Goal: Task Accomplishment & Management: Complete application form

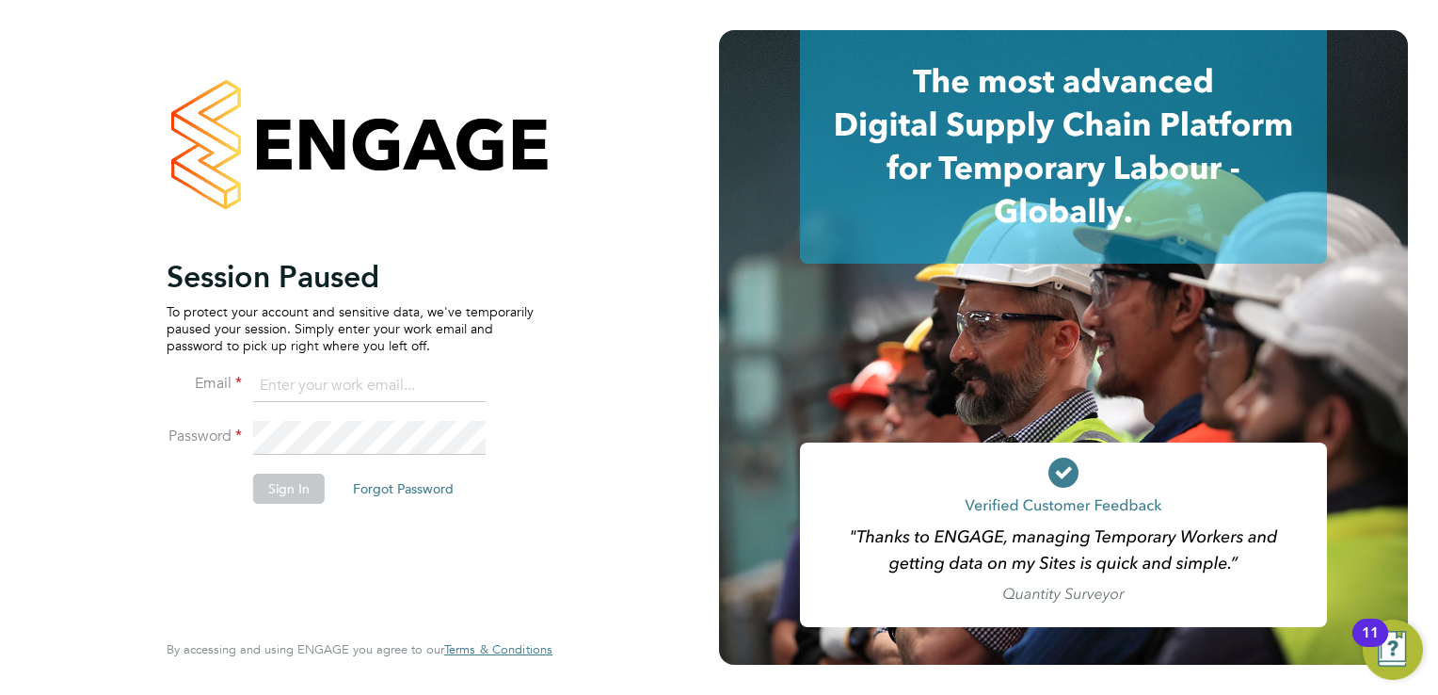
type input "trades@construction-resources.co.uk"
click at [267, 484] on button "Sign In" at bounding box center [289, 488] width 72 height 30
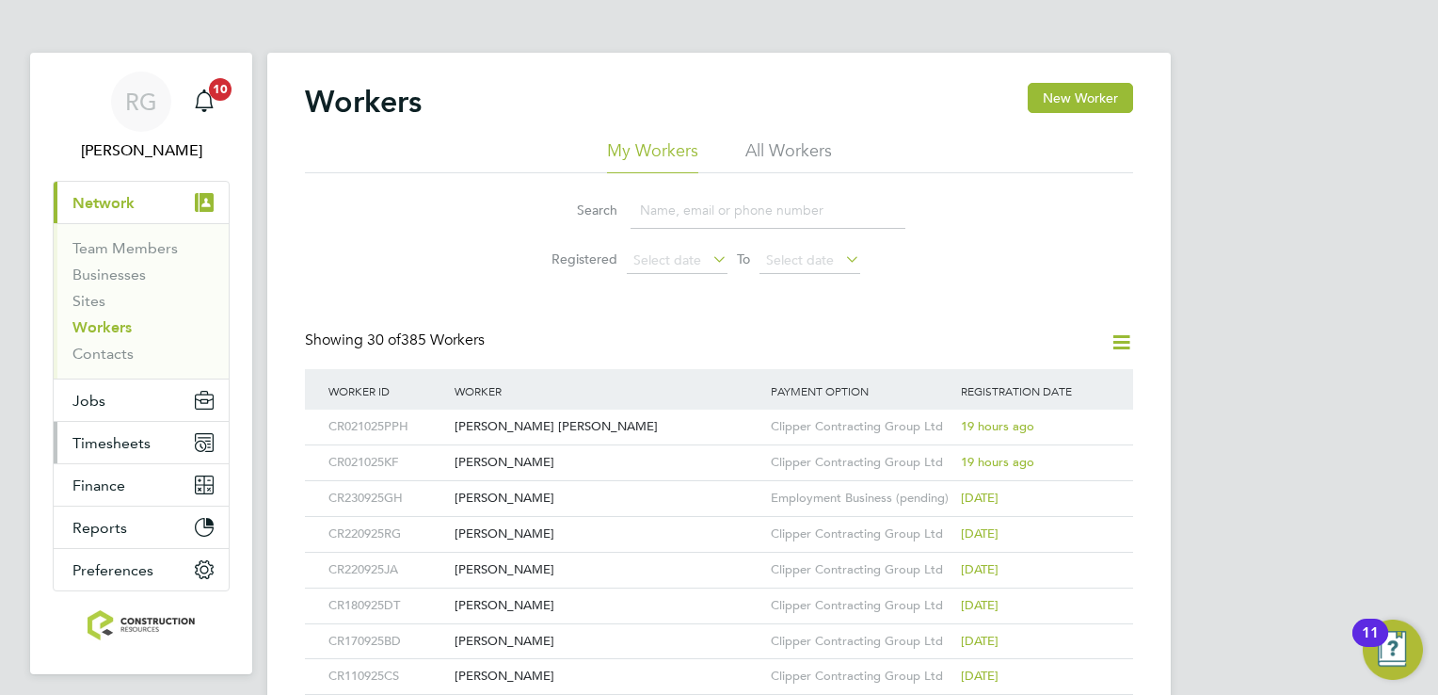
click at [129, 448] on span "Timesheets" at bounding box center [111, 443] width 78 height 18
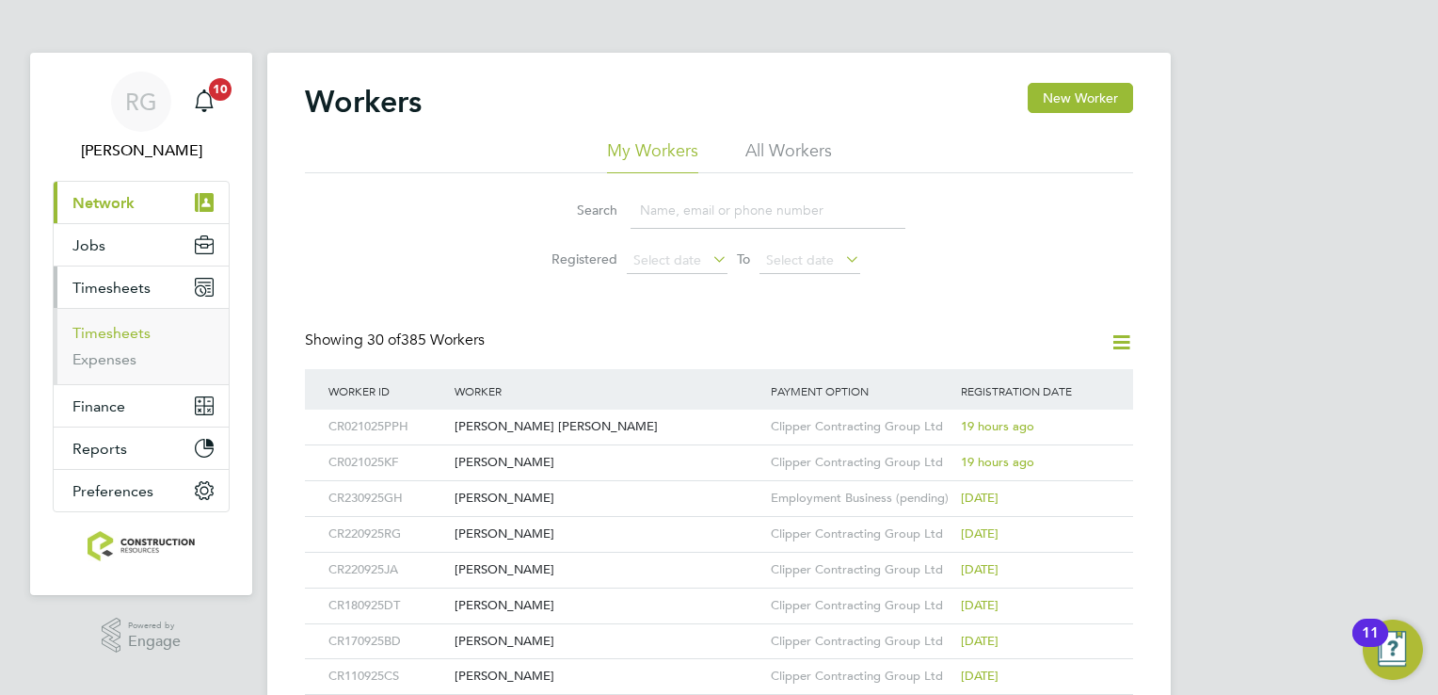
click at [136, 340] on link "Timesheets" at bounding box center [111, 333] width 78 height 18
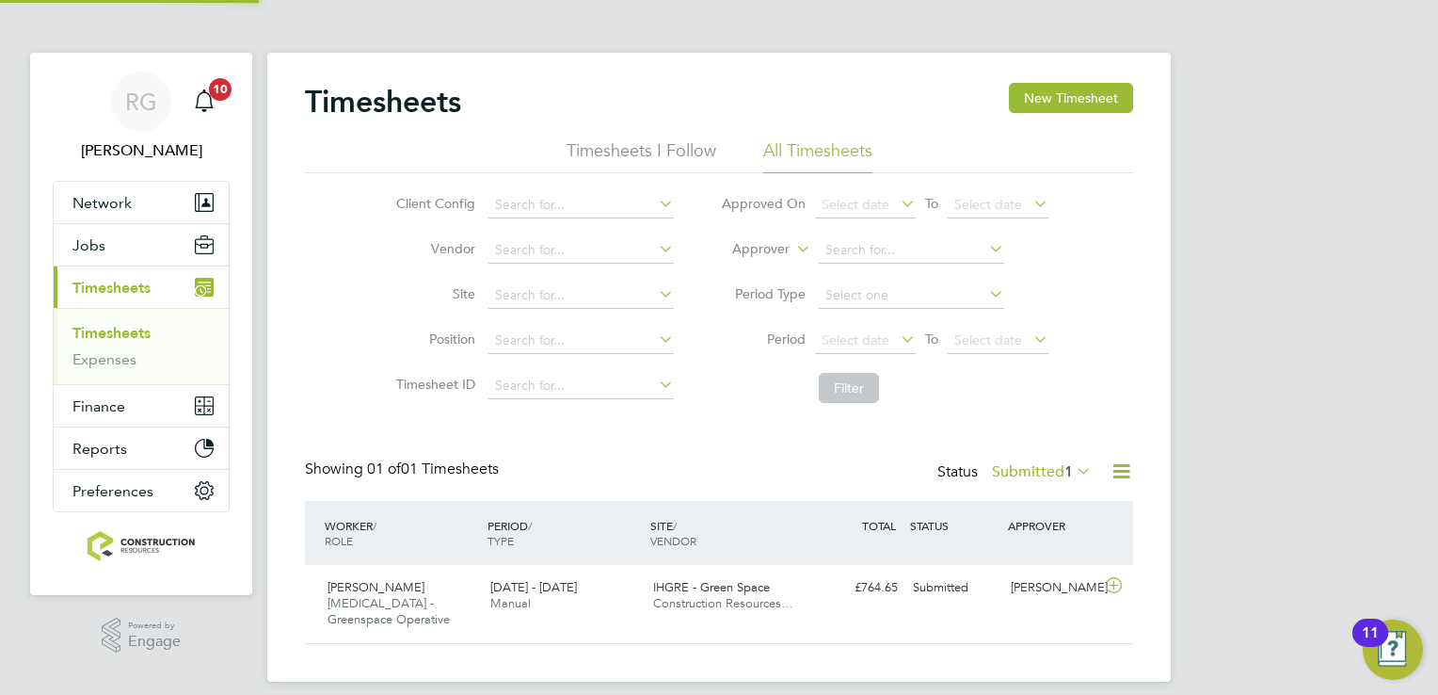
scroll to position [47, 164]
click at [1089, 99] on button "New Timesheet" at bounding box center [1071, 98] width 124 height 30
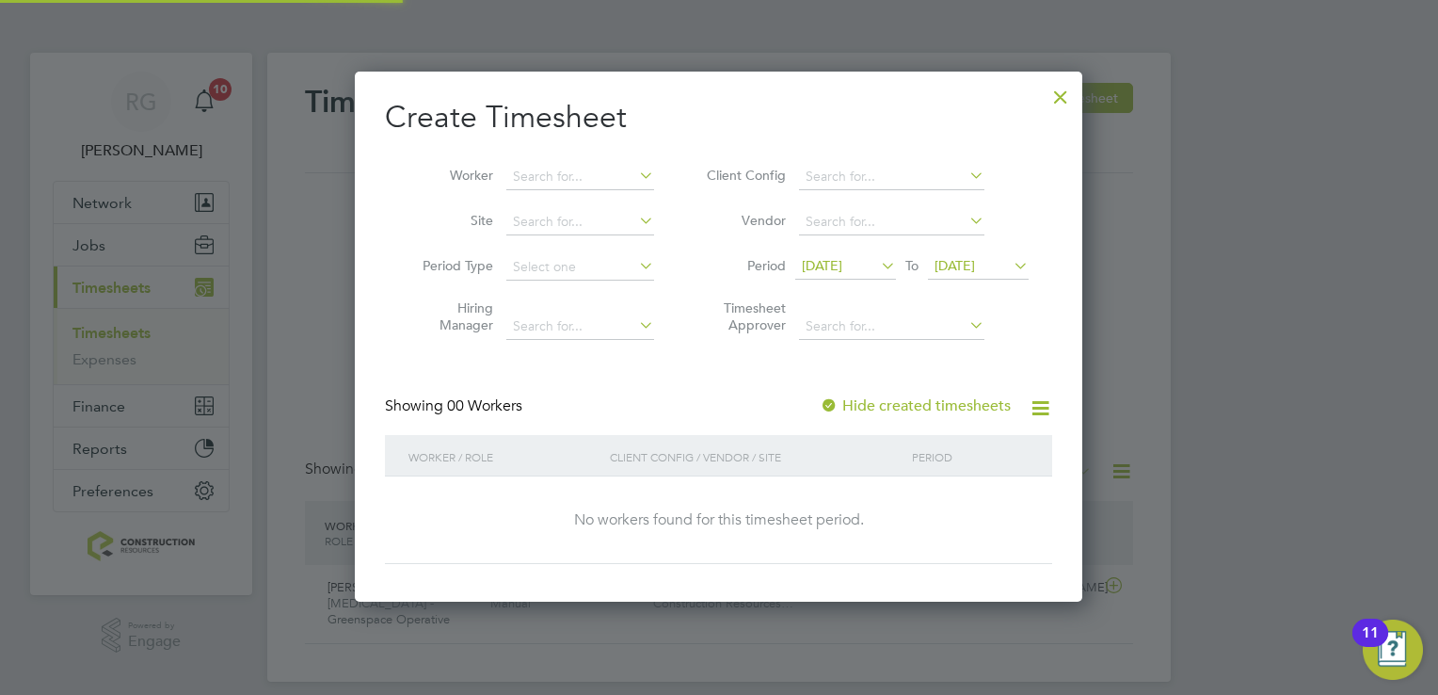
scroll to position [530, 729]
click at [877, 275] on icon at bounding box center [877, 265] width 0 height 26
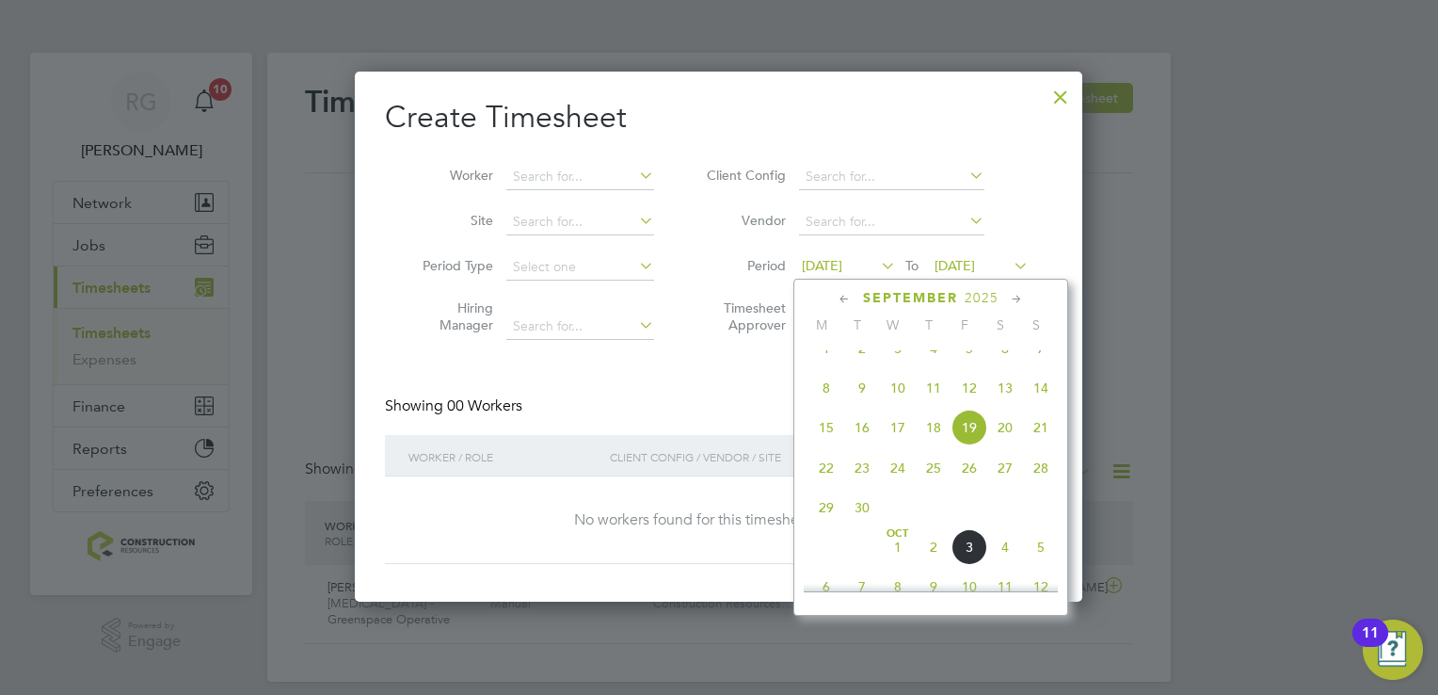
click at [818, 525] on span "29" at bounding box center [827, 507] width 36 height 36
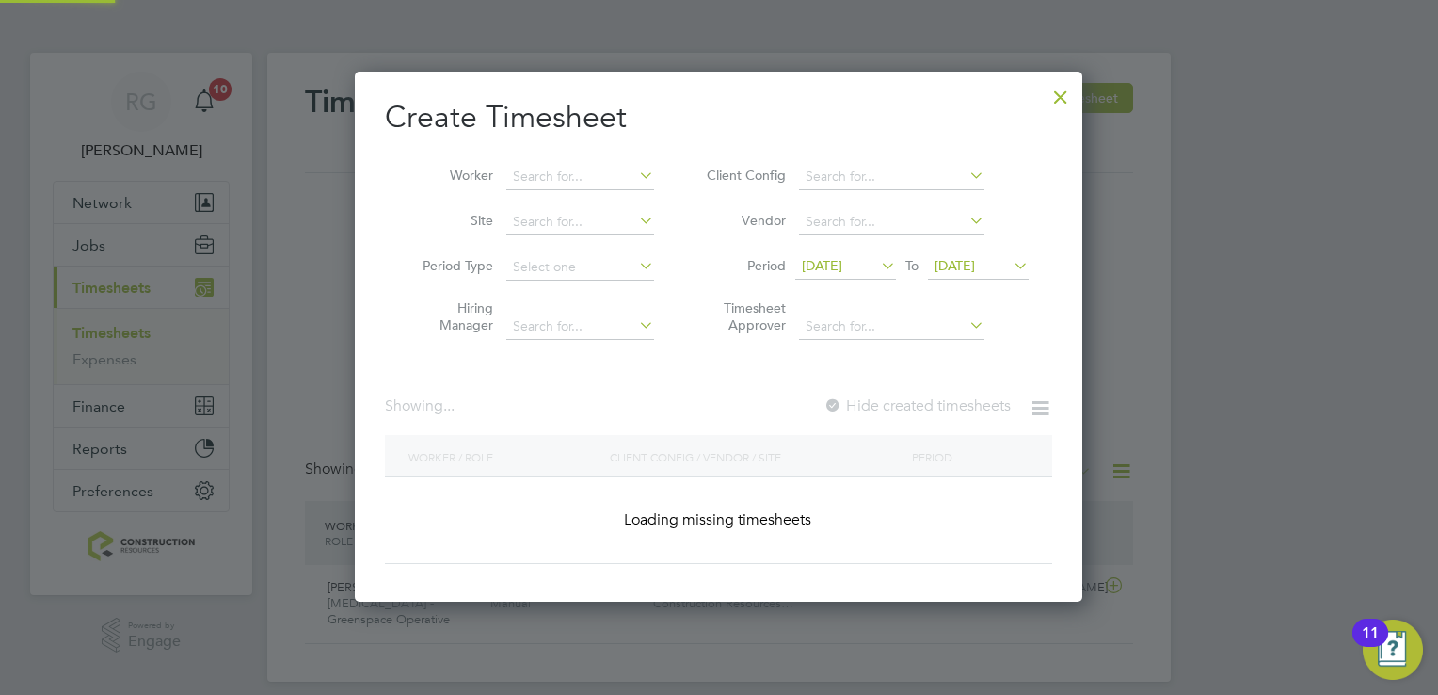
scroll to position [1609, 729]
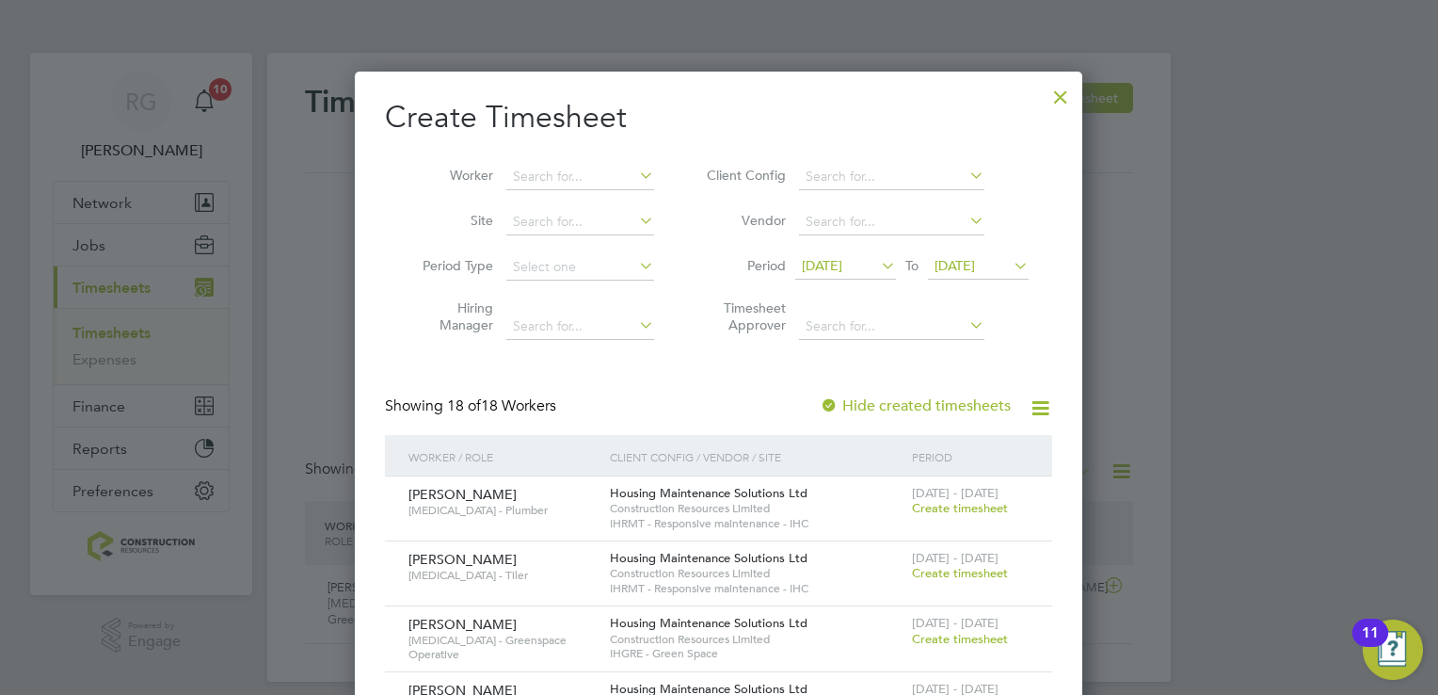
click at [975, 265] on span "[DATE]" at bounding box center [955, 265] width 40 height 17
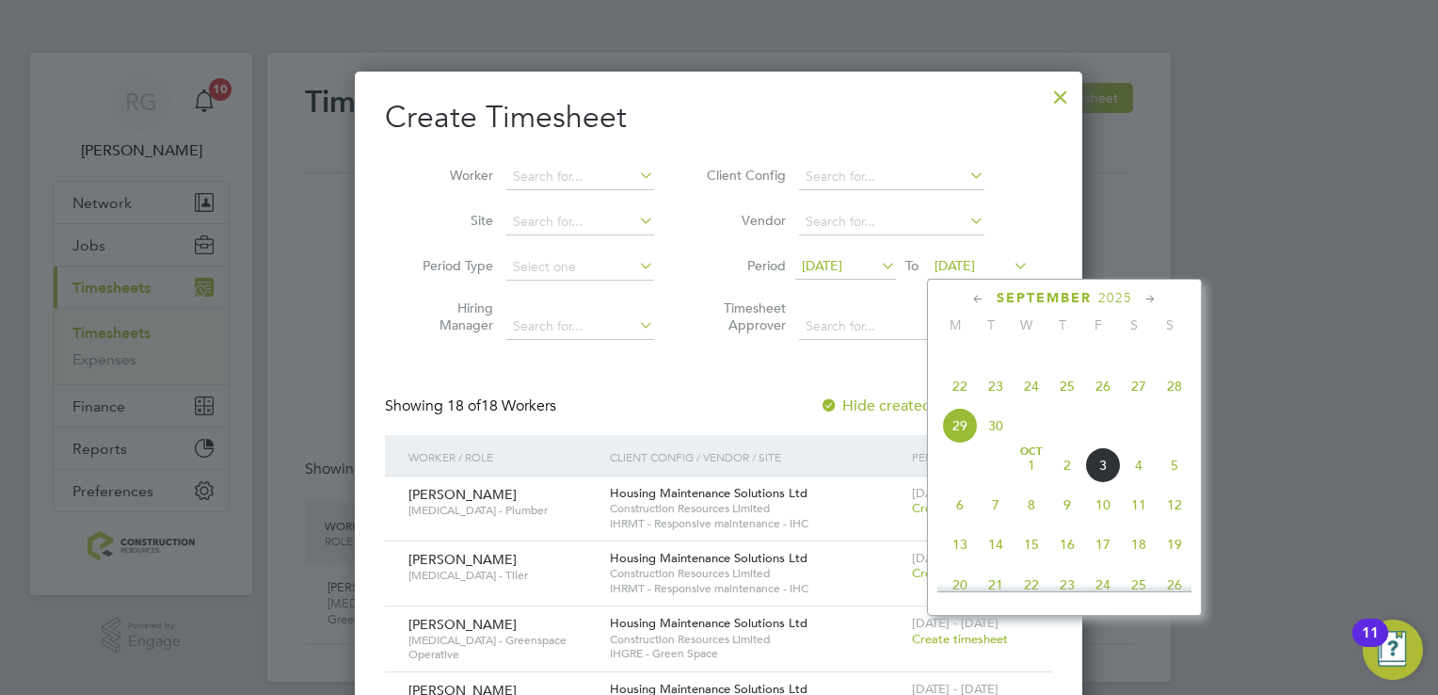
click at [1177, 483] on span "5" at bounding box center [1175, 465] width 36 height 36
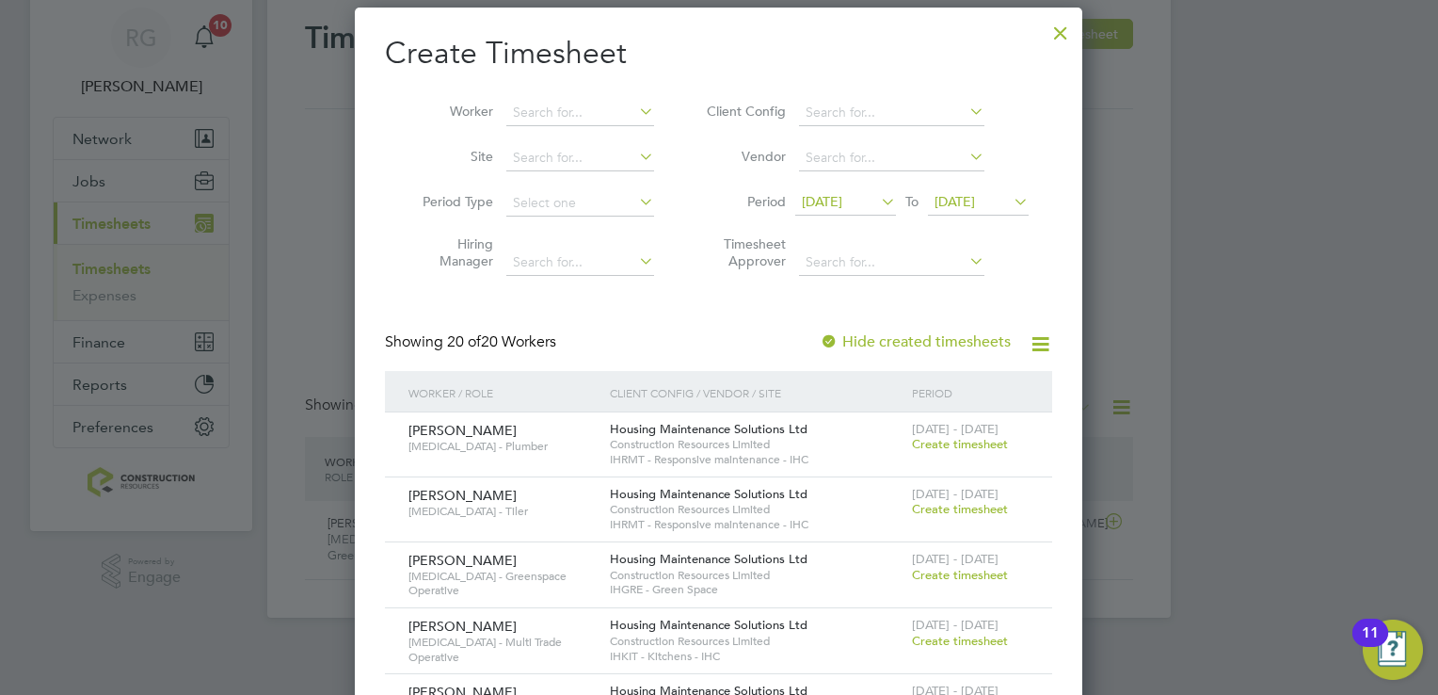
scroll to position [94, 0]
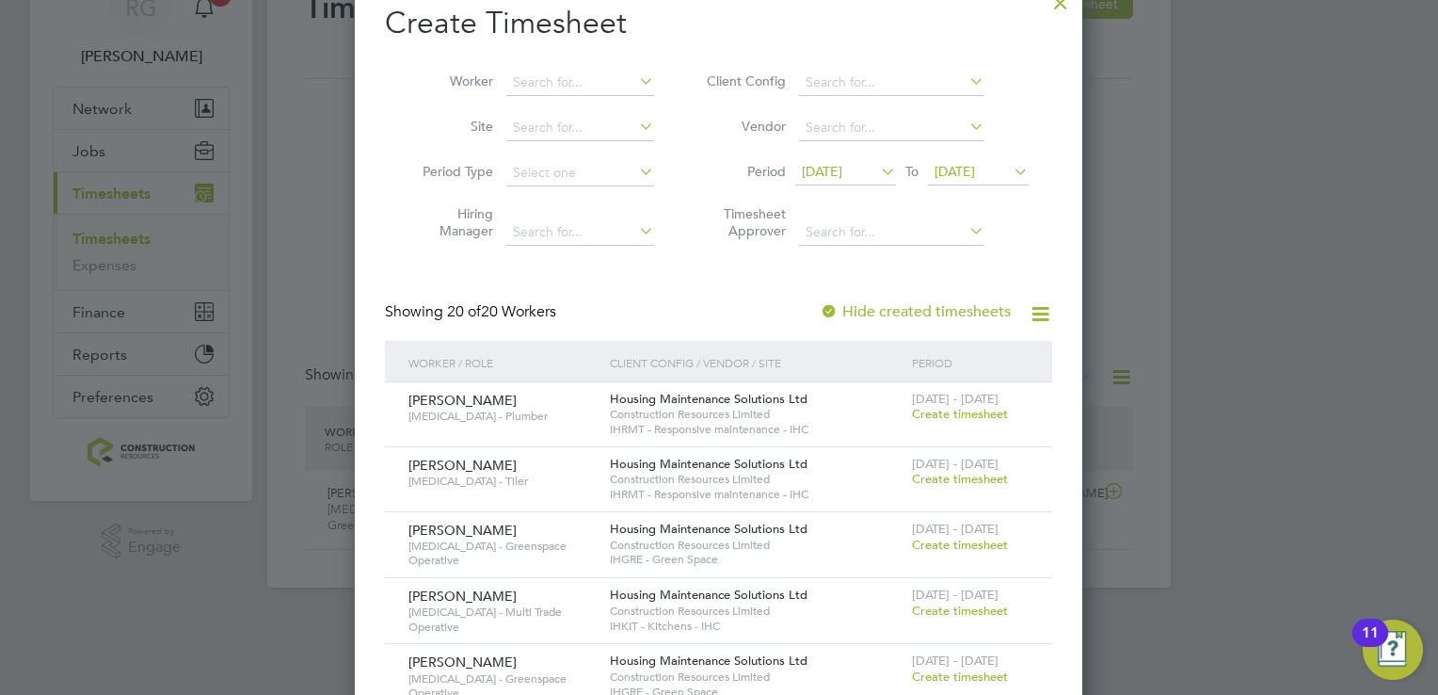
click at [985, 420] on span "Create timesheet" at bounding box center [960, 414] width 96 height 16
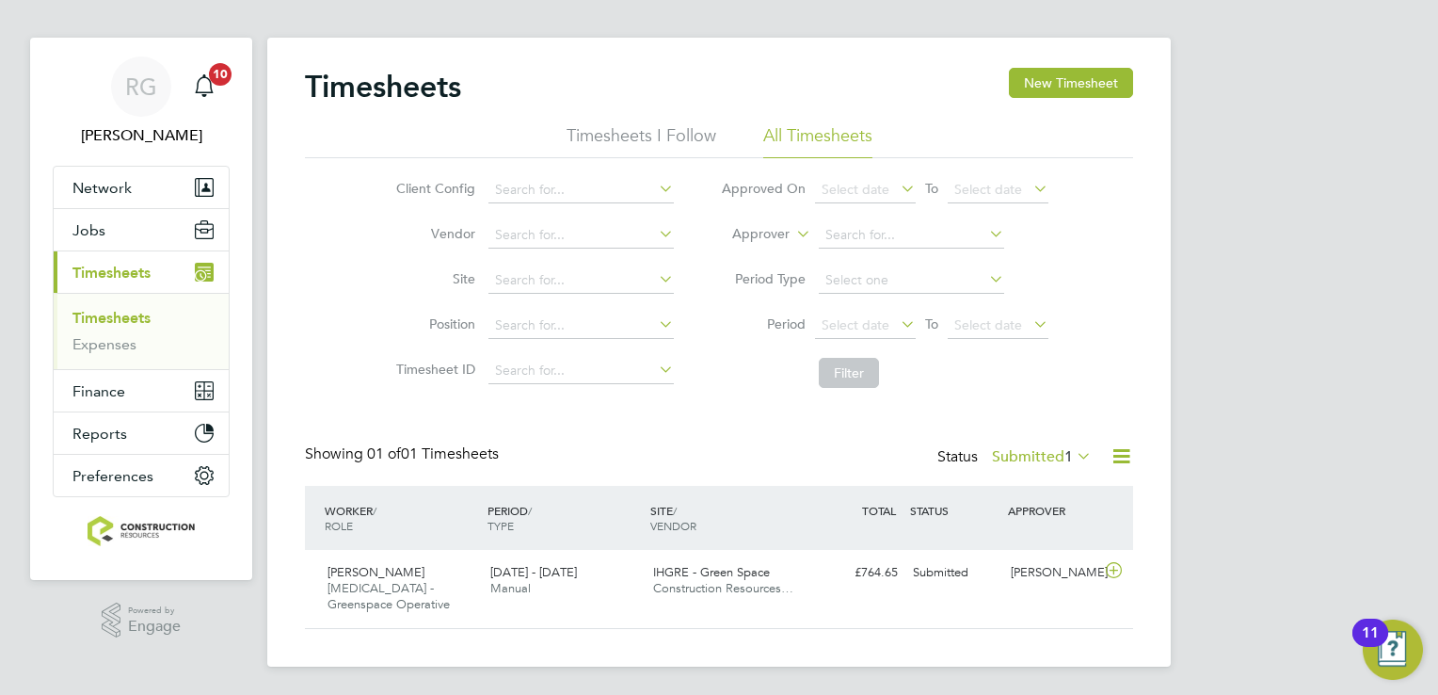
scroll to position [0, 0]
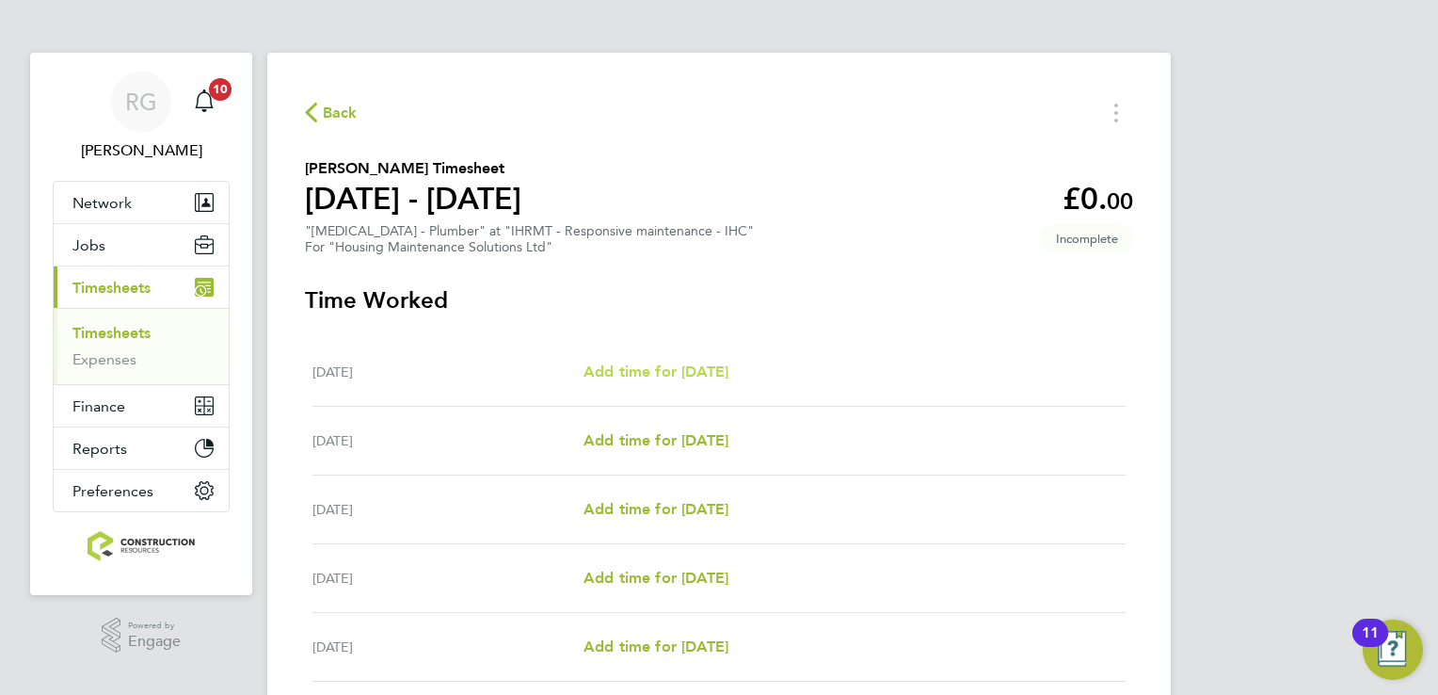
click at [621, 375] on span "Add time for [DATE]" at bounding box center [656, 371] width 145 height 18
select select "30"
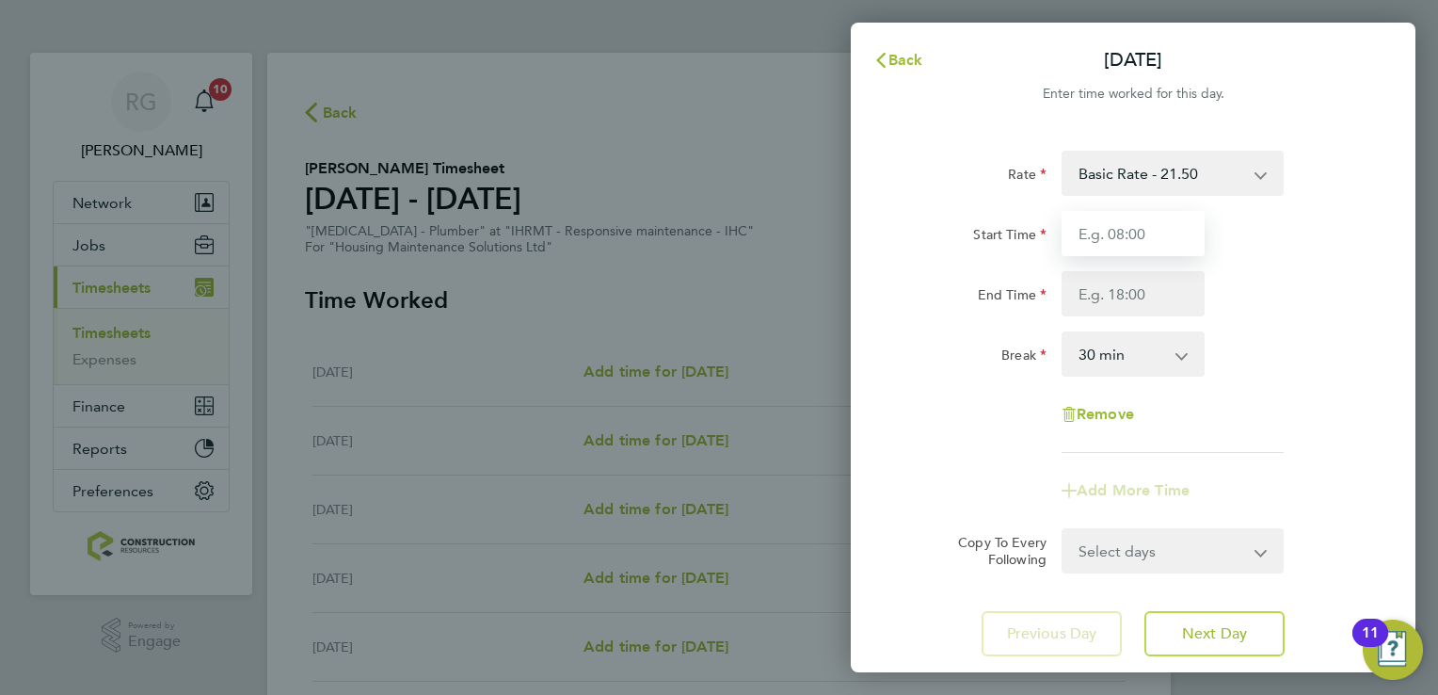
click at [1145, 240] on input "Start Time" at bounding box center [1133, 233] width 143 height 45
type input "08:00"
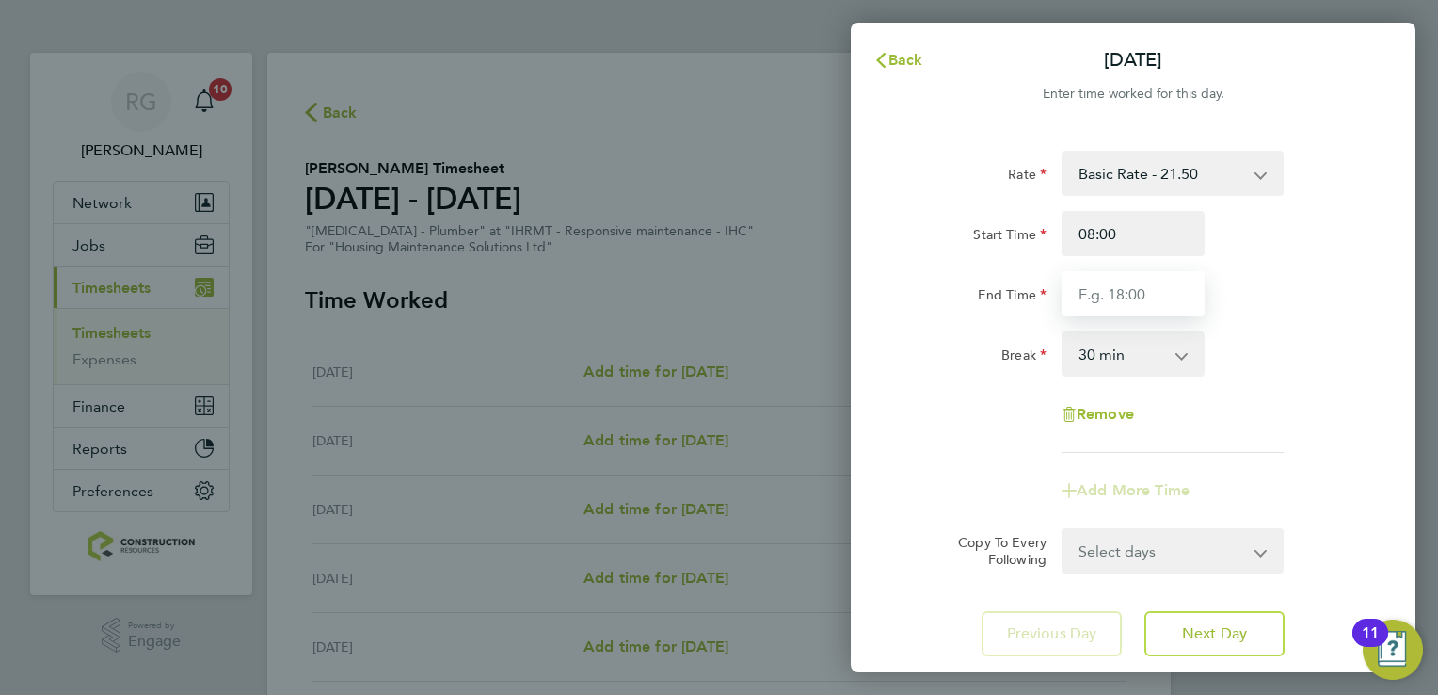
type input "16:30"
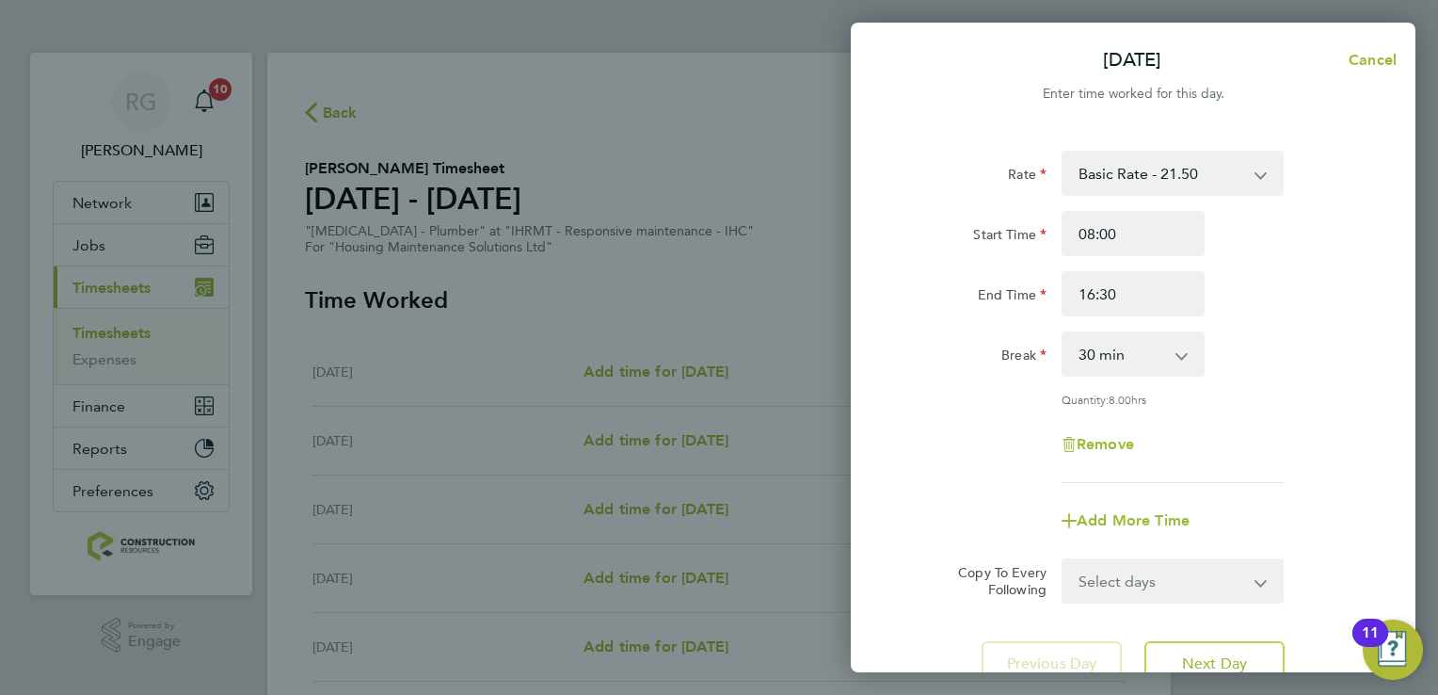
click at [1227, 409] on div "Rate Basic Rate - 21.50 Start Time 08:00 End Time 16:30 Break 0 min 15 min 30 m…" at bounding box center [1133, 317] width 459 height 332
click at [1186, 648] on button "Next Day" at bounding box center [1215, 663] width 140 height 45
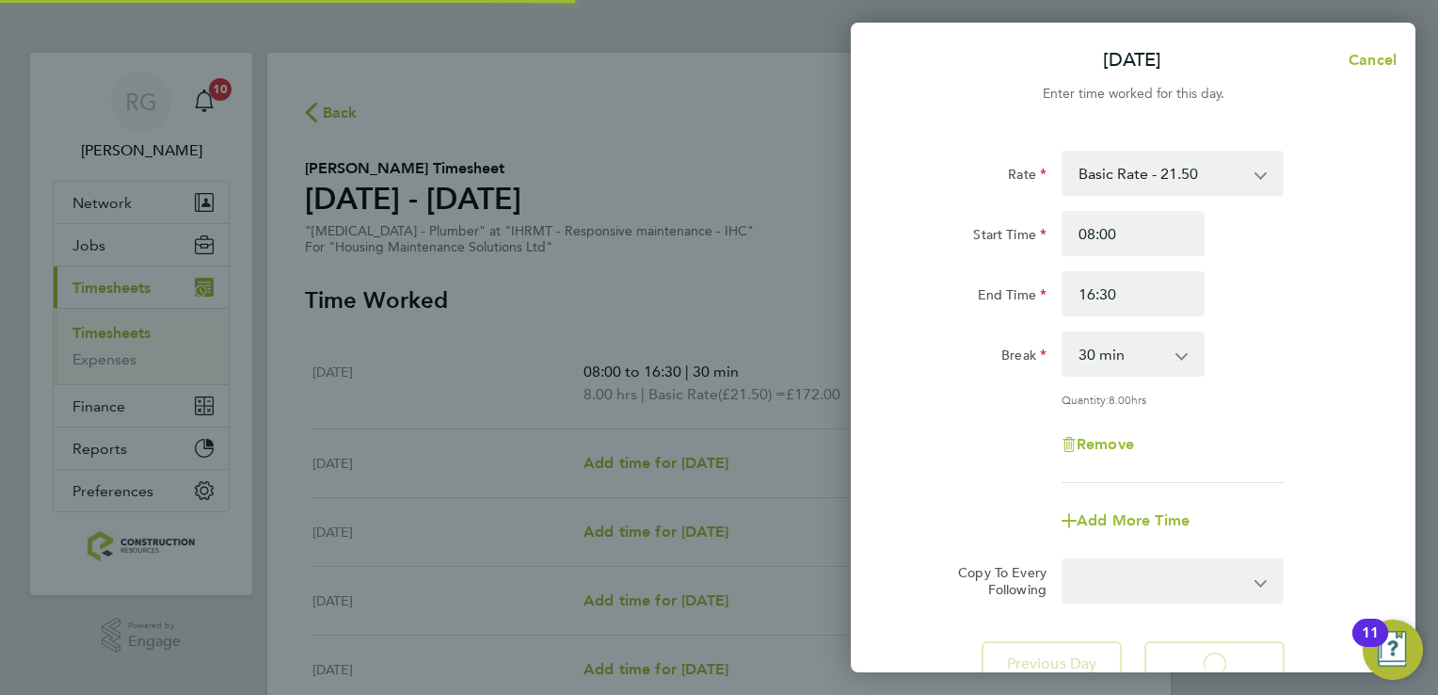
select select "30"
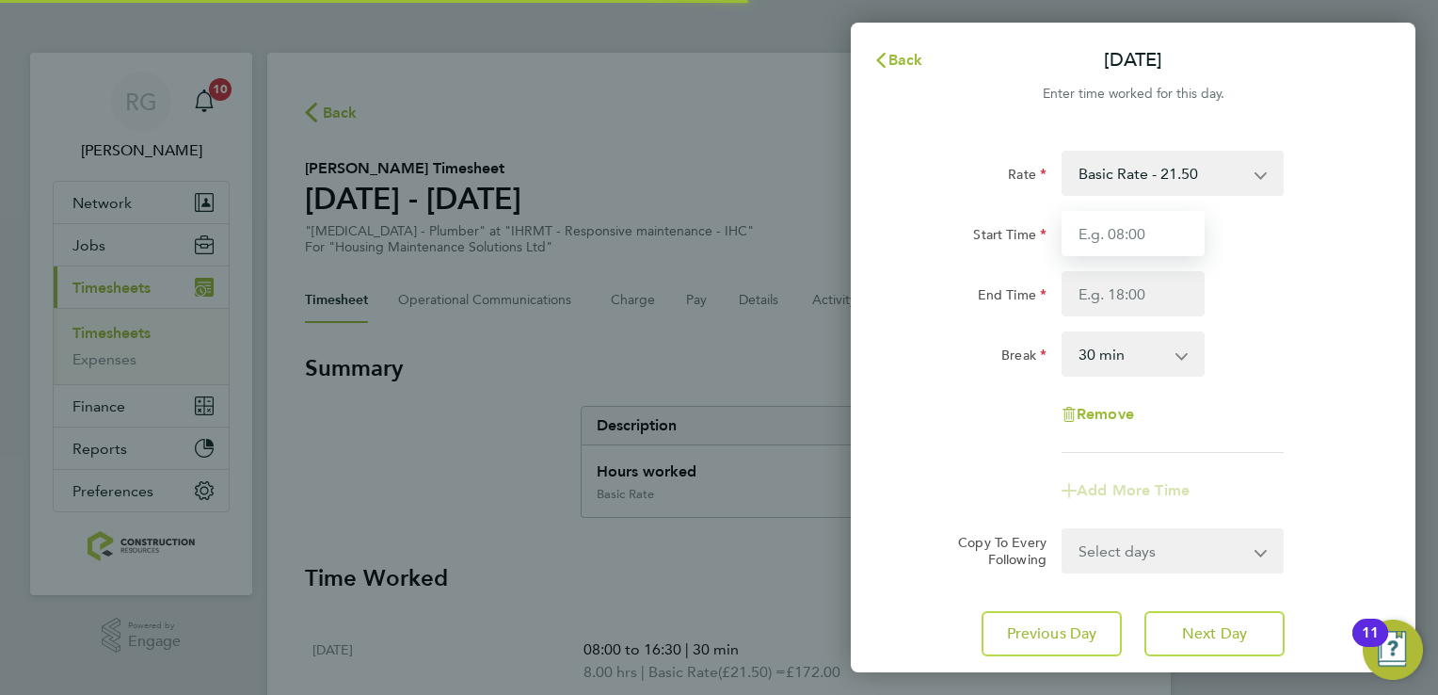
click at [1137, 237] on input "Start Time" at bounding box center [1133, 233] width 143 height 45
type input "08:00"
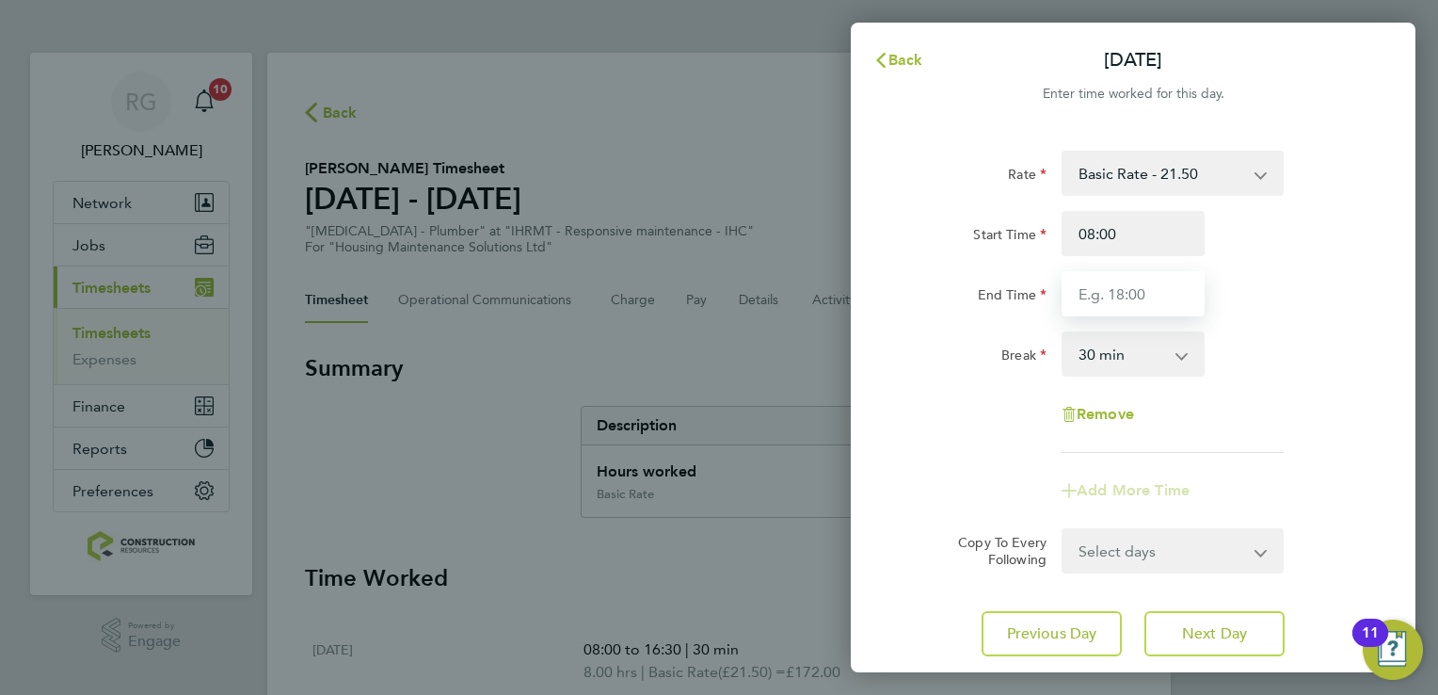
type input "16:30"
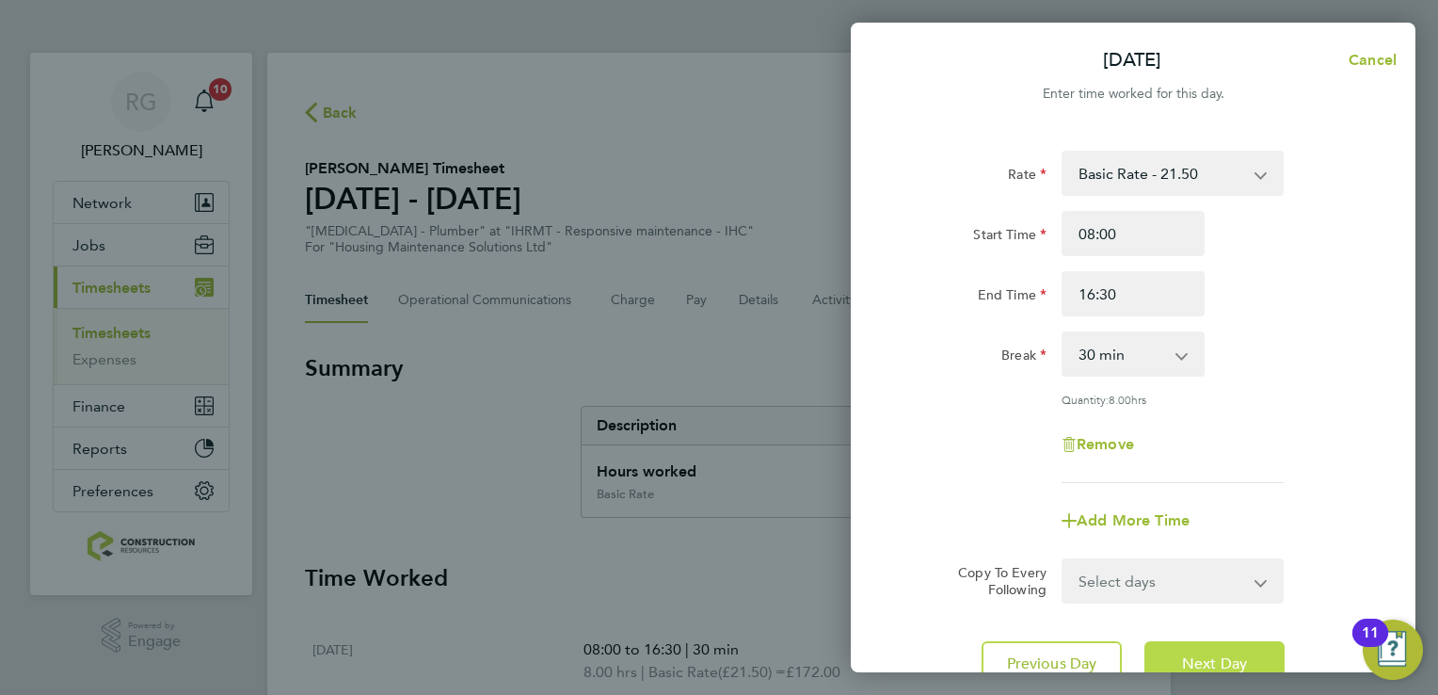
click at [1194, 645] on button "Next Day" at bounding box center [1215, 663] width 140 height 45
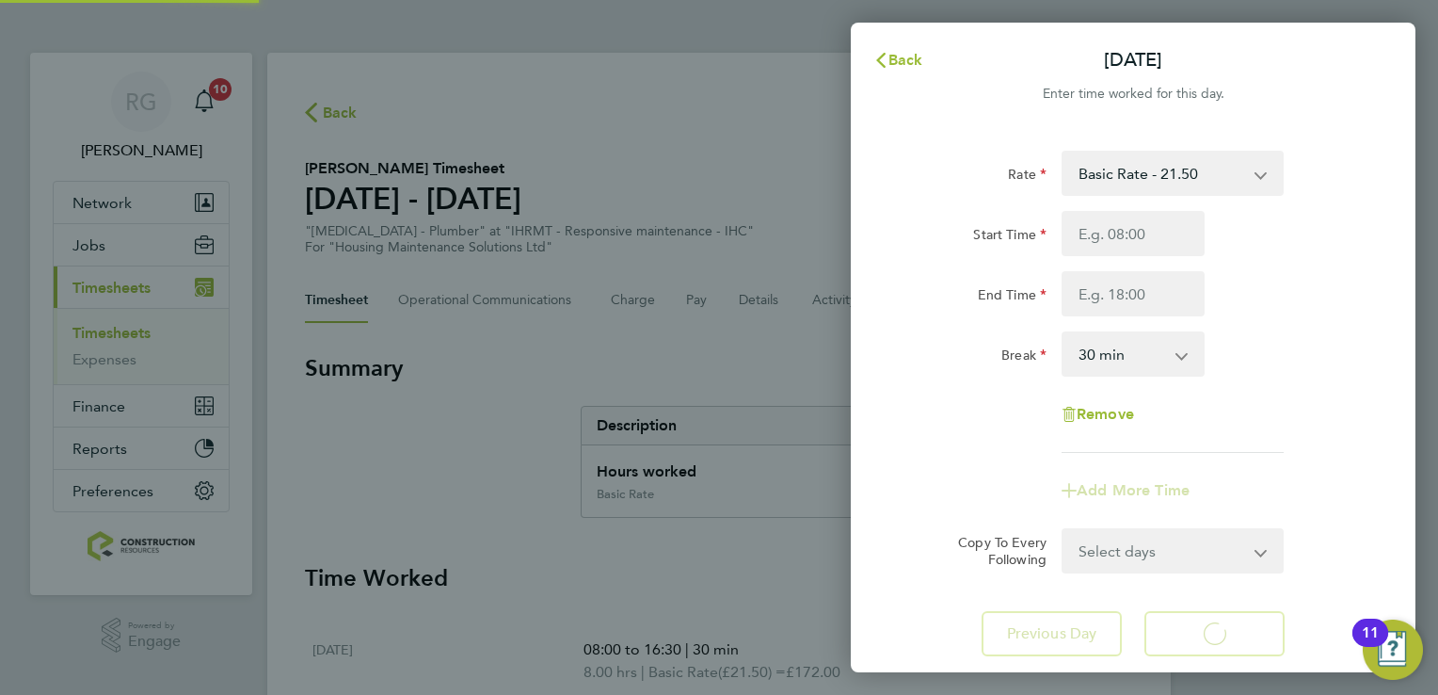
select select "30"
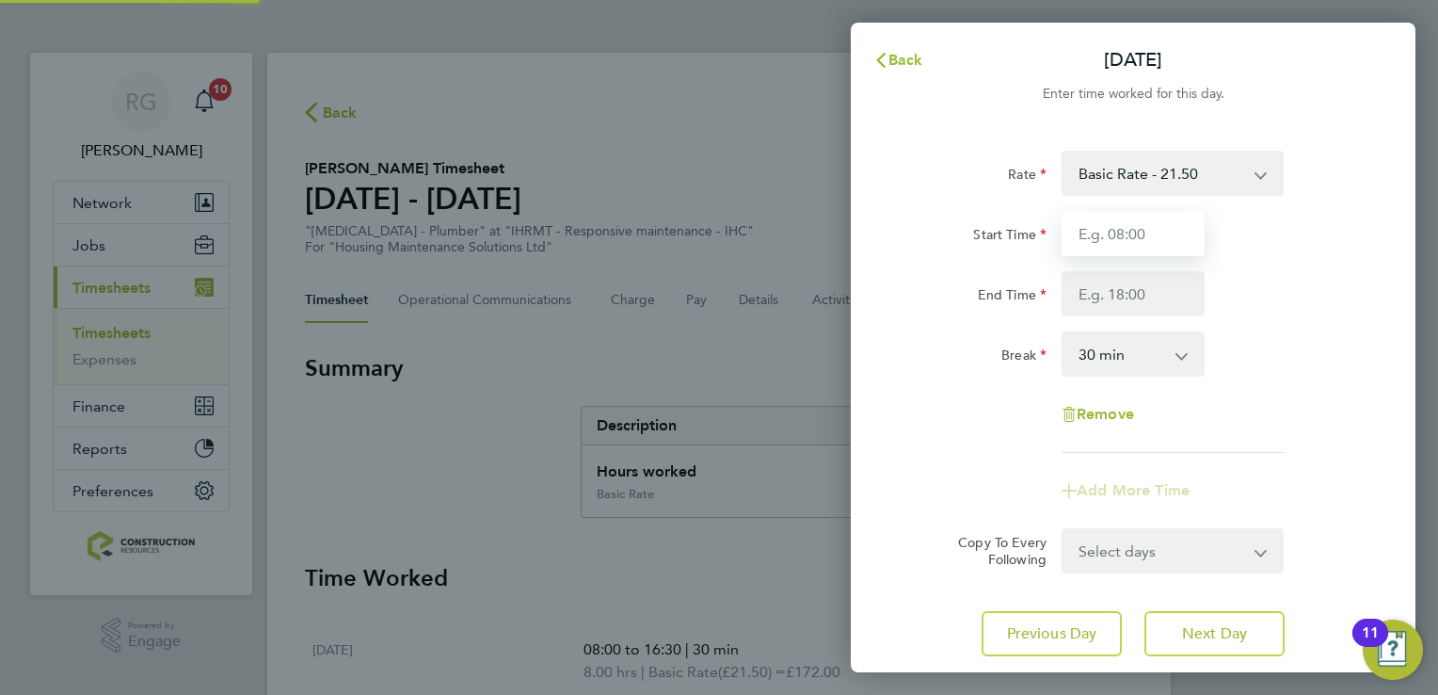
drag, startPoint x: 1130, startPoint y: 264, endPoint x: 1126, endPoint y: 236, distance: 27.6
click at [1126, 236] on input "Start Time" at bounding box center [1133, 233] width 143 height 45
type input "08:00"
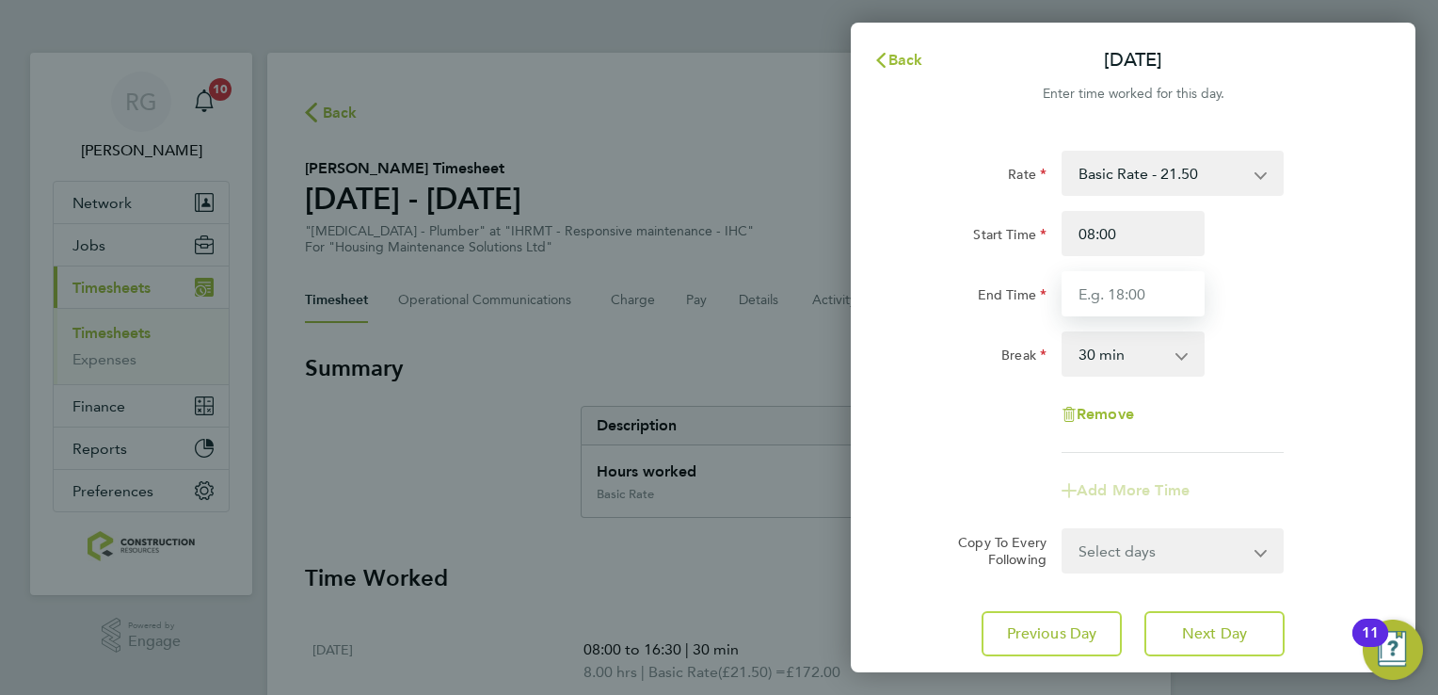
type input "16:30"
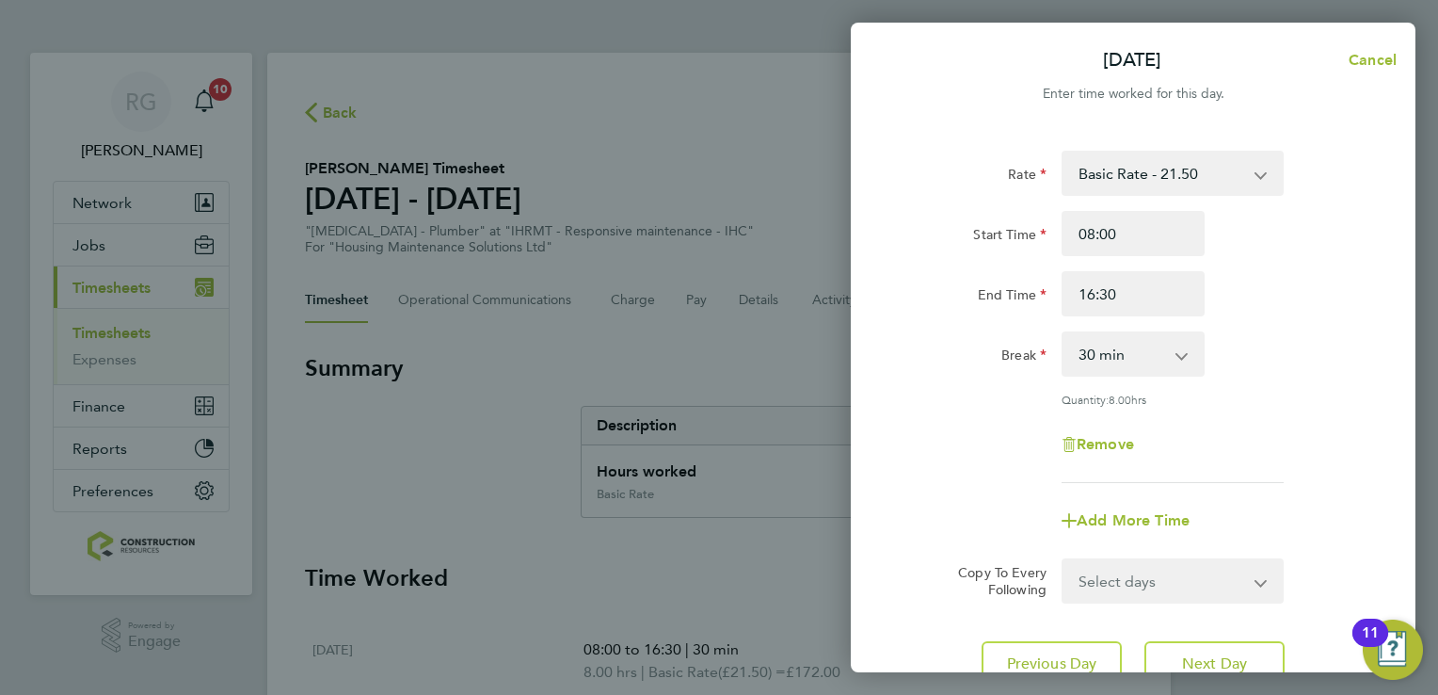
click at [1274, 431] on div "Remove" at bounding box center [1133, 444] width 474 height 45
click at [1225, 644] on button "Next Day" at bounding box center [1215, 663] width 140 height 45
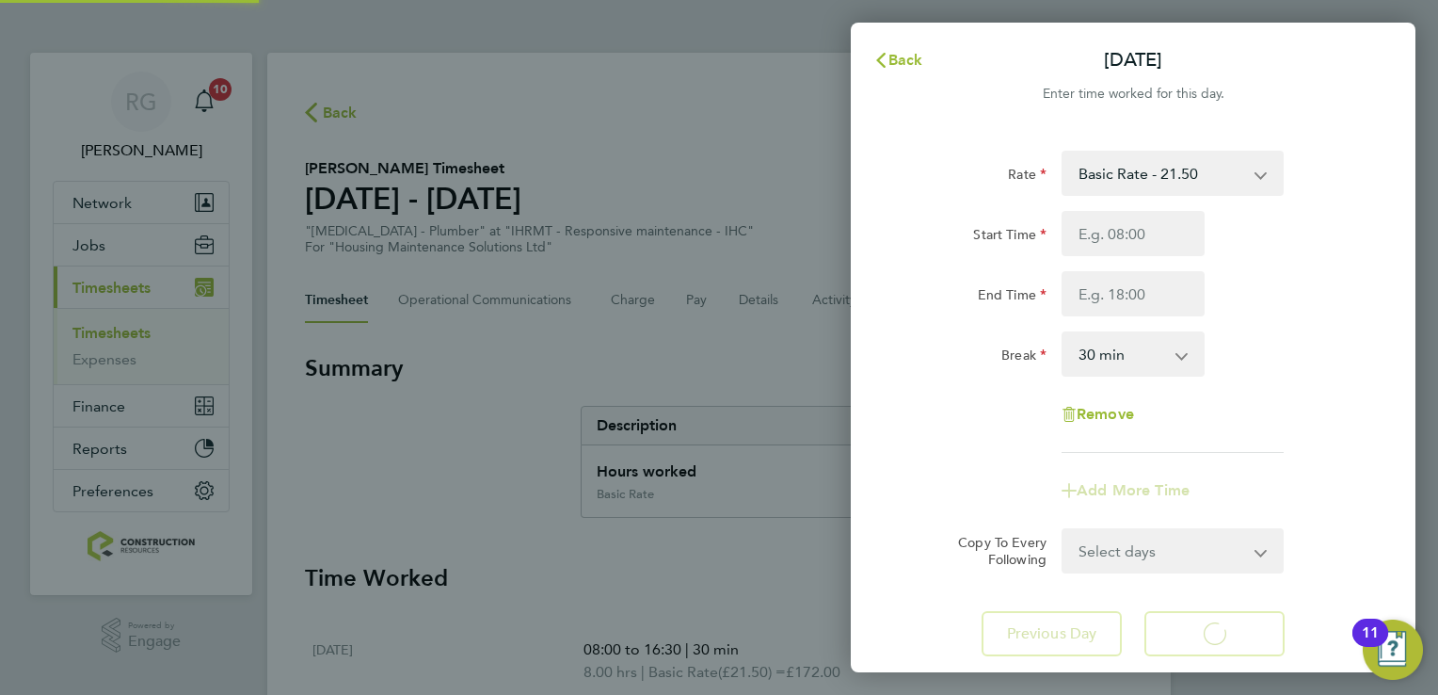
select select "30"
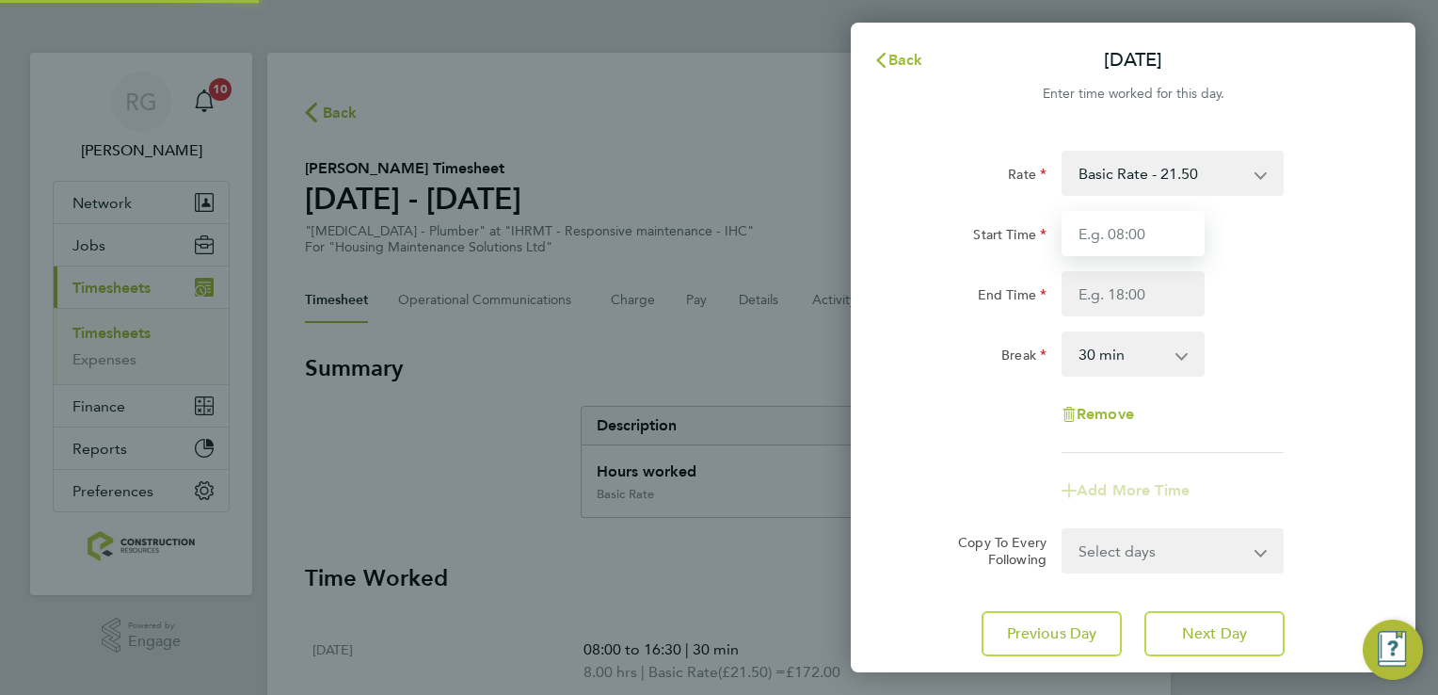
drag, startPoint x: 1101, startPoint y: 249, endPoint x: 1106, endPoint y: 224, distance: 25.8
click at [1106, 224] on input "Start Time" at bounding box center [1133, 233] width 143 height 45
type input "08:00"
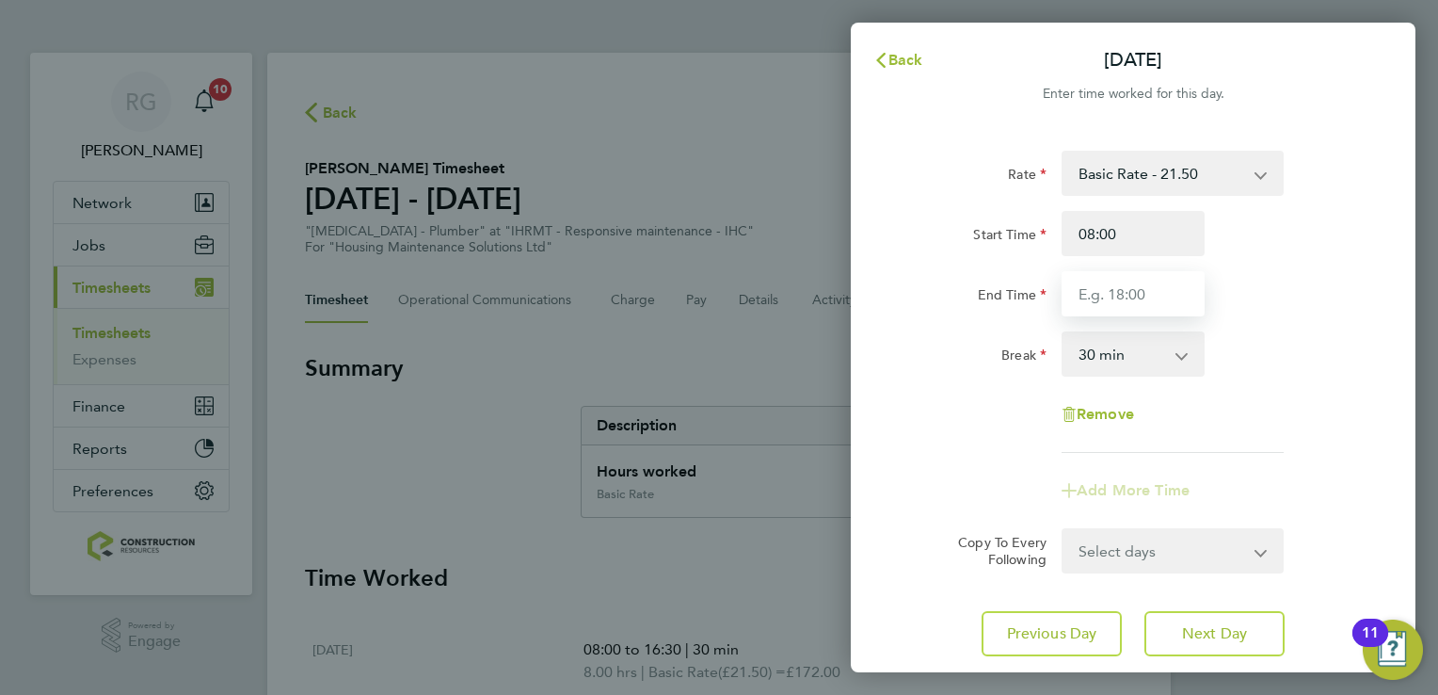
type input "16:30"
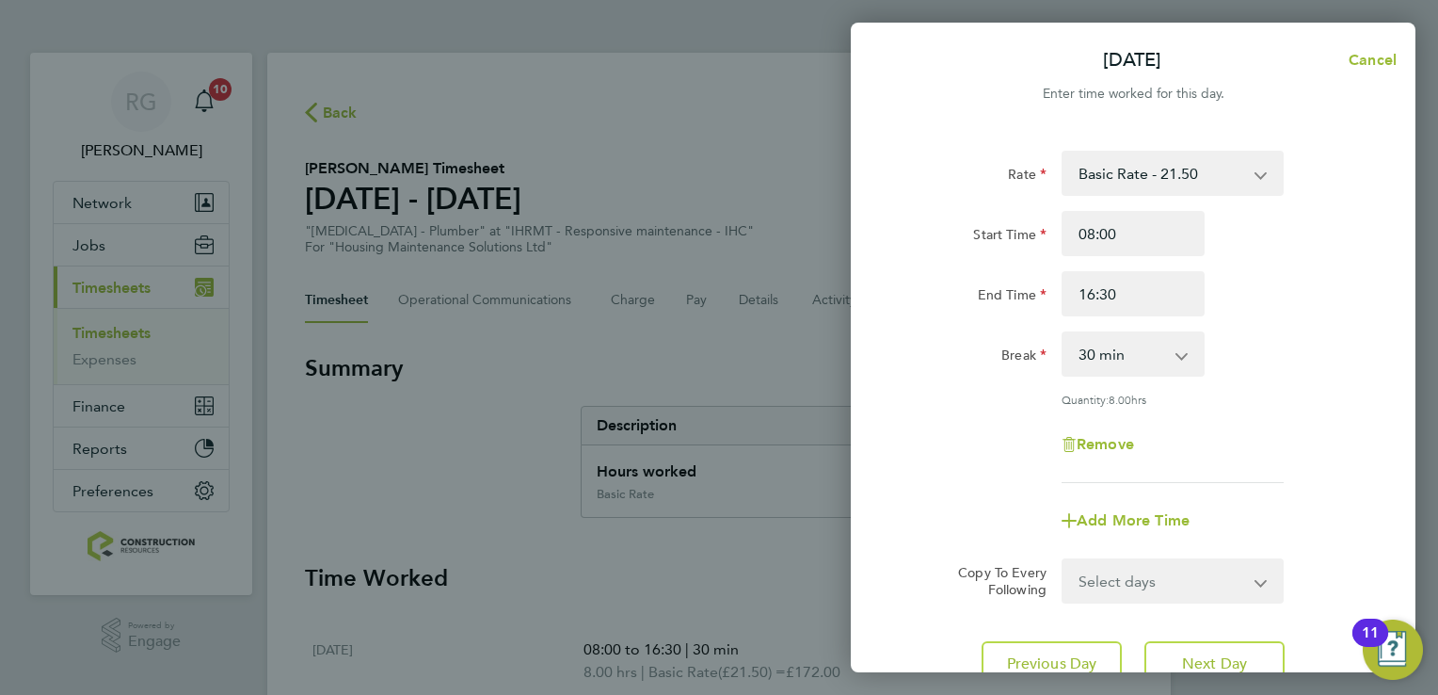
click at [1229, 399] on div "Quantity: 8.00 hrs" at bounding box center [1173, 399] width 222 height 15
click at [1220, 654] on span "Next Day" at bounding box center [1214, 663] width 65 height 19
select select "30"
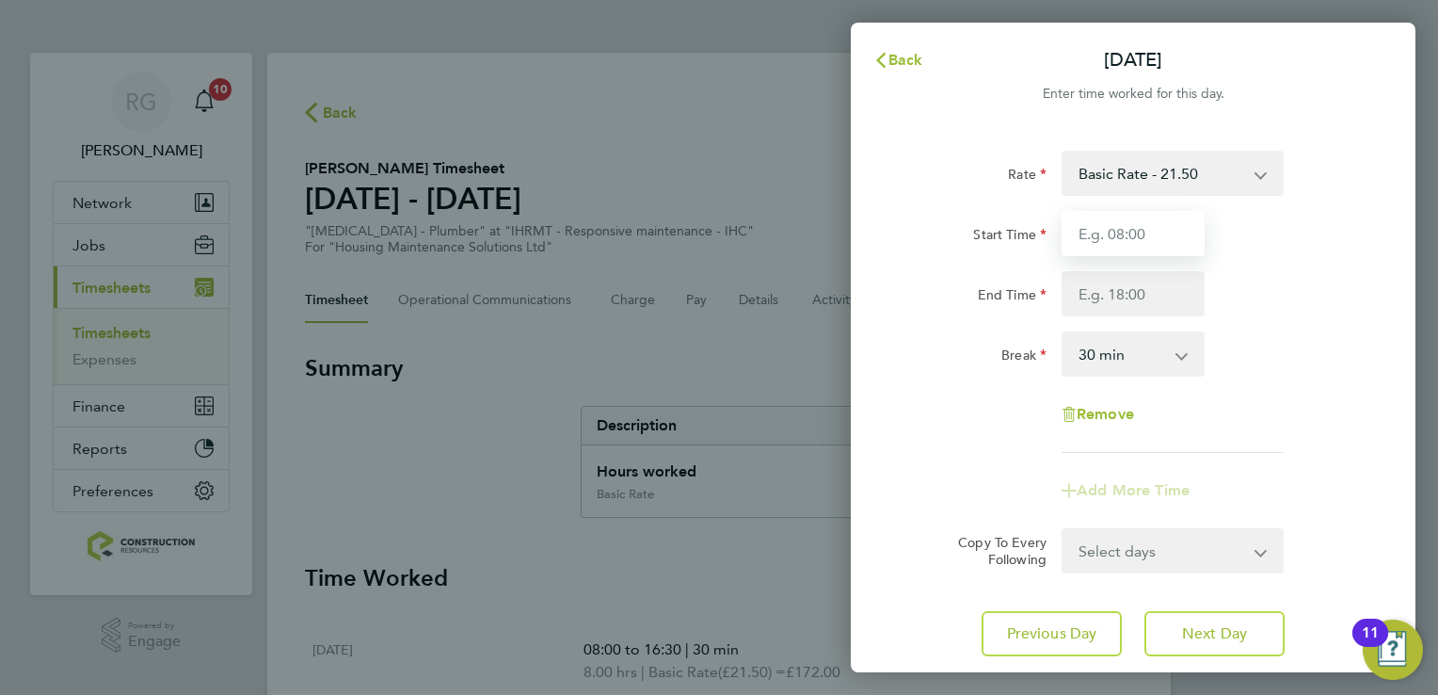
click at [1111, 239] on input "Start Time" at bounding box center [1133, 233] width 143 height 45
type input "08:00"
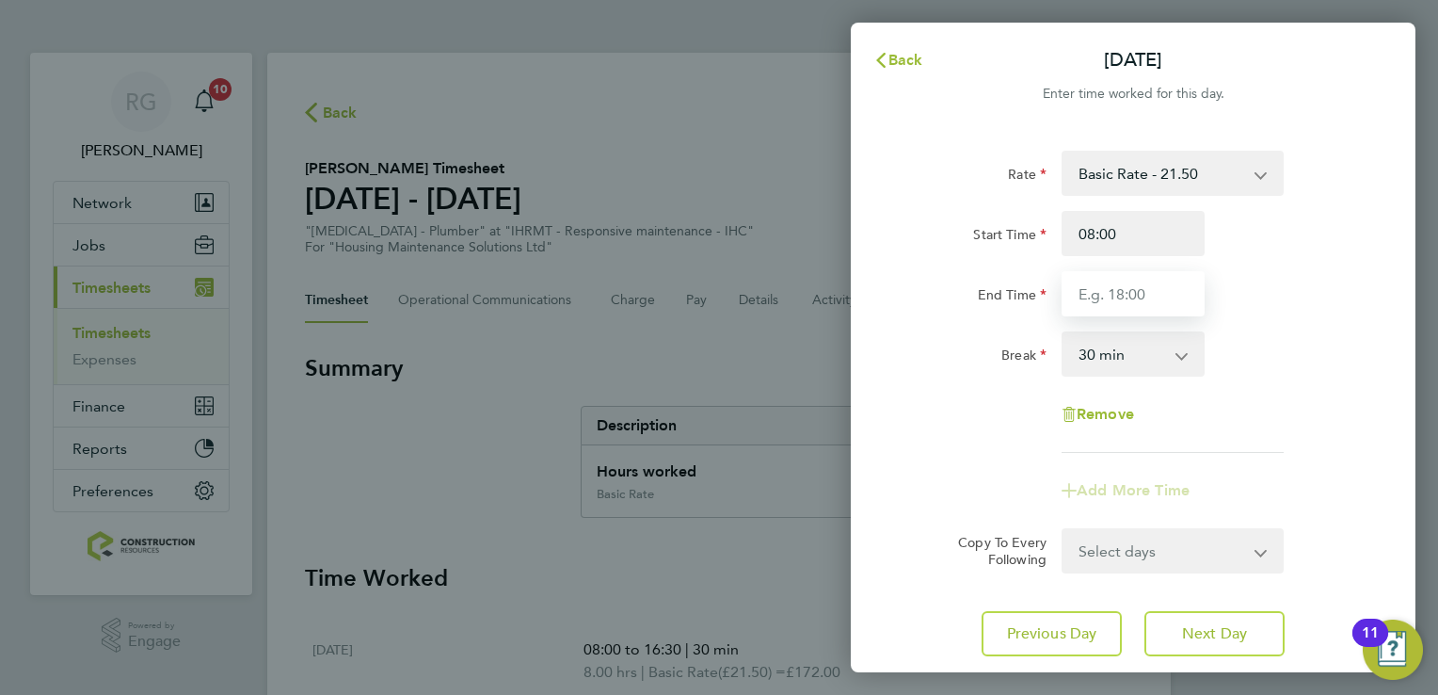
click at [1119, 307] on input "End Time" at bounding box center [1133, 293] width 143 height 45
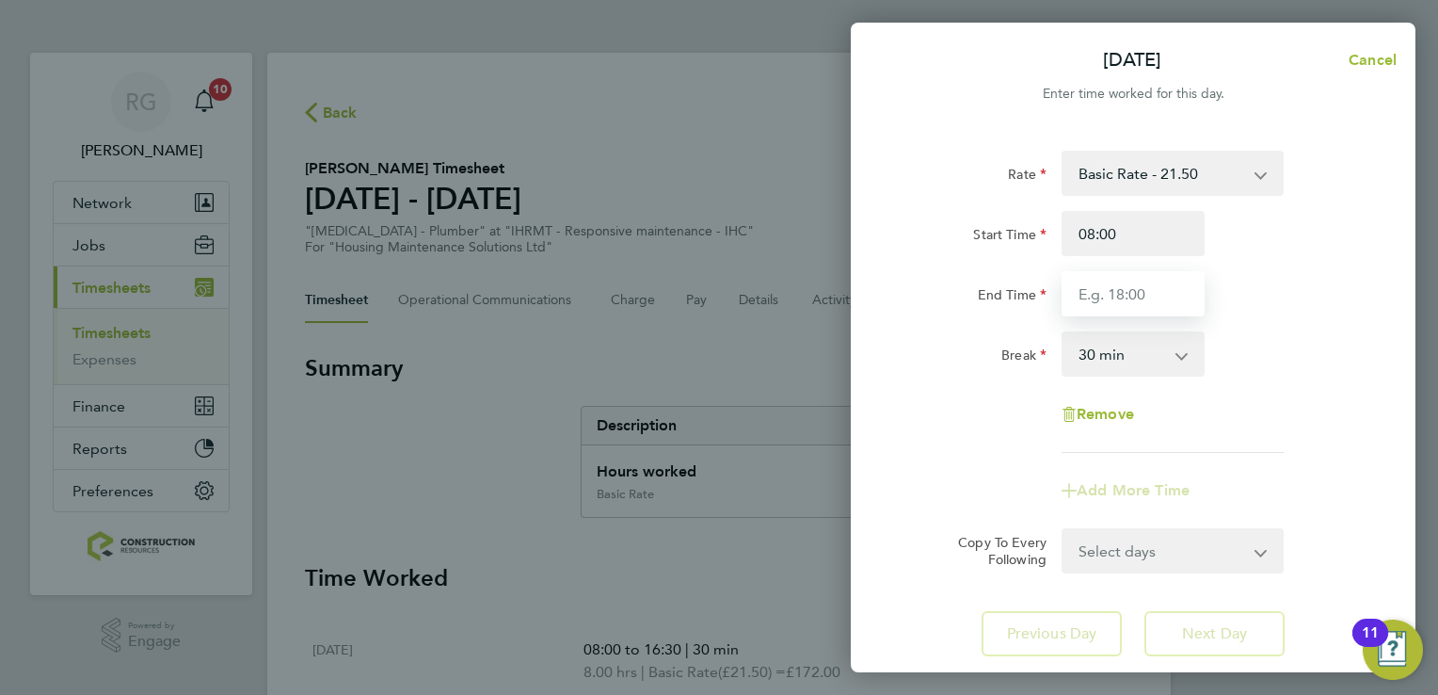
type input "15:30"
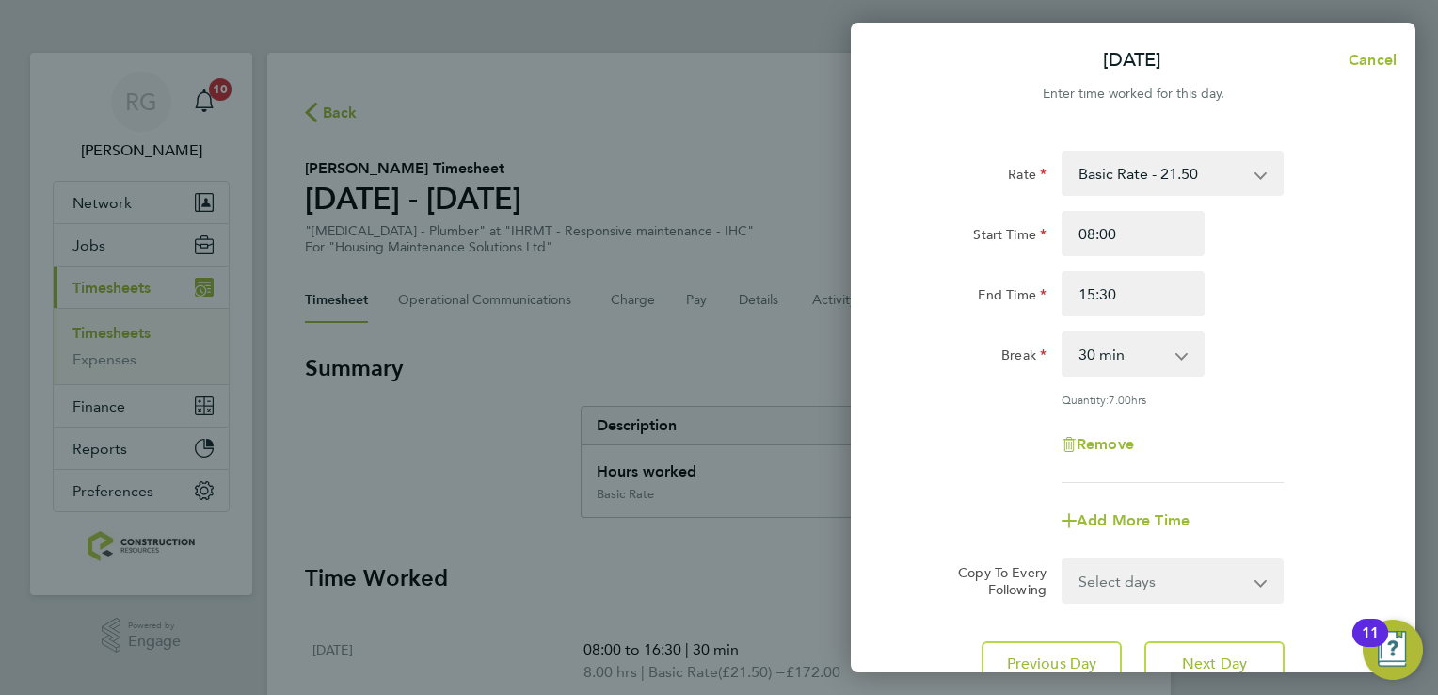
click at [1272, 441] on div "Rate Basic Rate - 21.50 Start Time 08:00 End Time 15:30 Break 0 min 15 min 30 m…" at bounding box center [1133, 317] width 459 height 332
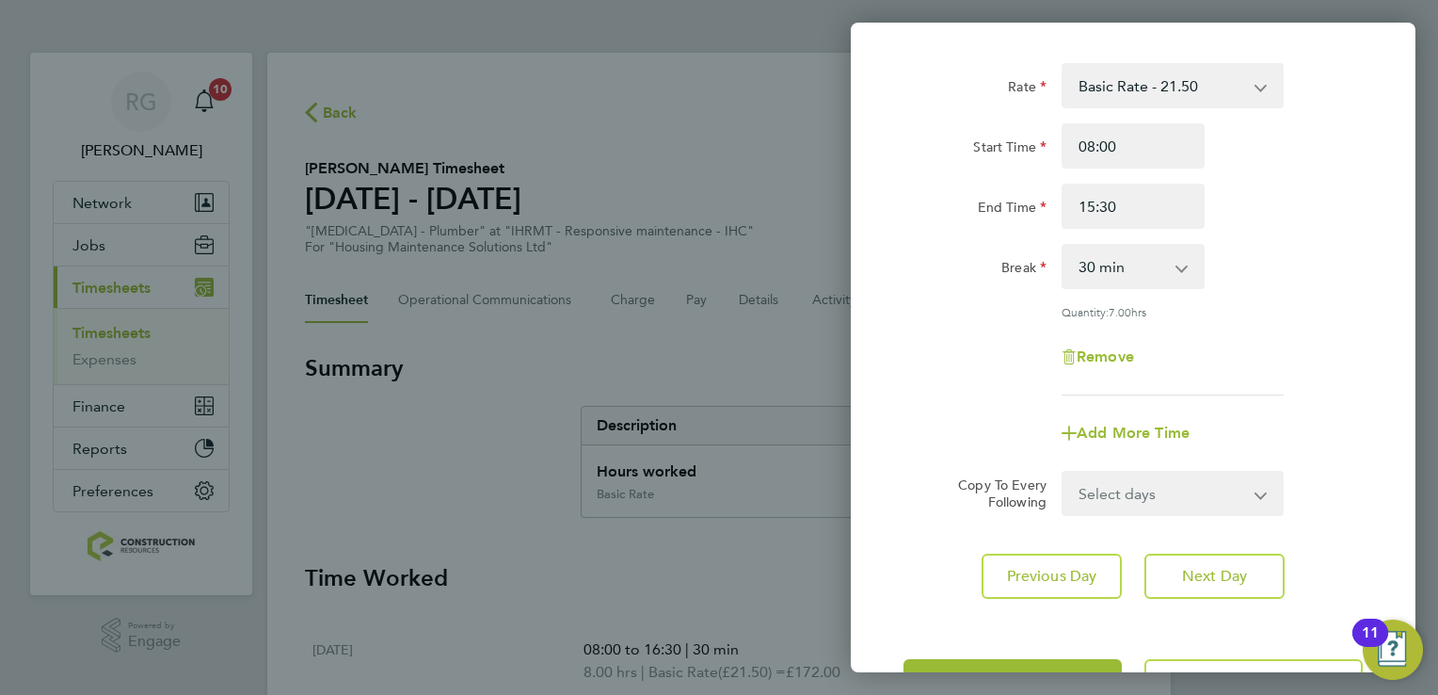
scroll to position [154, 0]
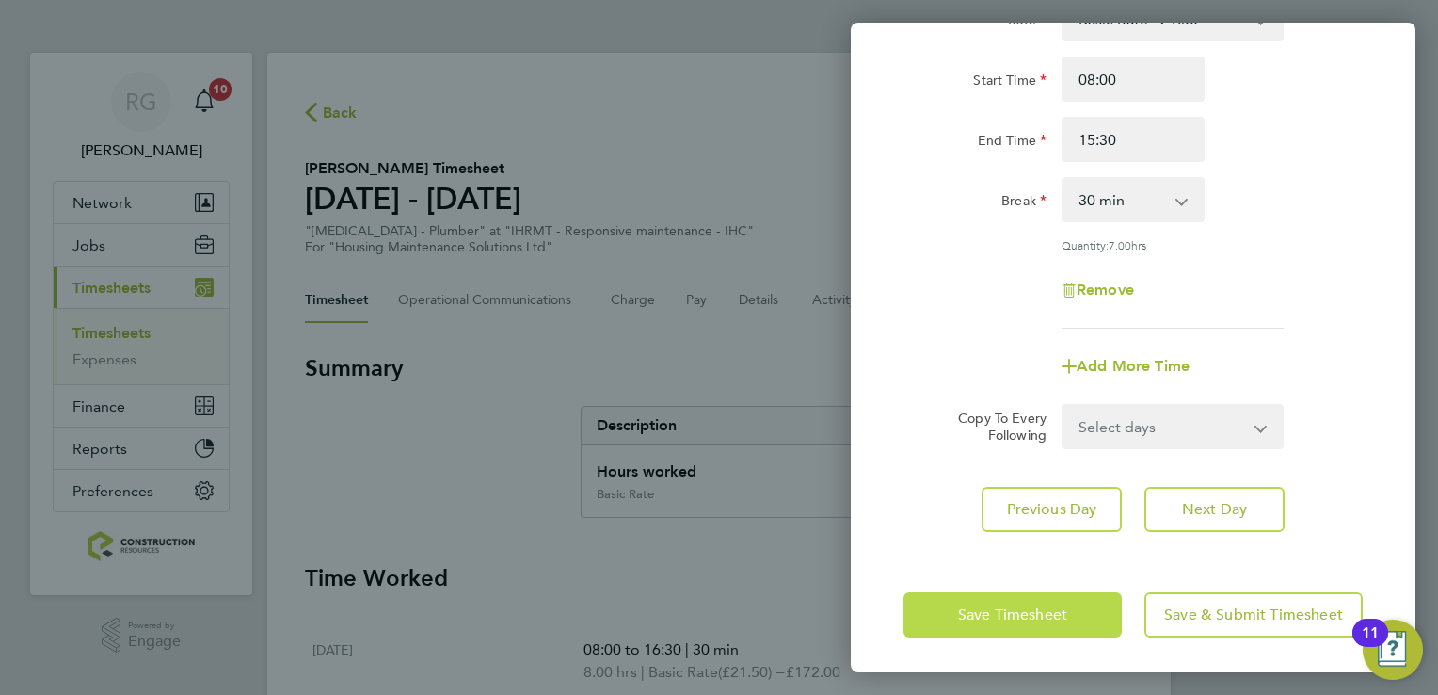
click at [1047, 611] on span "Save Timesheet" at bounding box center [1012, 614] width 109 height 19
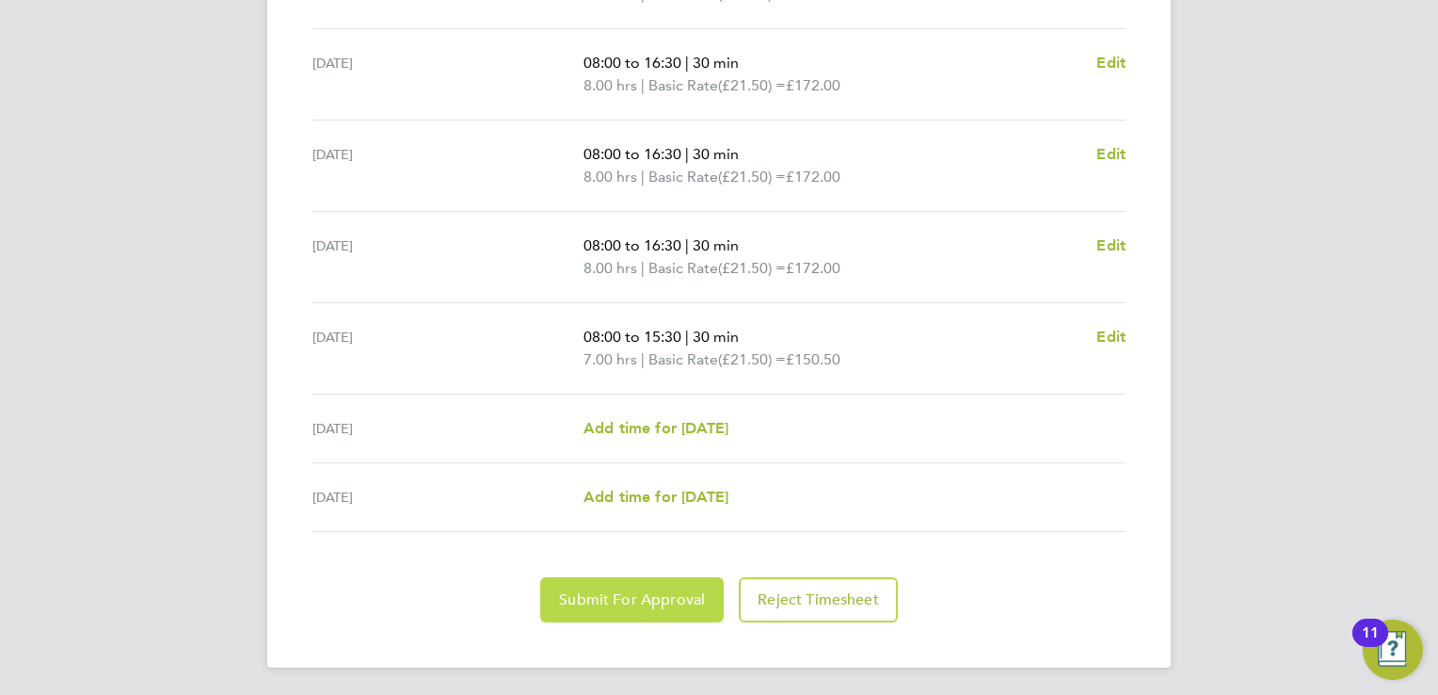
click at [684, 577] on button "Submit For Approval" at bounding box center [632, 599] width 184 height 45
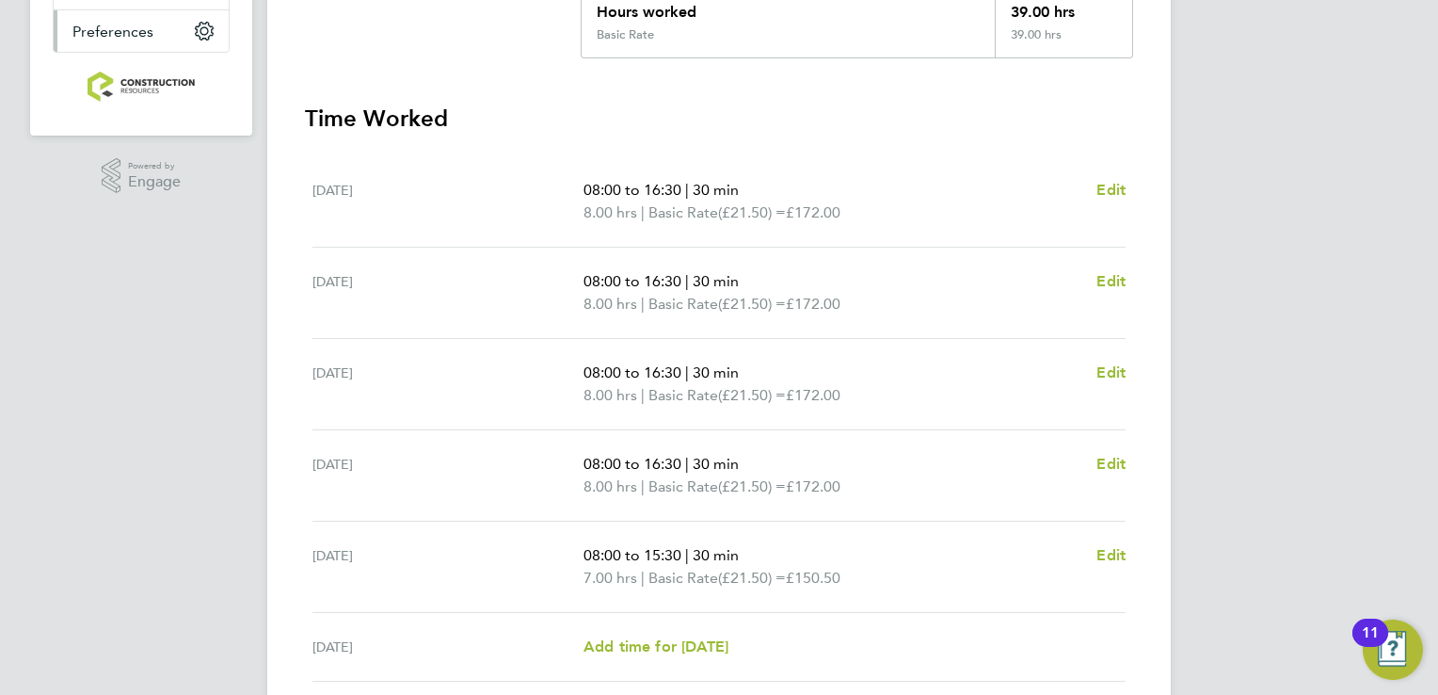
scroll to position [300, 0]
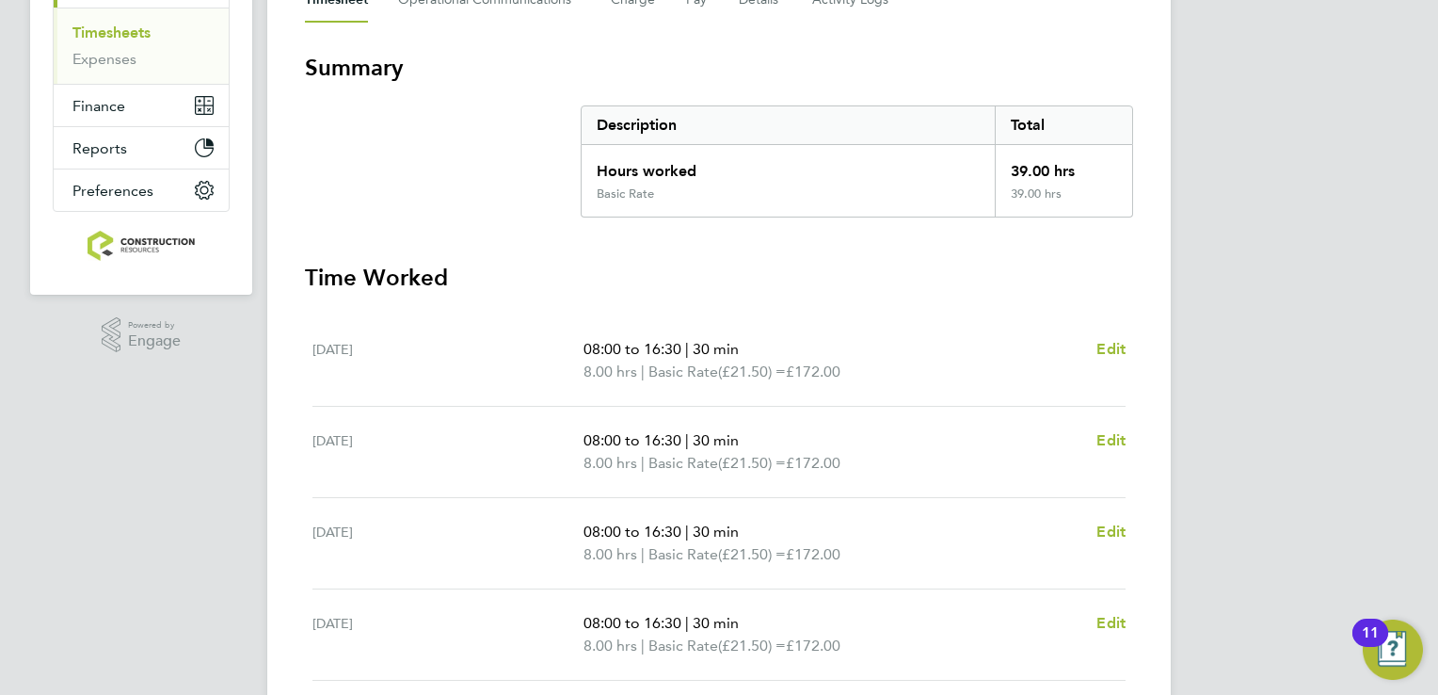
click at [126, 40] on link "Timesheets" at bounding box center [111, 33] width 78 height 18
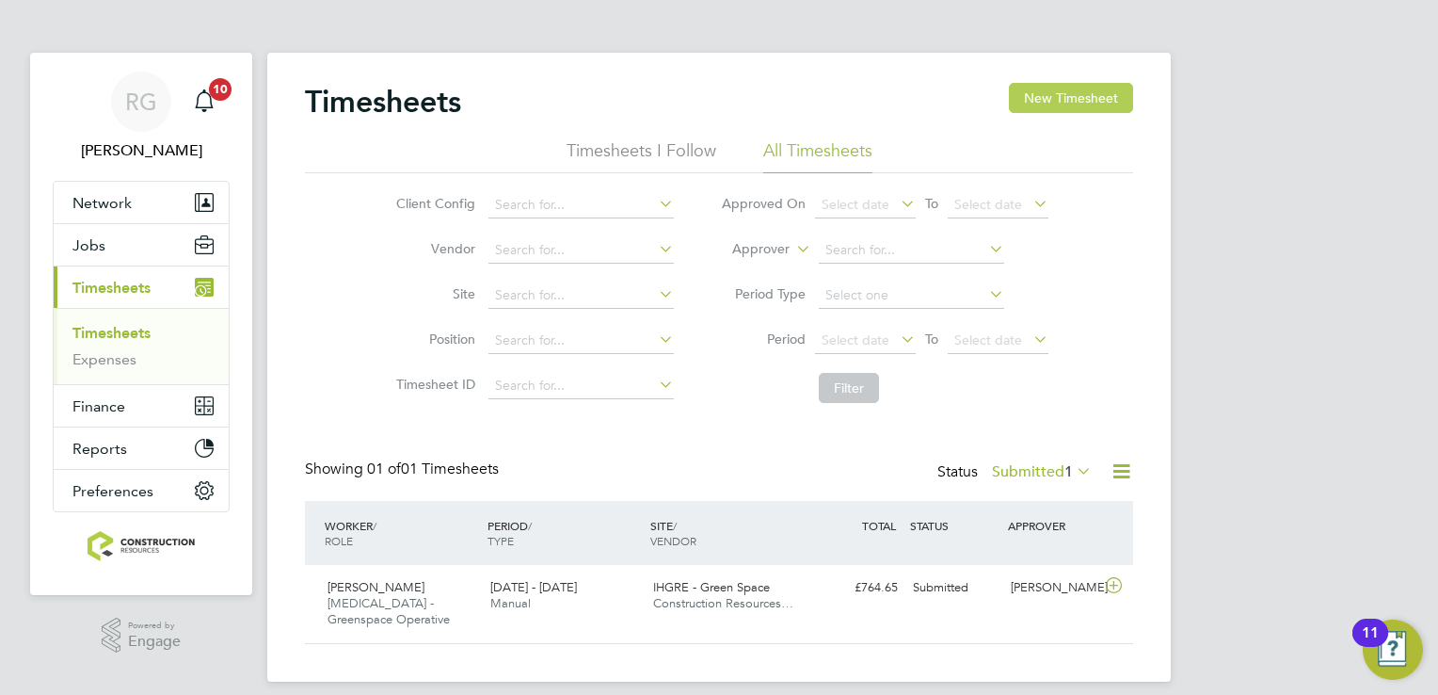
click at [1056, 92] on button "New Timesheet" at bounding box center [1071, 98] width 124 height 30
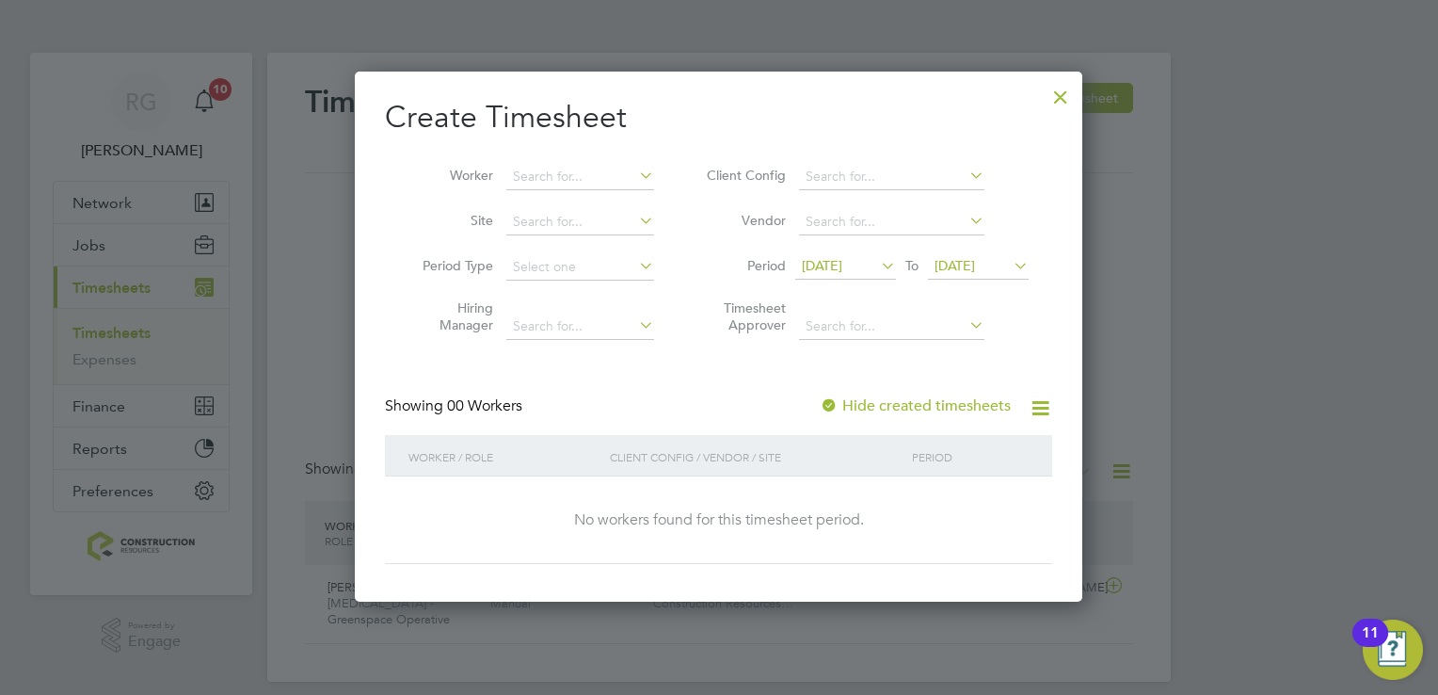
click at [842, 262] on span "[DATE]" at bounding box center [822, 265] width 40 height 17
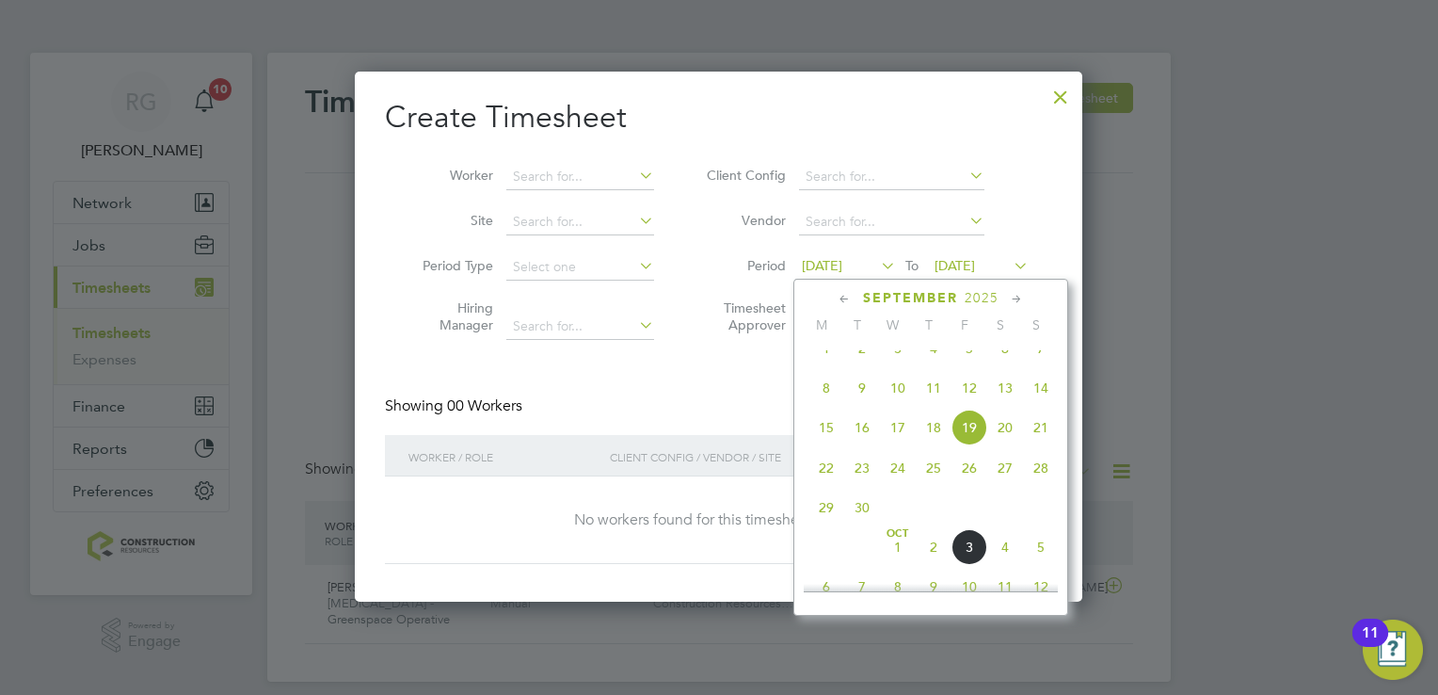
click at [821, 525] on span "29" at bounding box center [827, 507] width 36 height 36
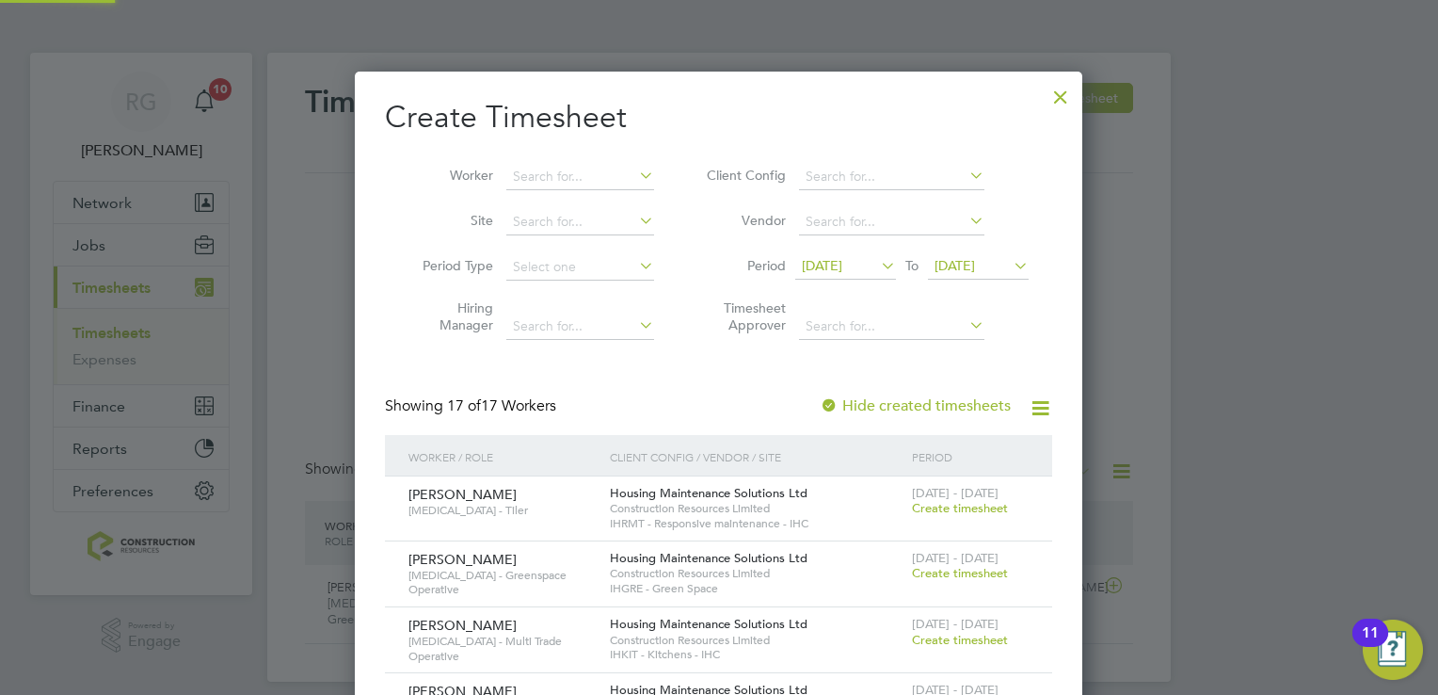
click at [975, 272] on span "[DATE]" at bounding box center [955, 265] width 40 height 17
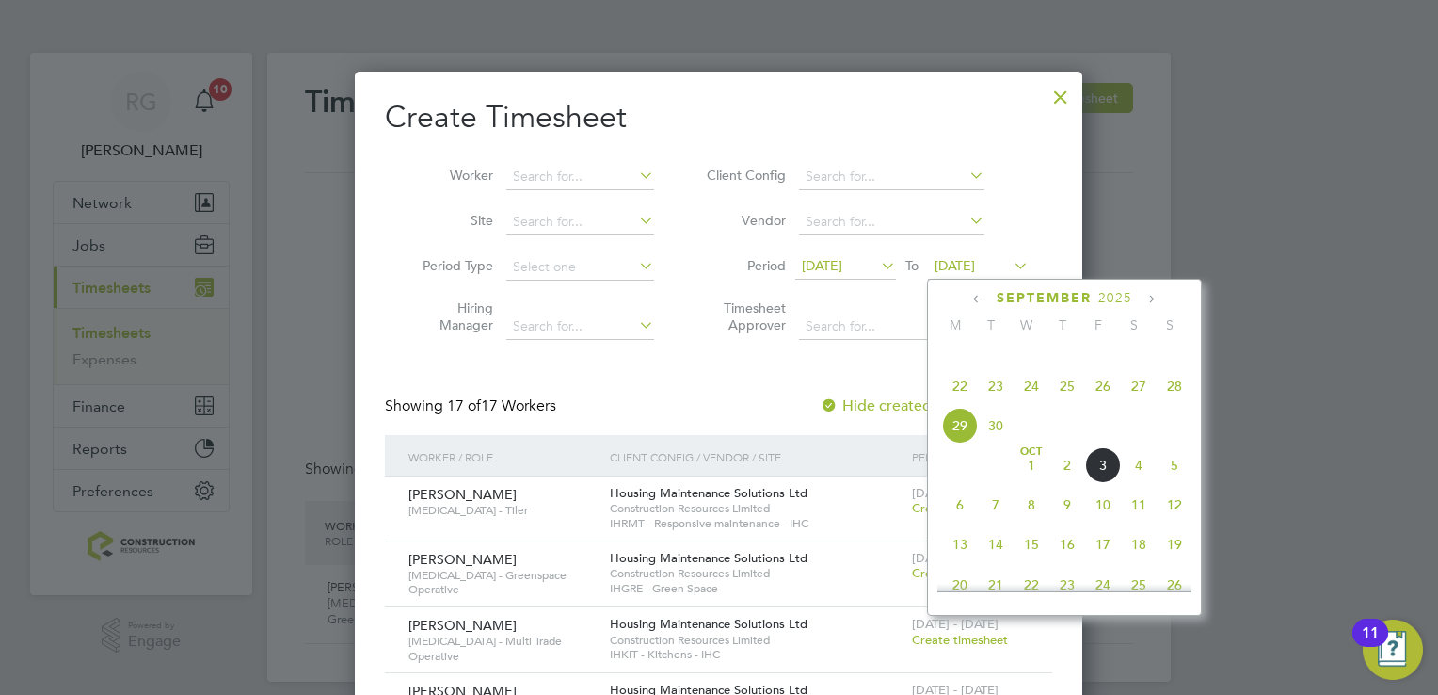
click at [1181, 483] on span "5" at bounding box center [1175, 465] width 36 height 36
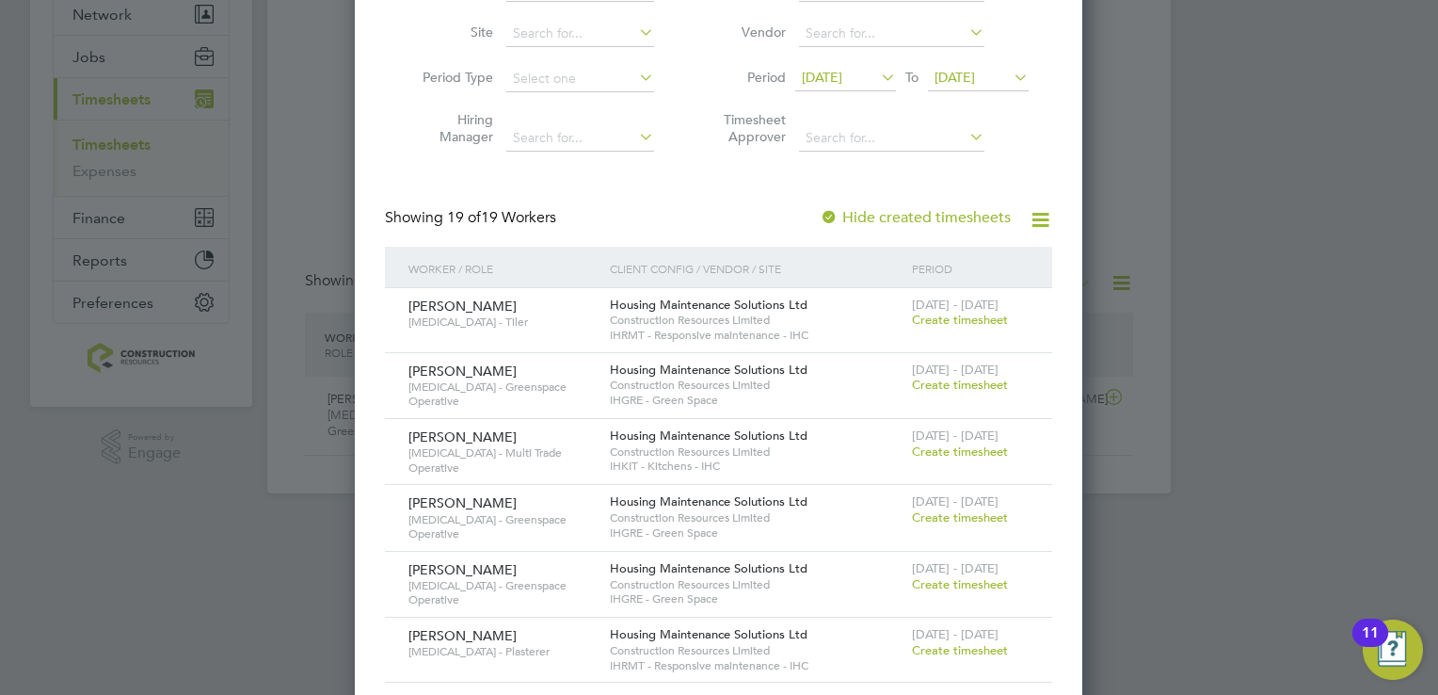
click at [933, 520] on span "Create timesheet" at bounding box center [960, 517] width 96 height 16
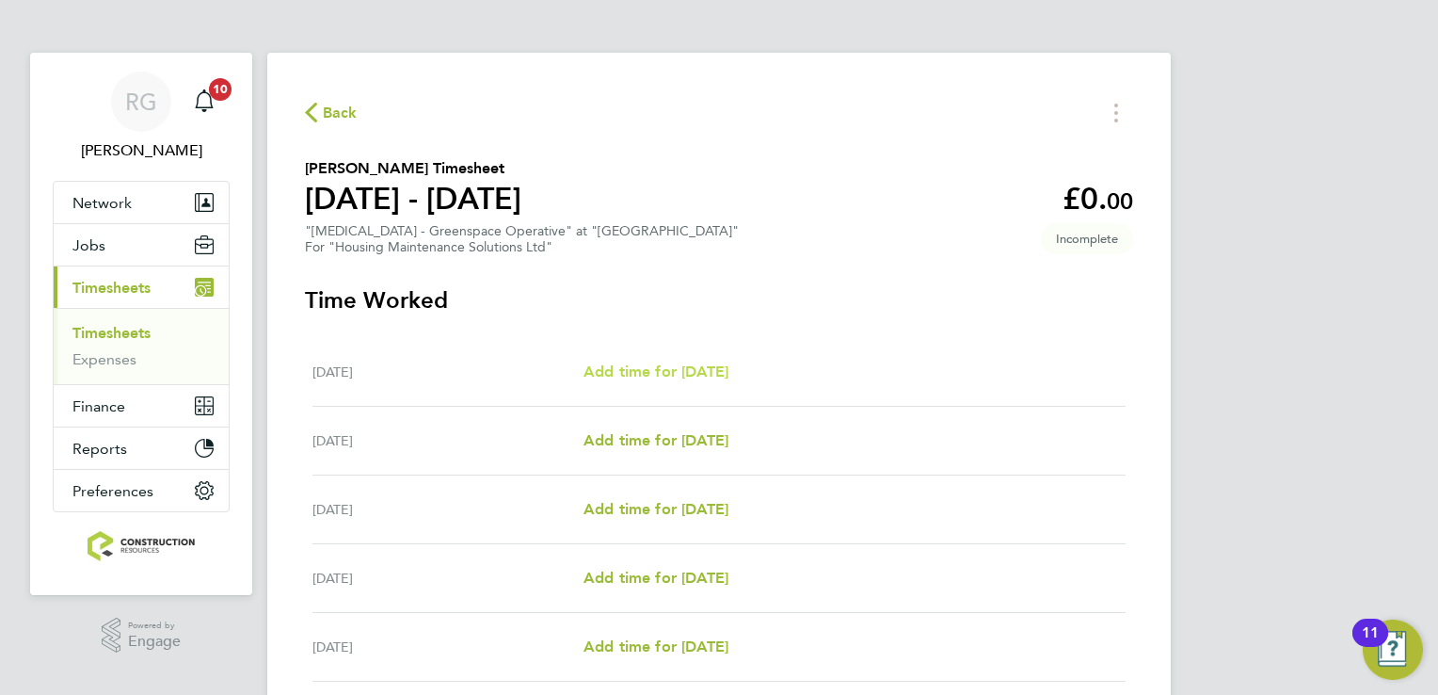
click at [729, 366] on span "Add time for [DATE]" at bounding box center [656, 371] width 145 height 18
select select "30"
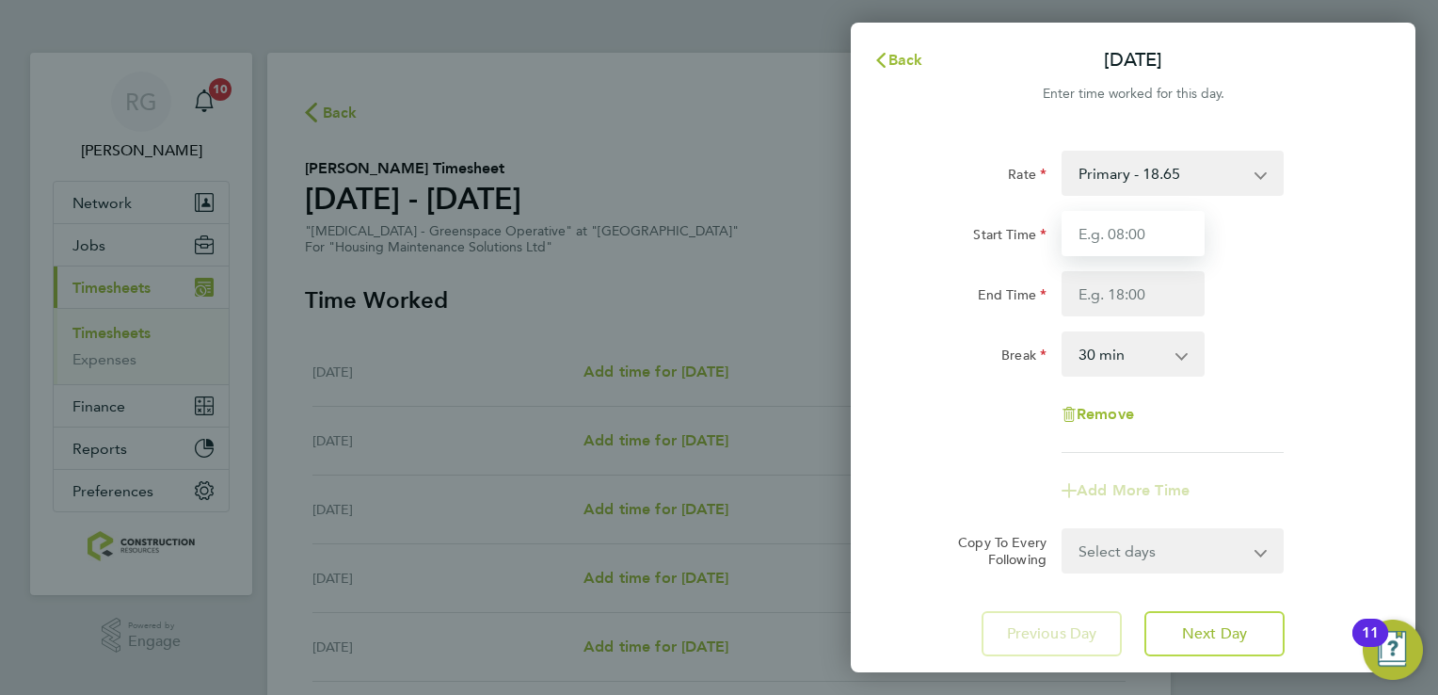
click at [1102, 248] on input "Start Time" at bounding box center [1133, 233] width 143 height 45
type input "07:00"
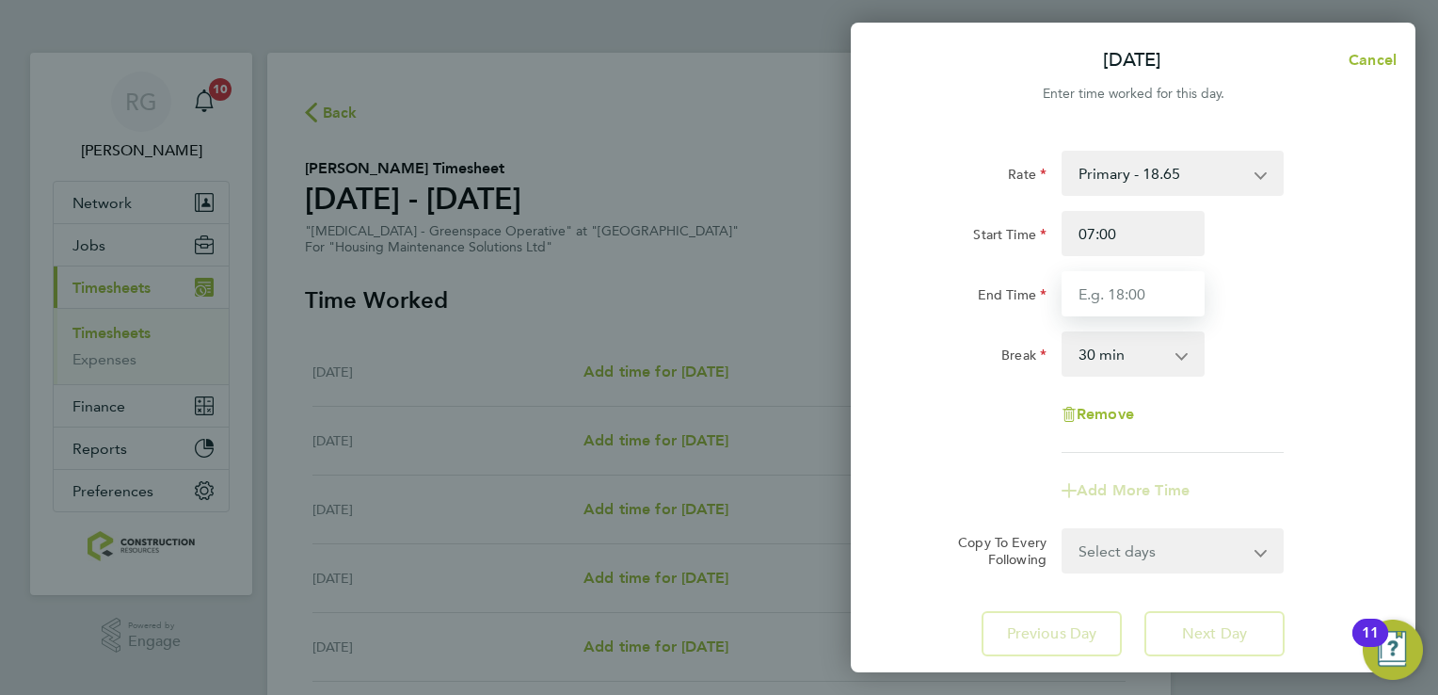
click at [1081, 295] on input "End Time" at bounding box center [1133, 293] width 143 height 45
type input "16:00"
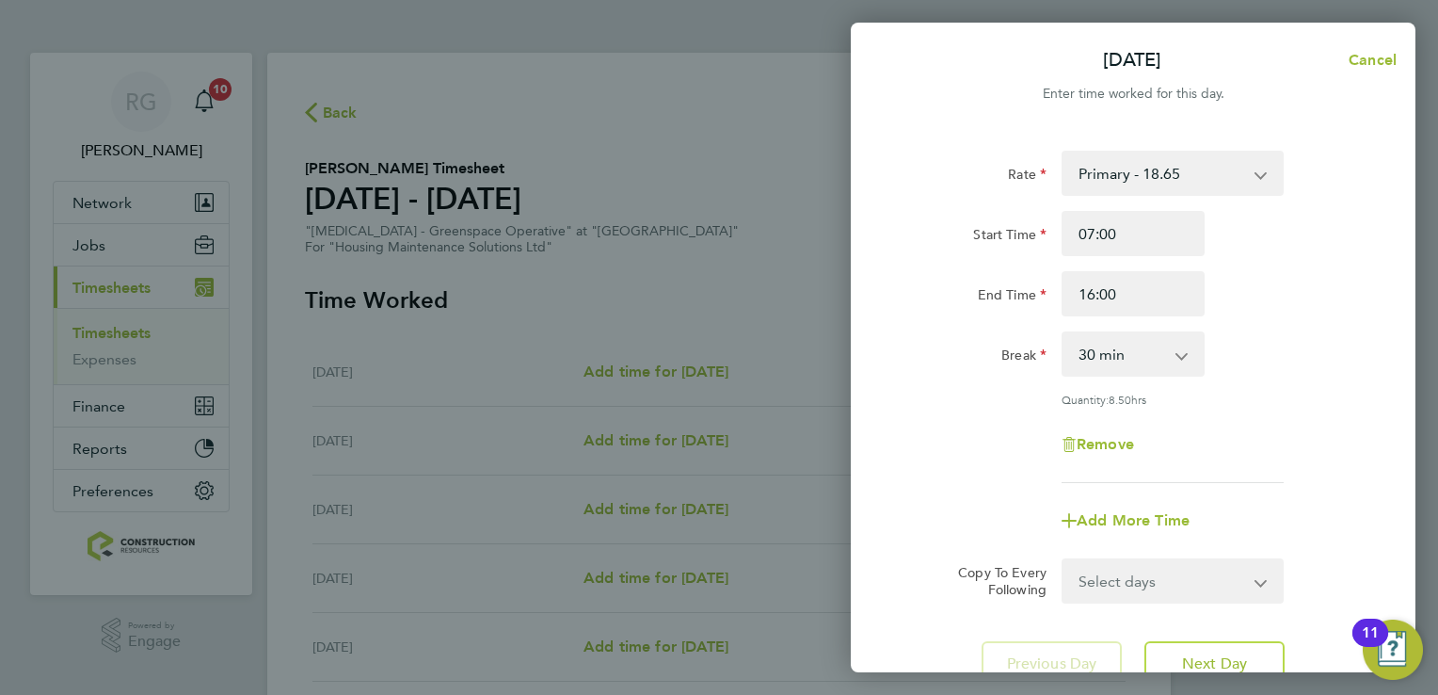
click at [1205, 457] on app-timesheet-line-form-group "Rate Primary - 18.65 Start Time 07:00 End Time 16:00 Break 0 min 15 min 30 min …" at bounding box center [1133, 347] width 459 height 393
click at [1203, 649] on button "Next Day" at bounding box center [1215, 663] width 140 height 45
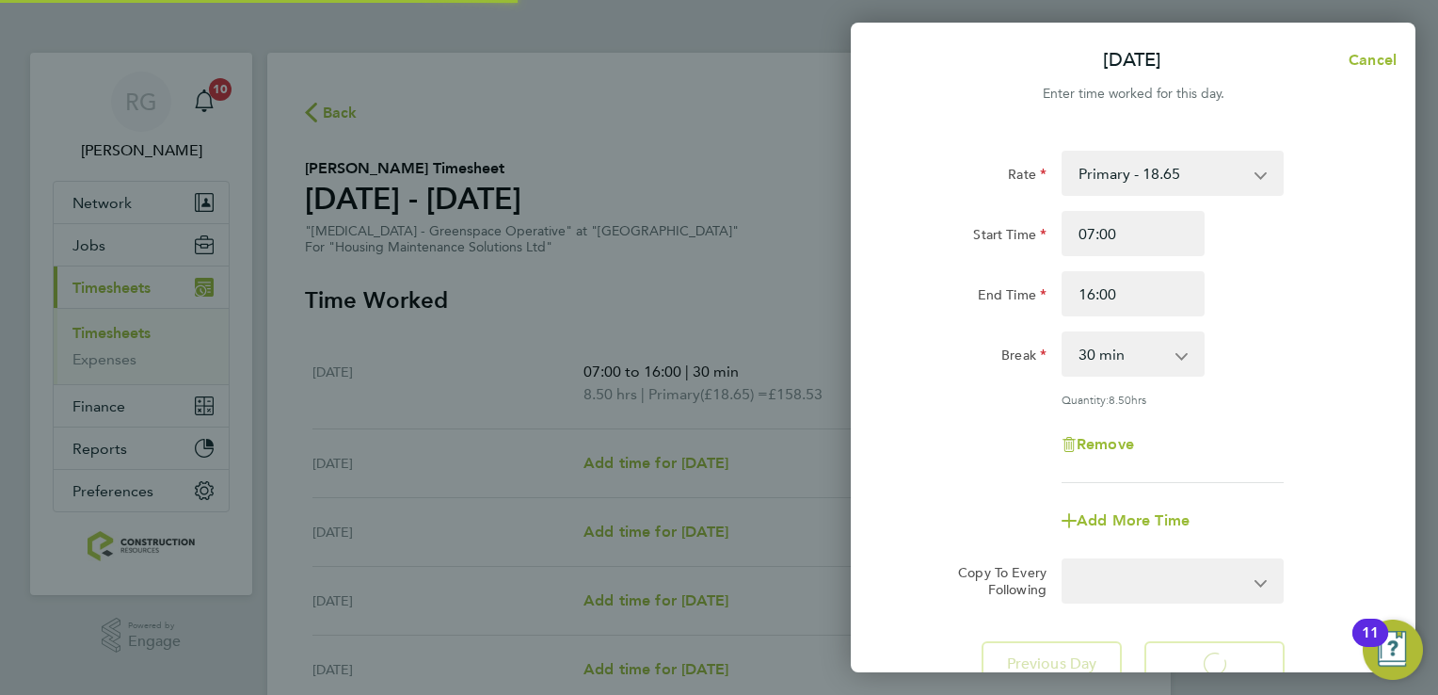
select select "30"
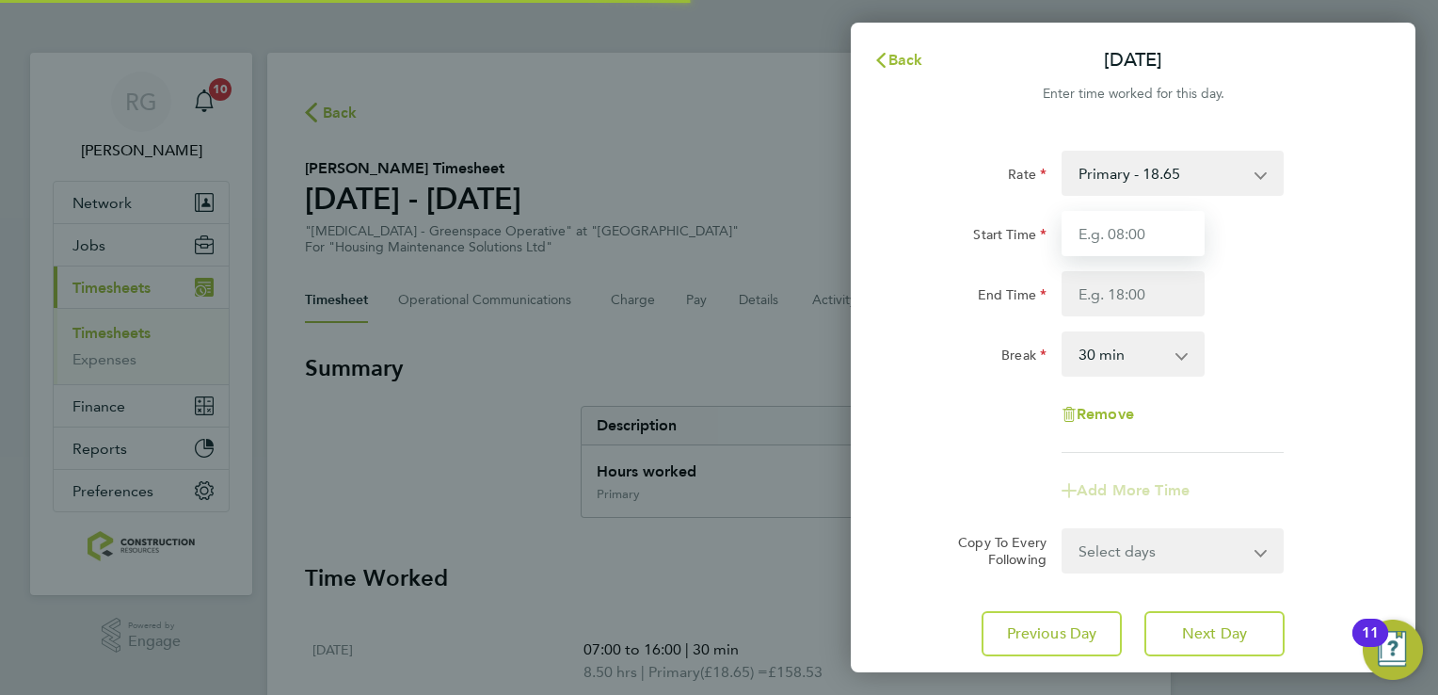
click at [1130, 239] on input "Start Time" at bounding box center [1133, 233] width 143 height 45
type input "07:00"
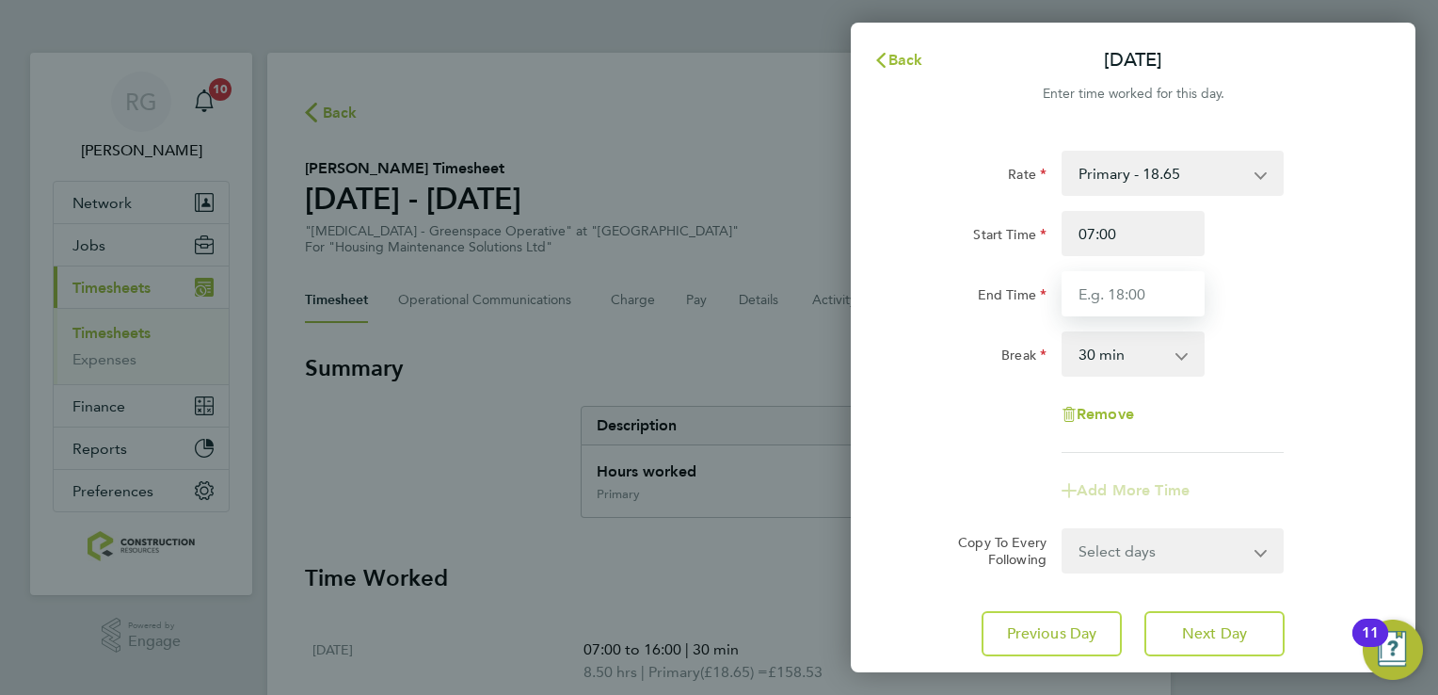
type input "16:00"
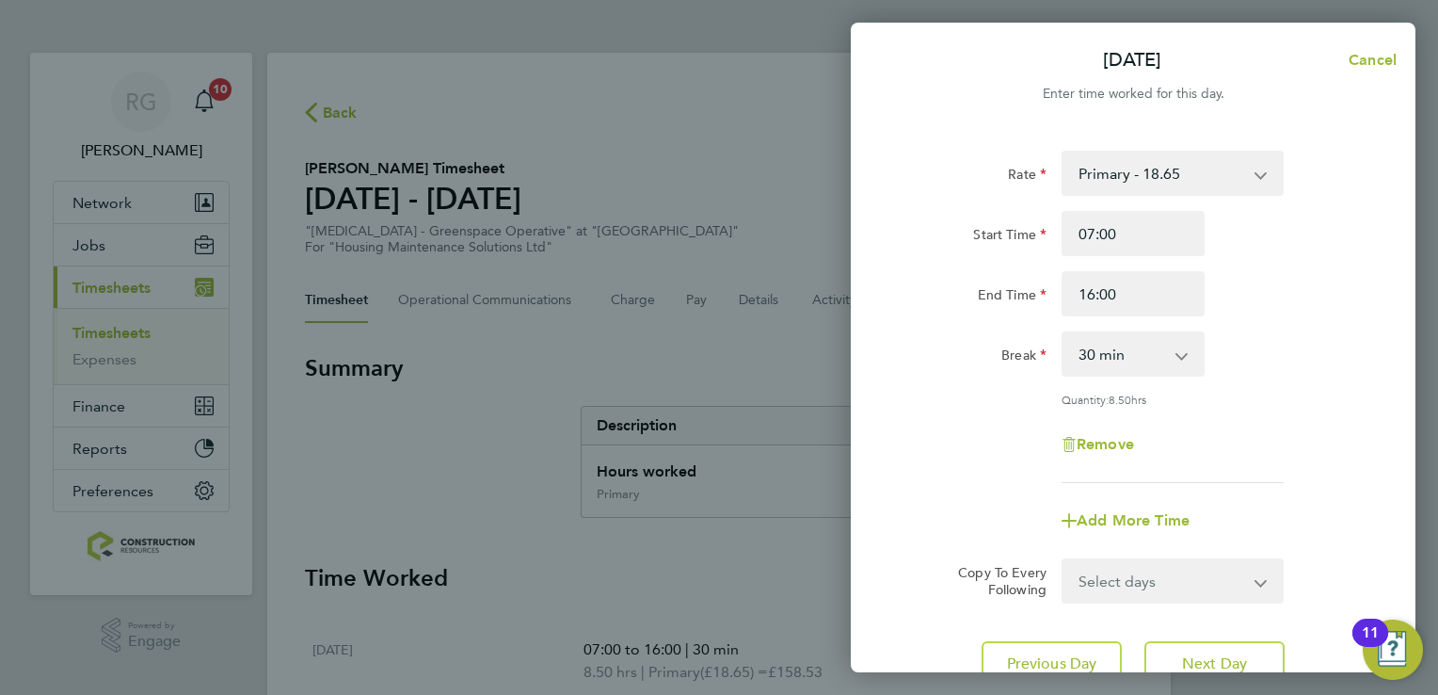
click at [1274, 416] on div "Rate Primary - 18.65 Start Time 07:00 End Time 16:00 Break 0 min 15 min 30 min …" at bounding box center [1133, 317] width 459 height 332
click at [1220, 665] on span "Next Day" at bounding box center [1214, 663] width 65 height 19
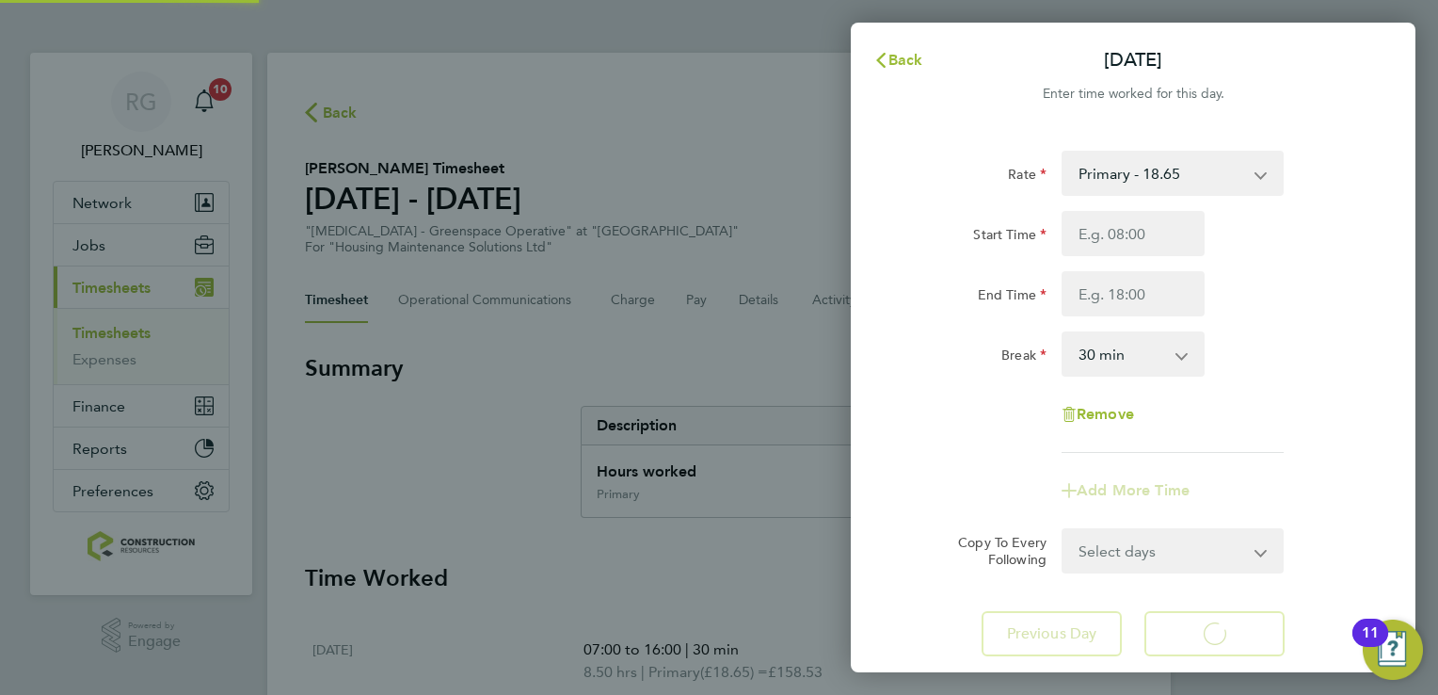
select select "30"
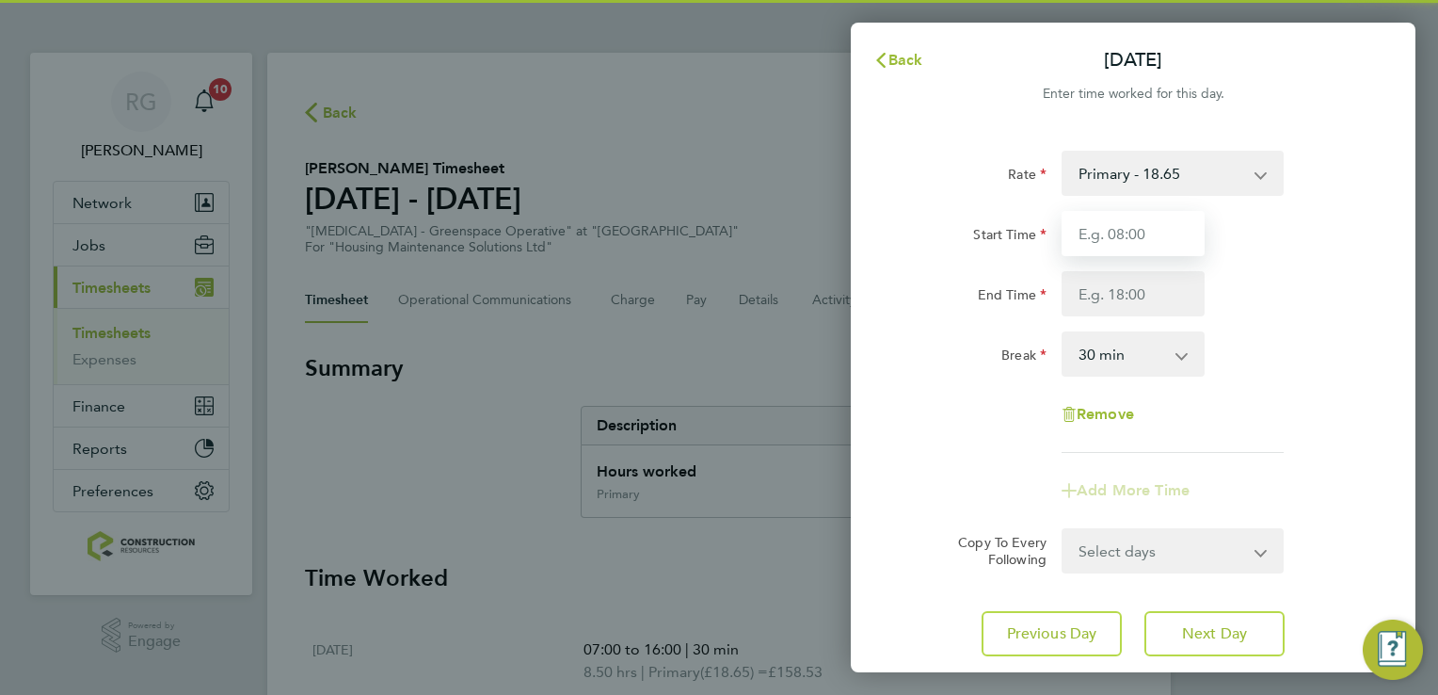
click at [1118, 254] on input "Start Time" at bounding box center [1133, 233] width 143 height 45
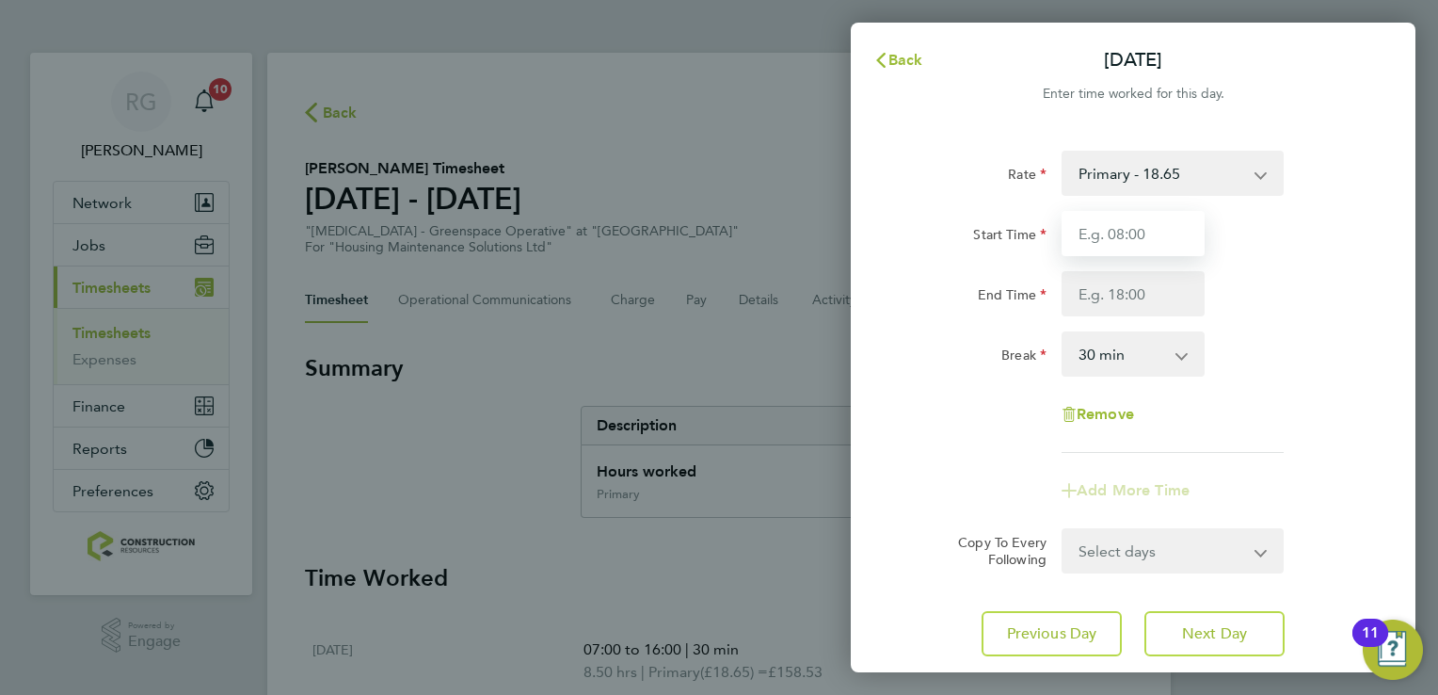
type input "07:00"
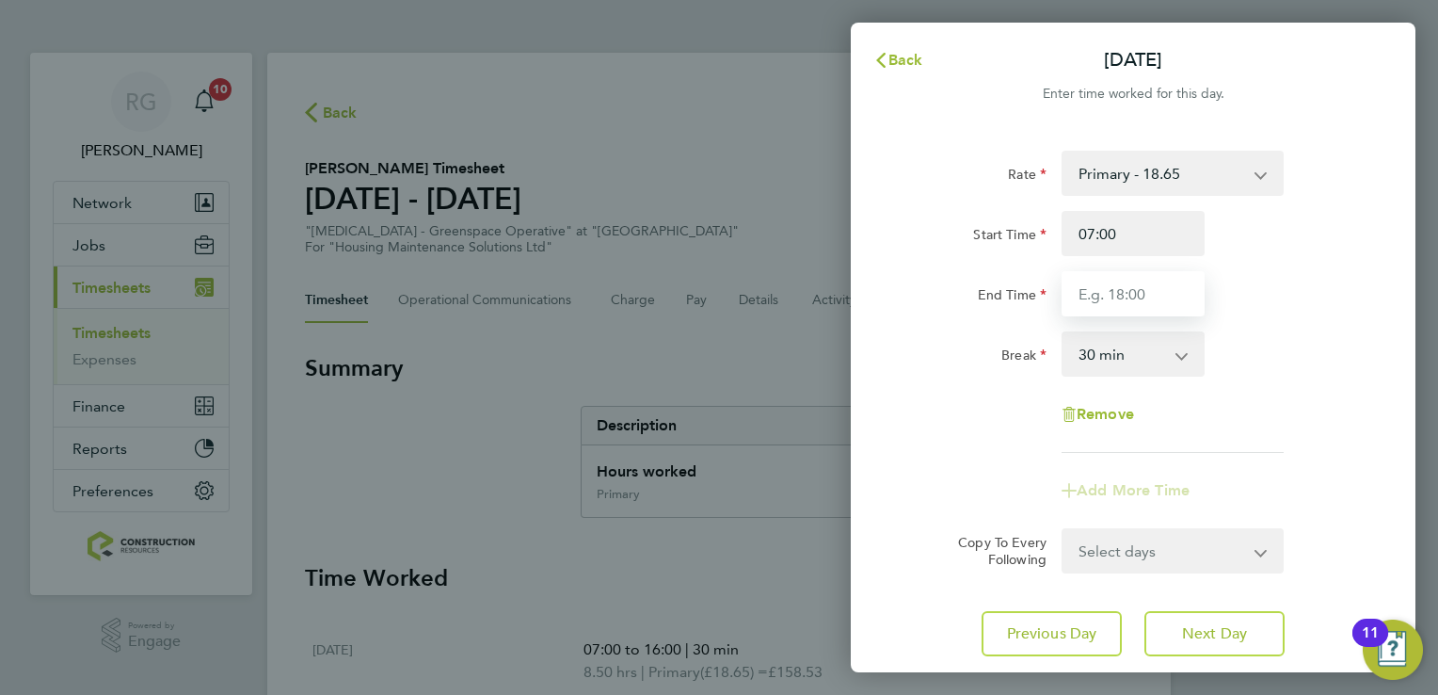
type input "16:00"
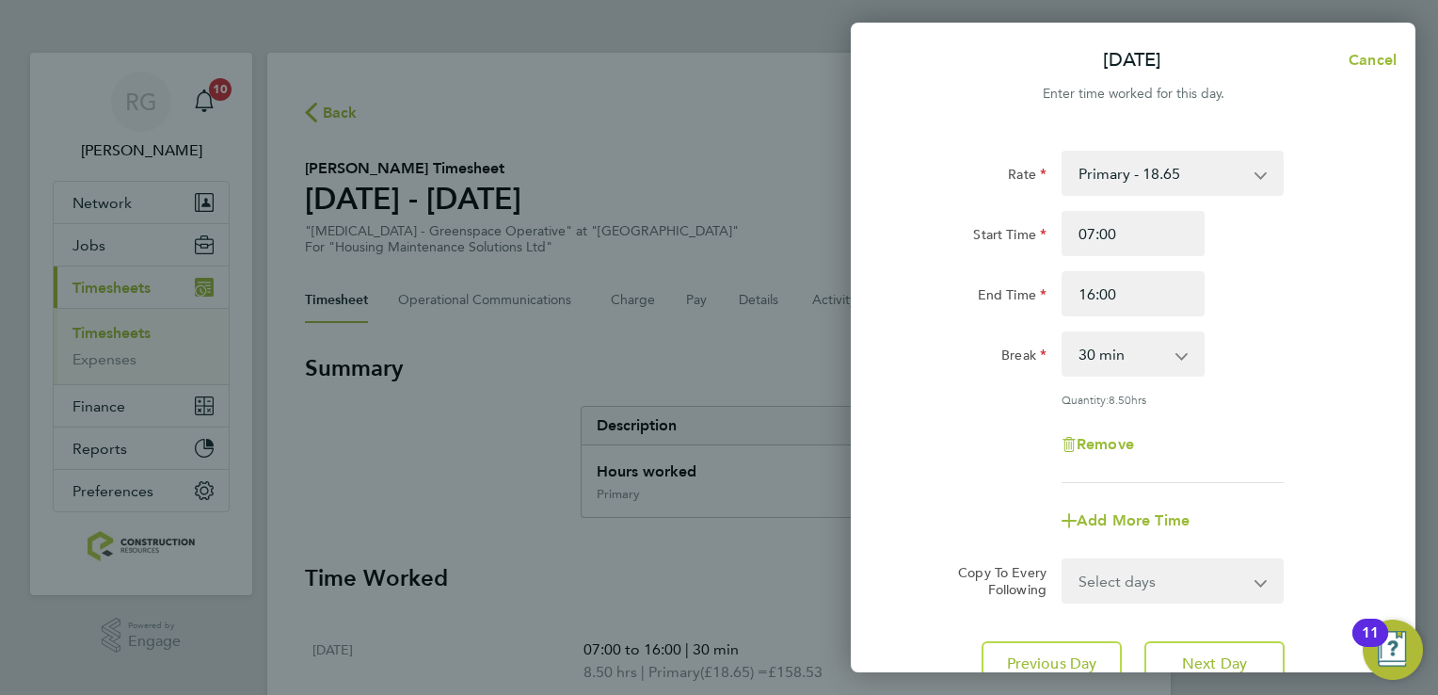
click at [1242, 409] on div "Rate Primary - 18.65 Start Time 07:00 End Time 16:00 Break 0 min 15 min 30 min …" at bounding box center [1133, 317] width 459 height 332
click at [1190, 650] on button "Next Day" at bounding box center [1215, 663] width 140 height 45
select select "30"
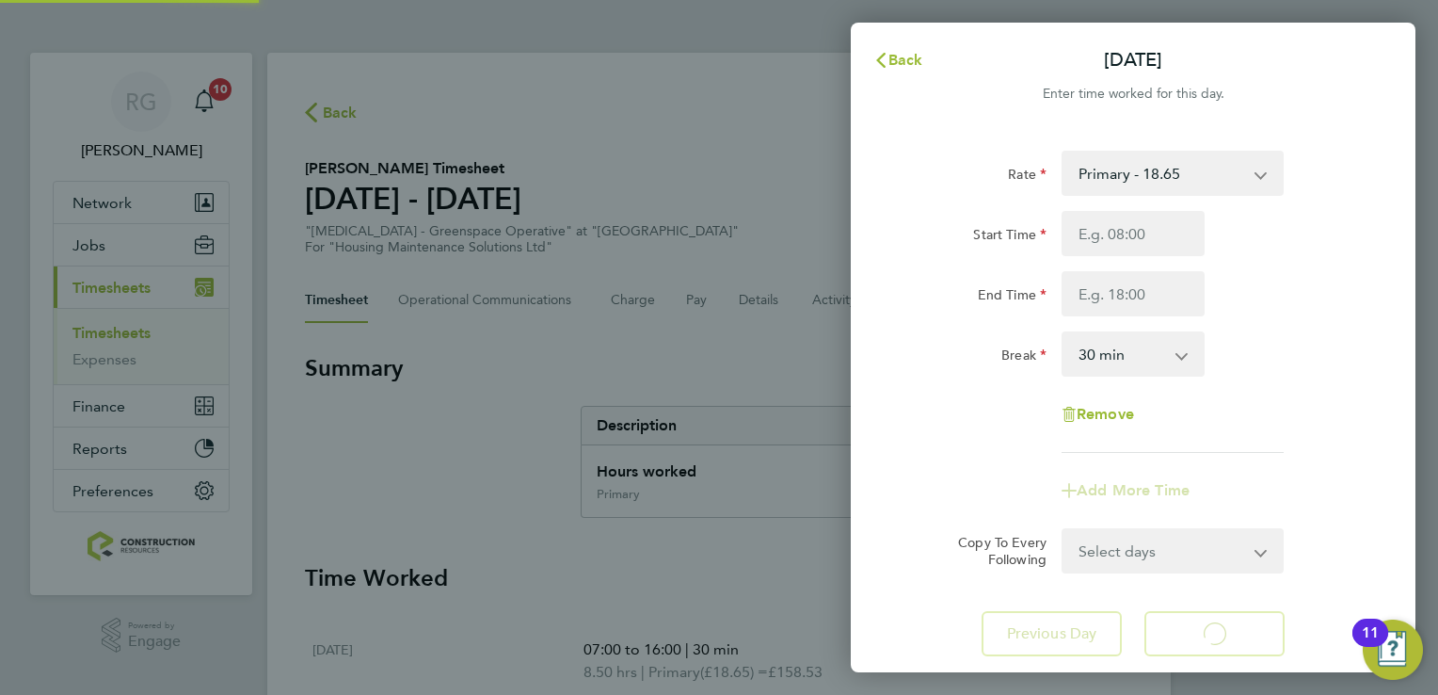
select select "30"
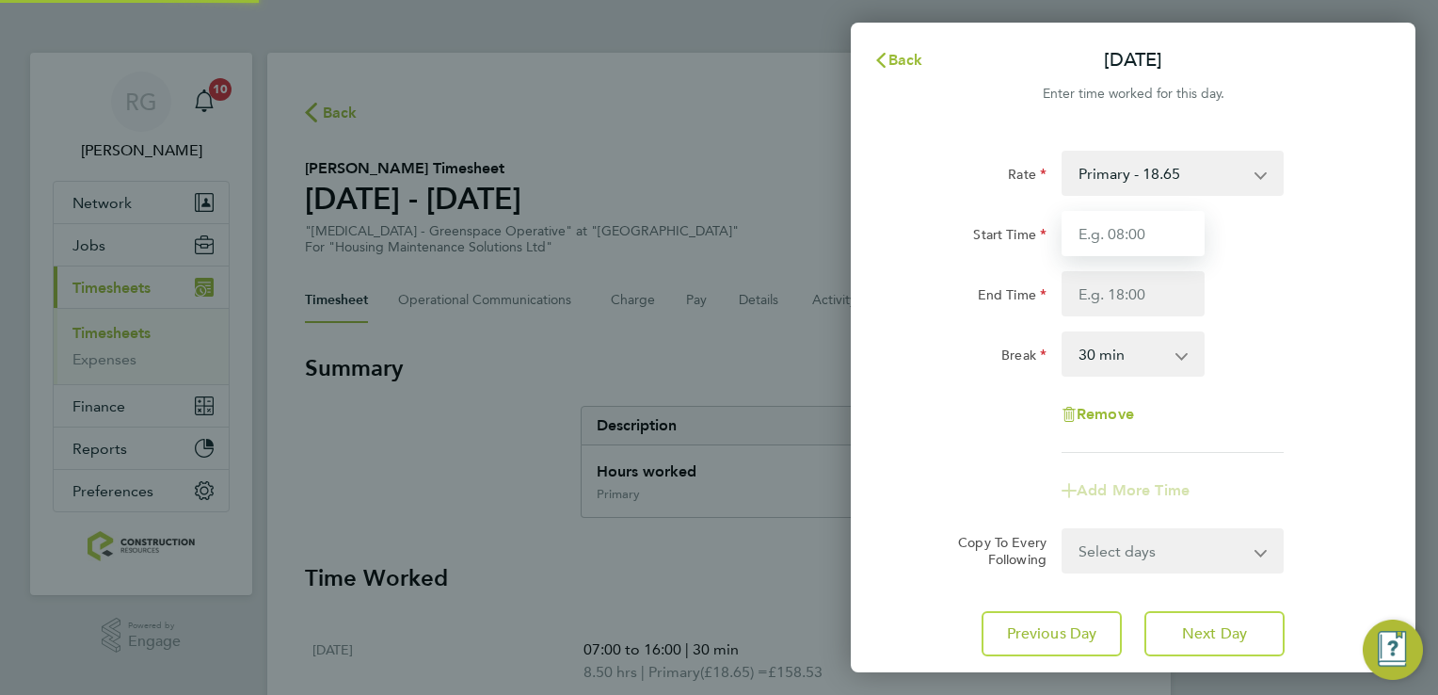
click at [1108, 228] on input "Start Time" at bounding box center [1133, 233] width 143 height 45
type input "07:00"
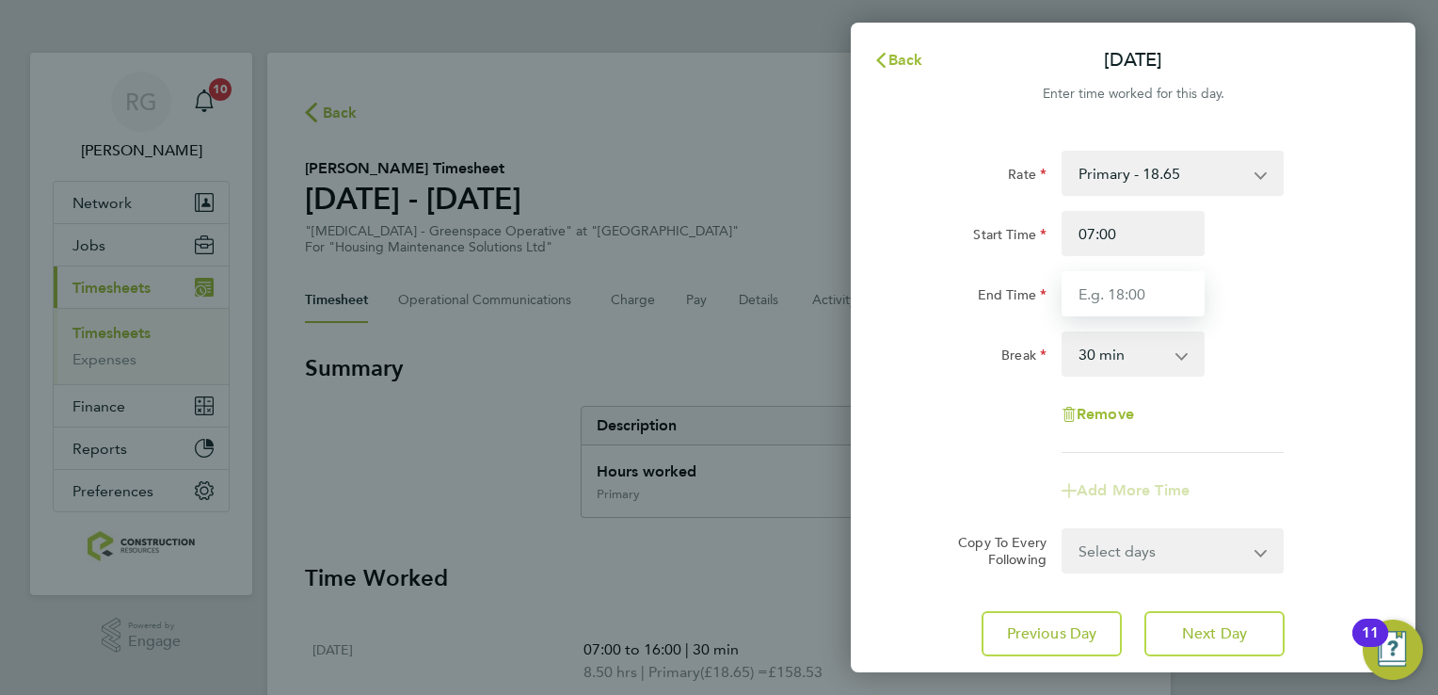
type input "16:00"
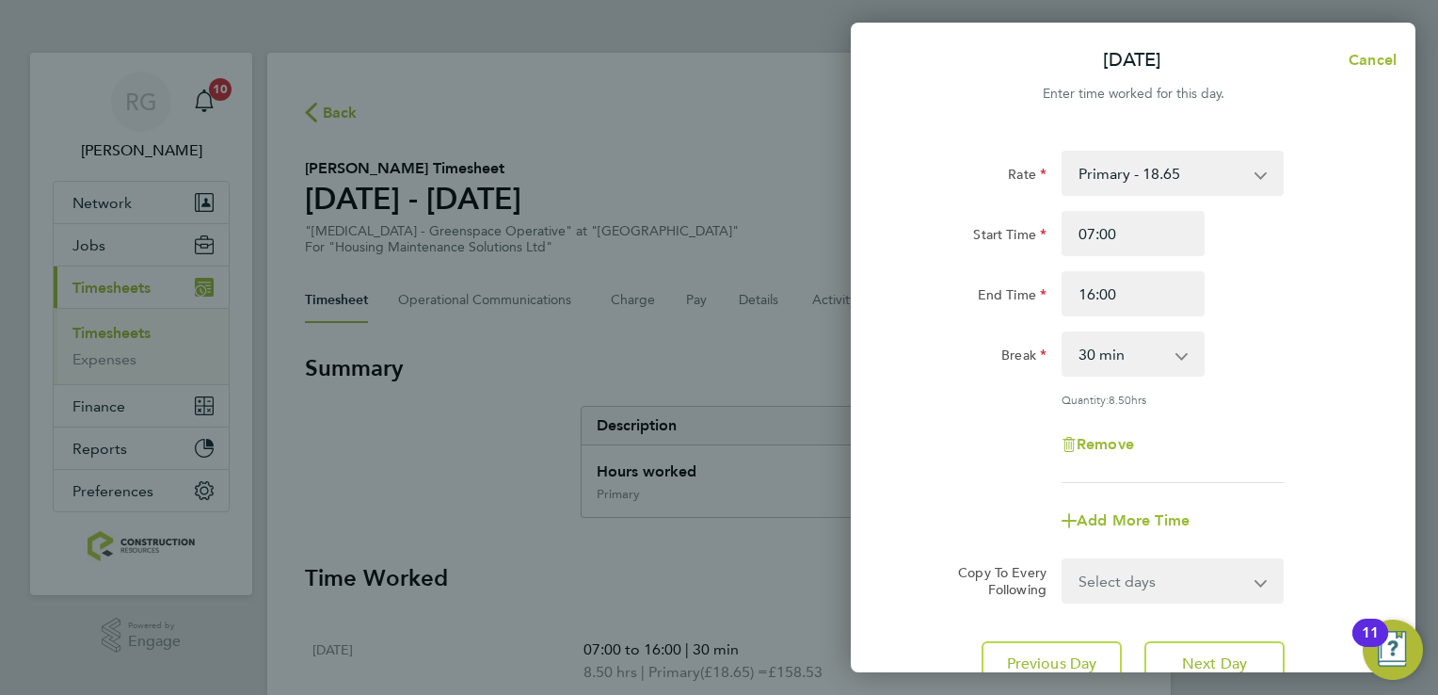
click at [1259, 419] on div "Rate Primary - 18.65 Start Time 07:00 End Time 16:00 Break 0 min 15 min 30 min …" at bounding box center [1133, 317] width 459 height 332
click at [1209, 661] on span "Next Day" at bounding box center [1214, 663] width 65 height 19
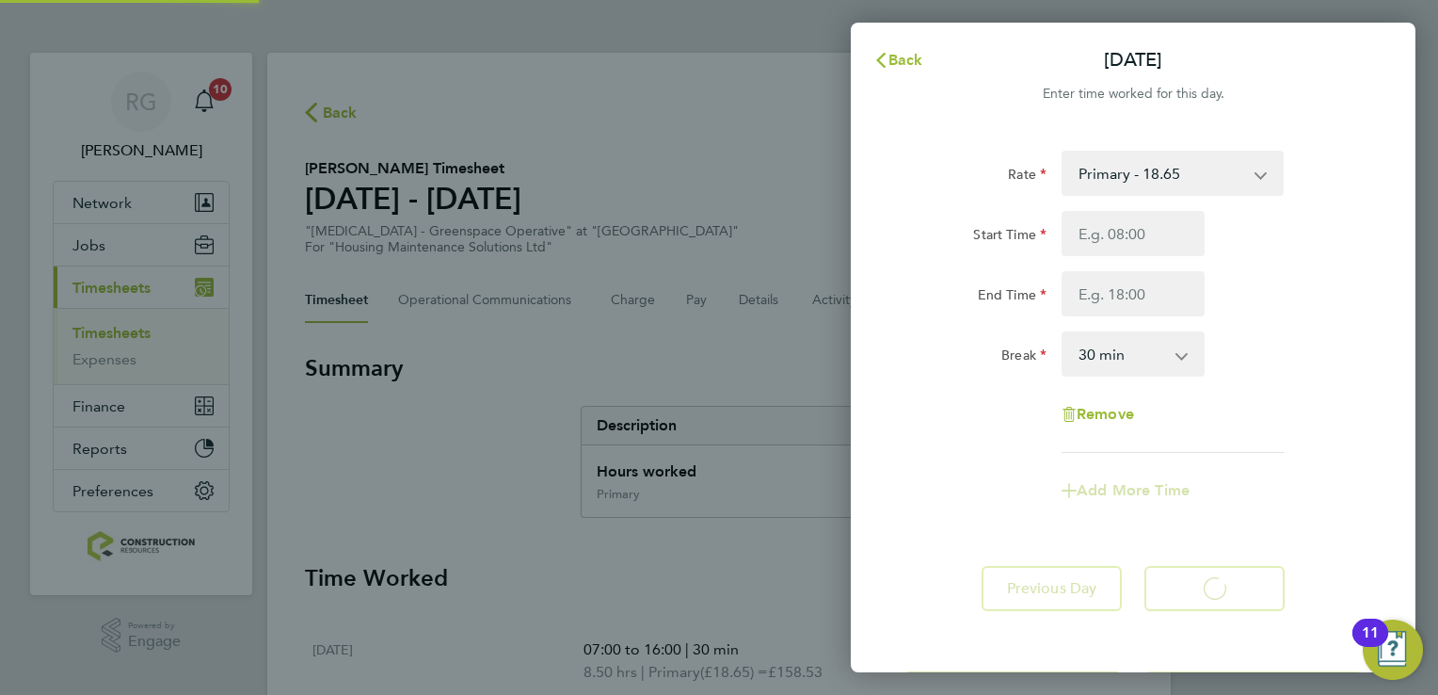
select select "30"
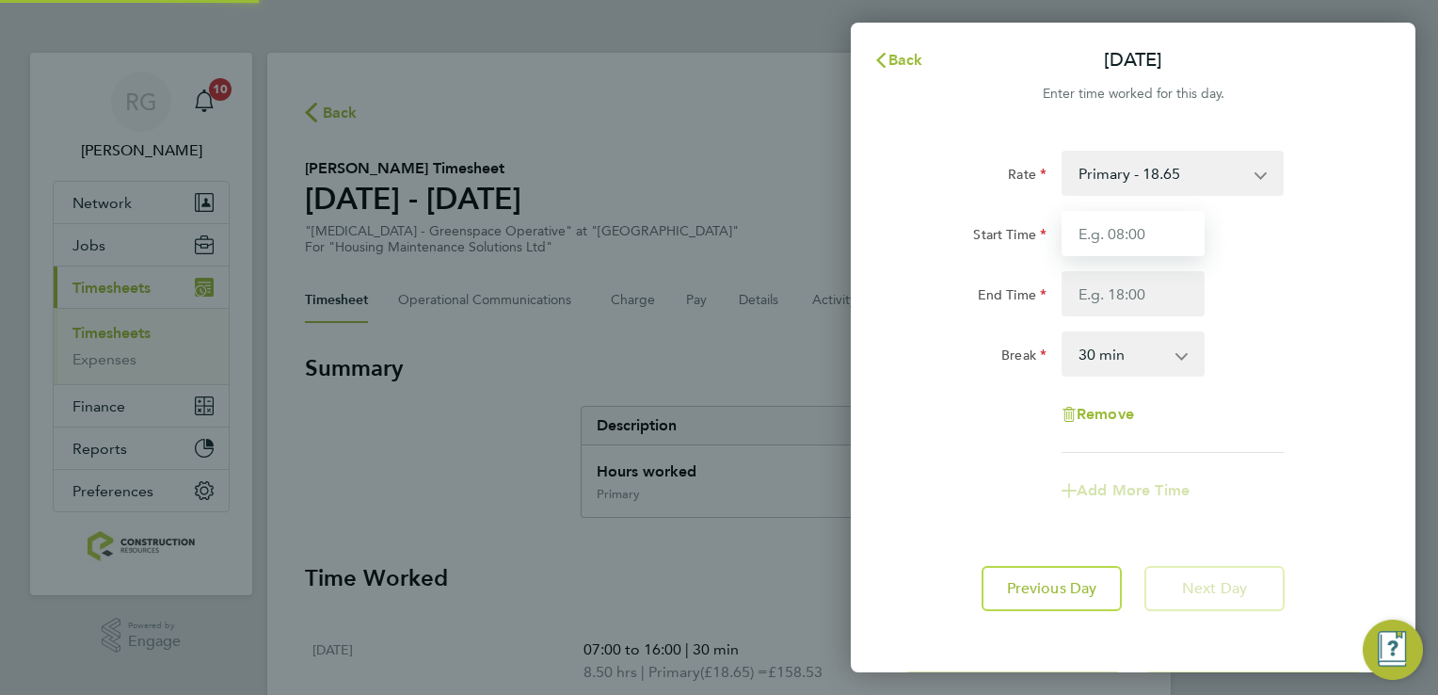
drag, startPoint x: 1125, startPoint y: 252, endPoint x: 1133, endPoint y: 241, distance: 14.1
click at [1133, 241] on input "Start Time" at bounding box center [1133, 233] width 143 height 45
type input "07:00"
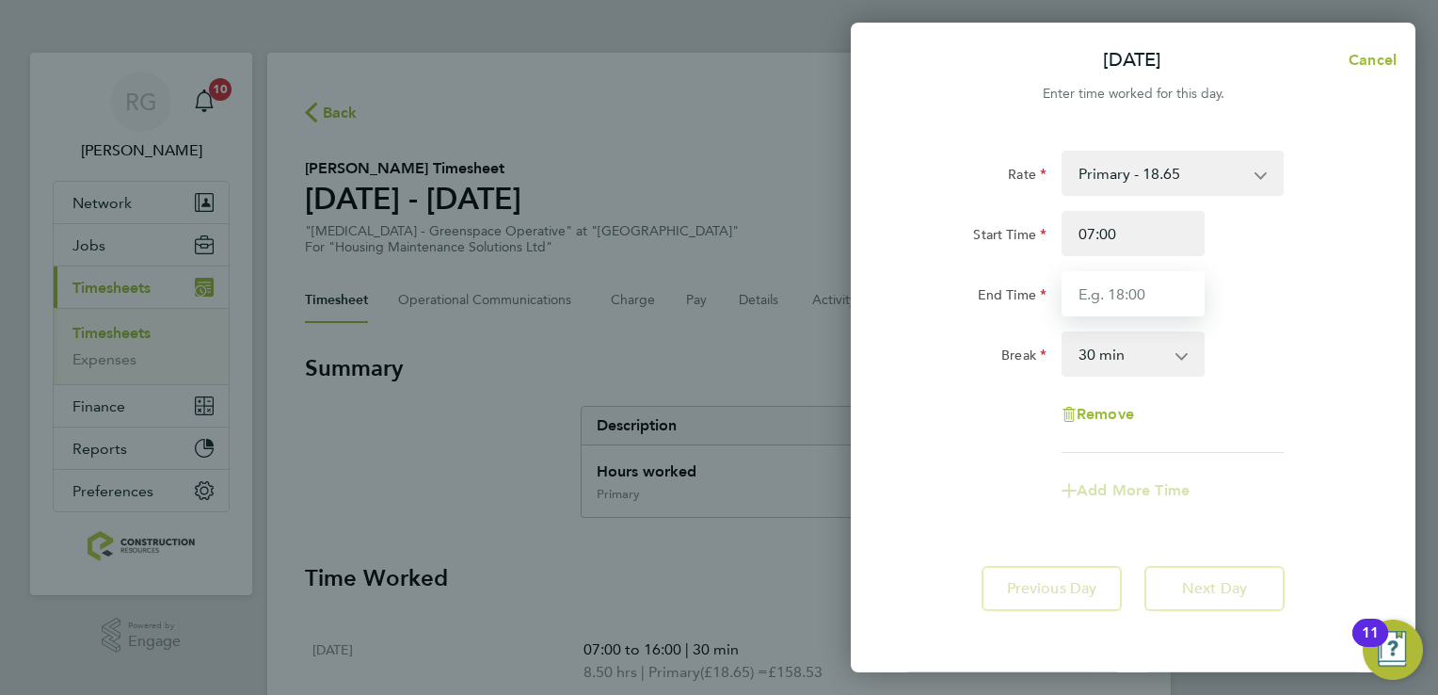
click at [1142, 300] on input "End Time" at bounding box center [1133, 293] width 143 height 45
type input "14:30"
click at [1248, 489] on app-timesheet-line-form-group "Rate Primary - 18.65 Start Time 07:00 End Time 14:30 Break 0 min 15 min 30 min …" at bounding box center [1133, 332] width 459 height 362
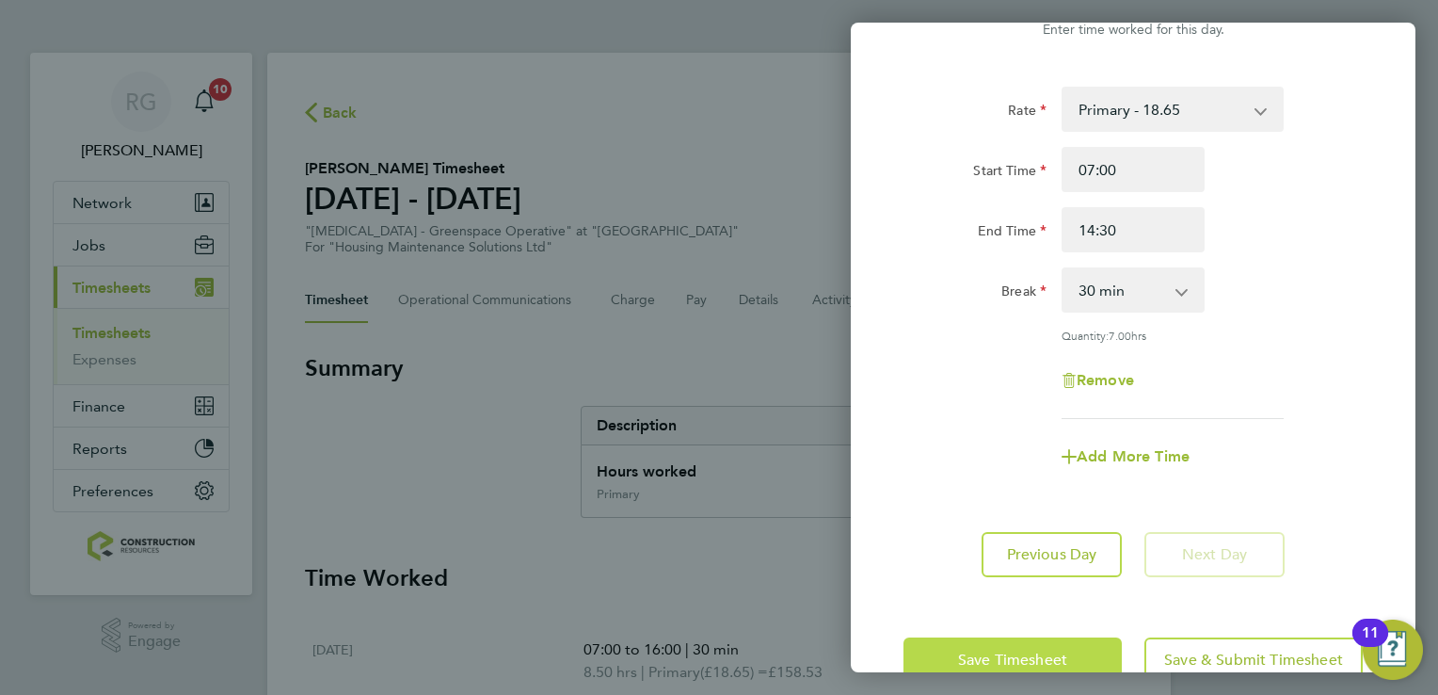
scroll to position [109, 0]
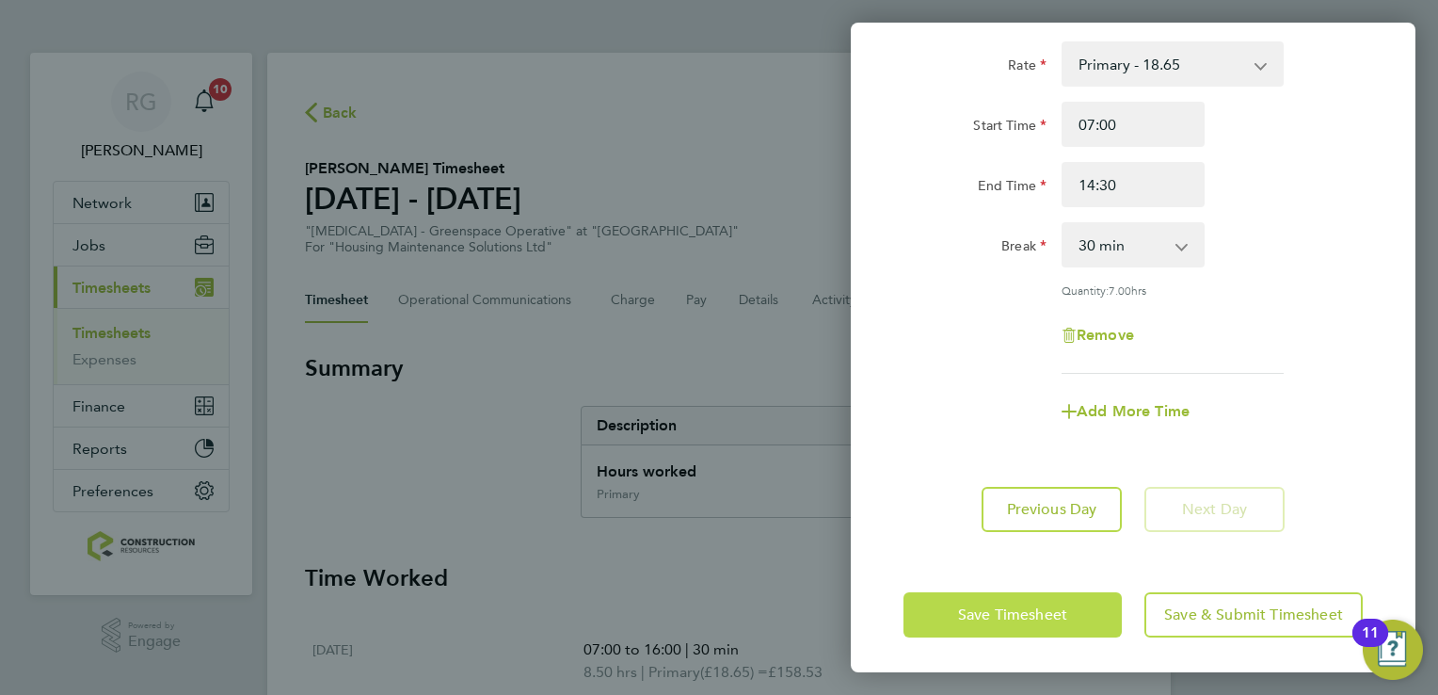
click at [1017, 624] on button "Save Timesheet" at bounding box center [1013, 614] width 218 height 45
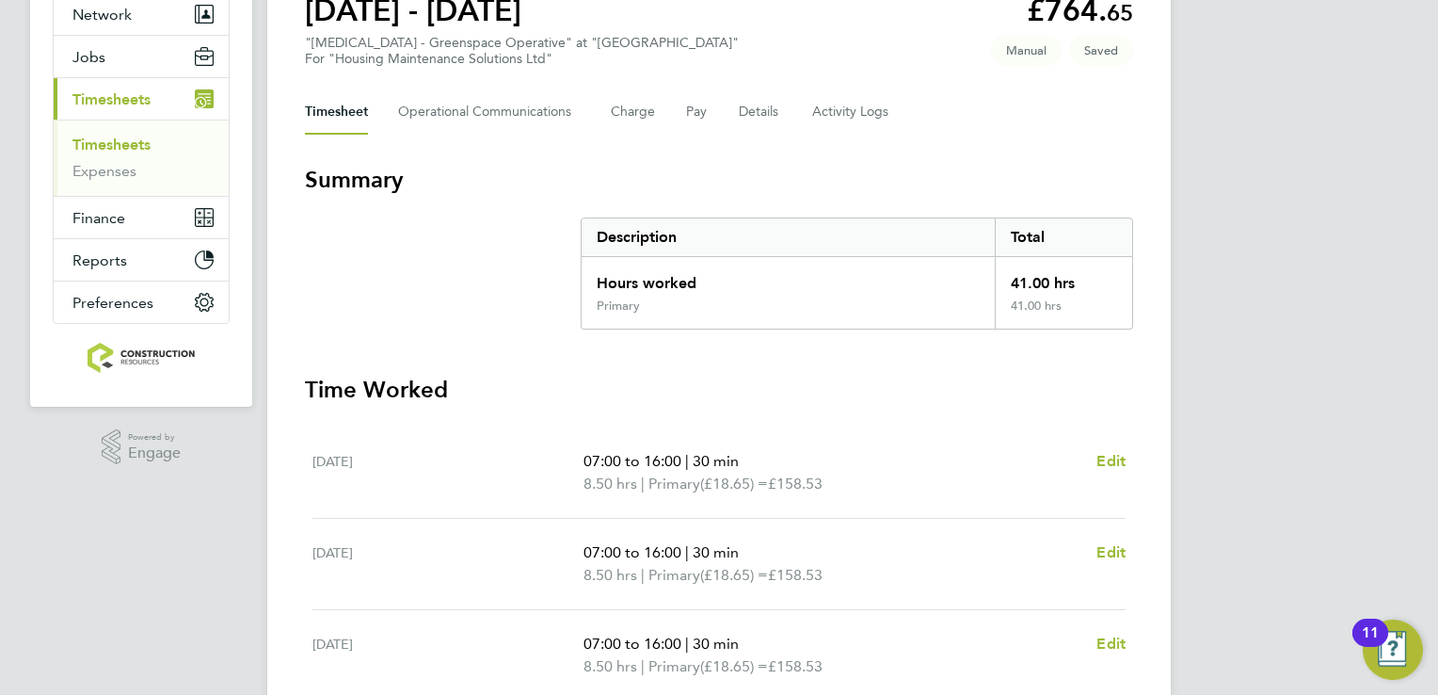
scroll to position [540, 0]
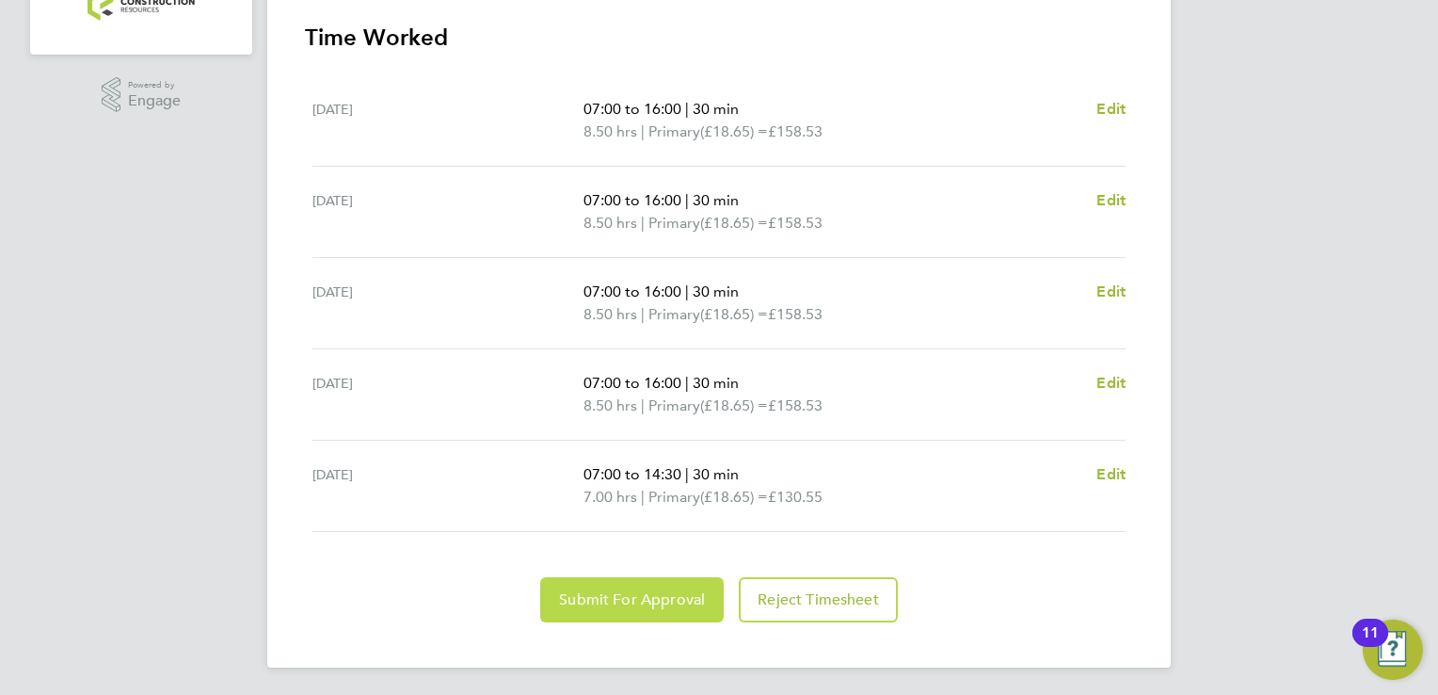
click at [655, 590] on span "Submit For Approval" at bounding box center [632, 599] width 146 height 19
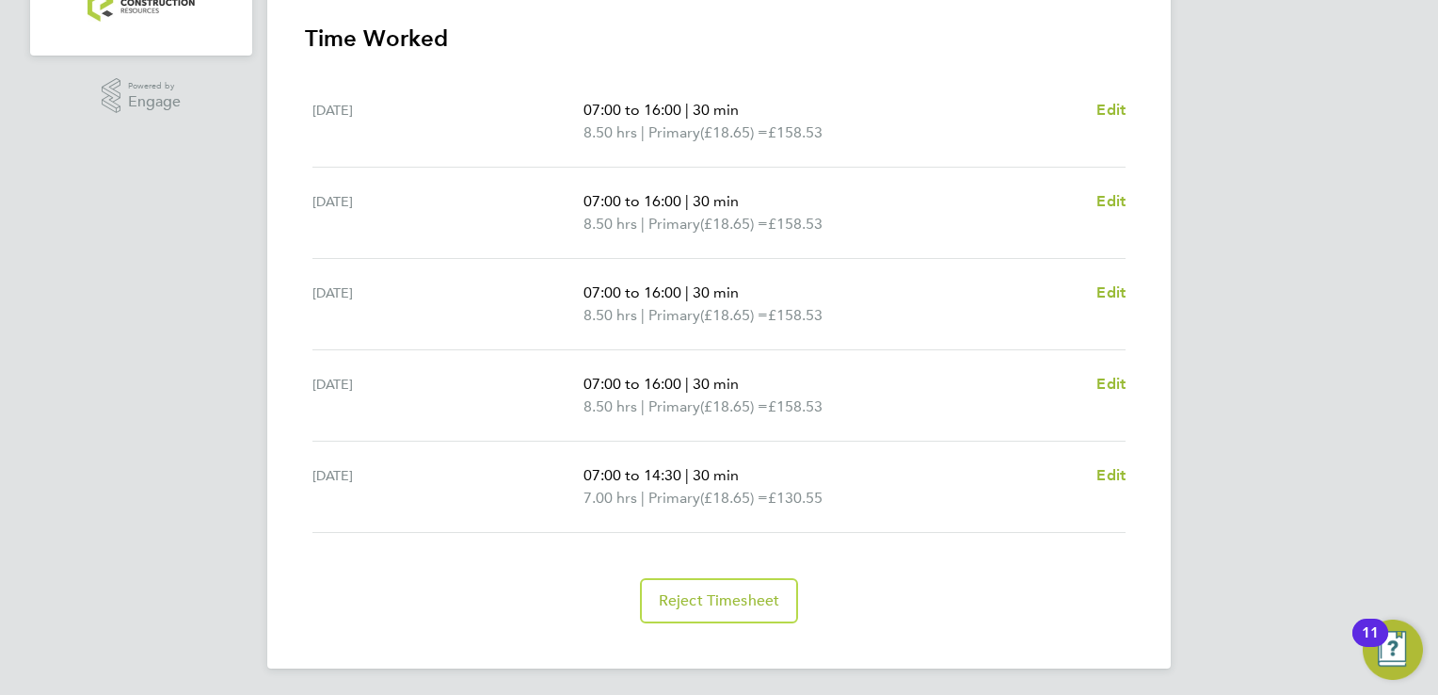
scroll to position [0, 0]
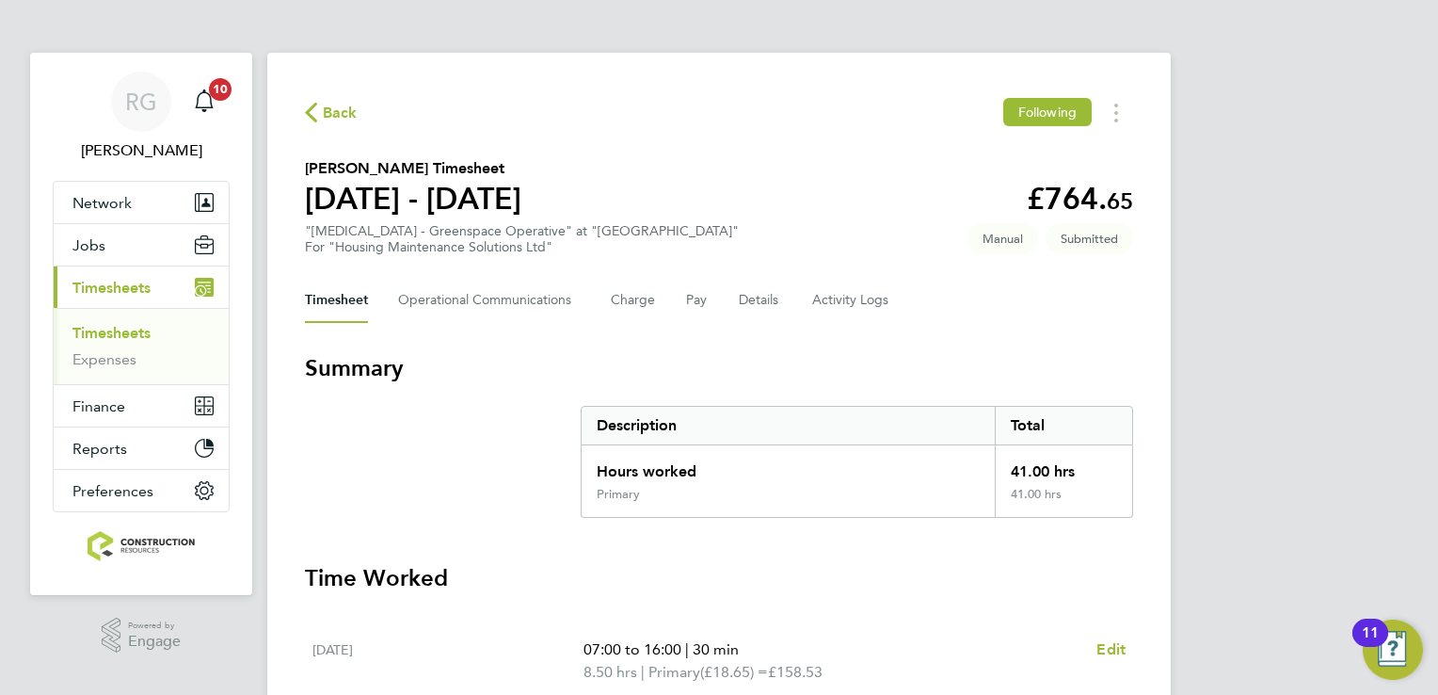
click at [78, 341] on link "Timesheets" at bounding box center [111, 333] width 78 height 18
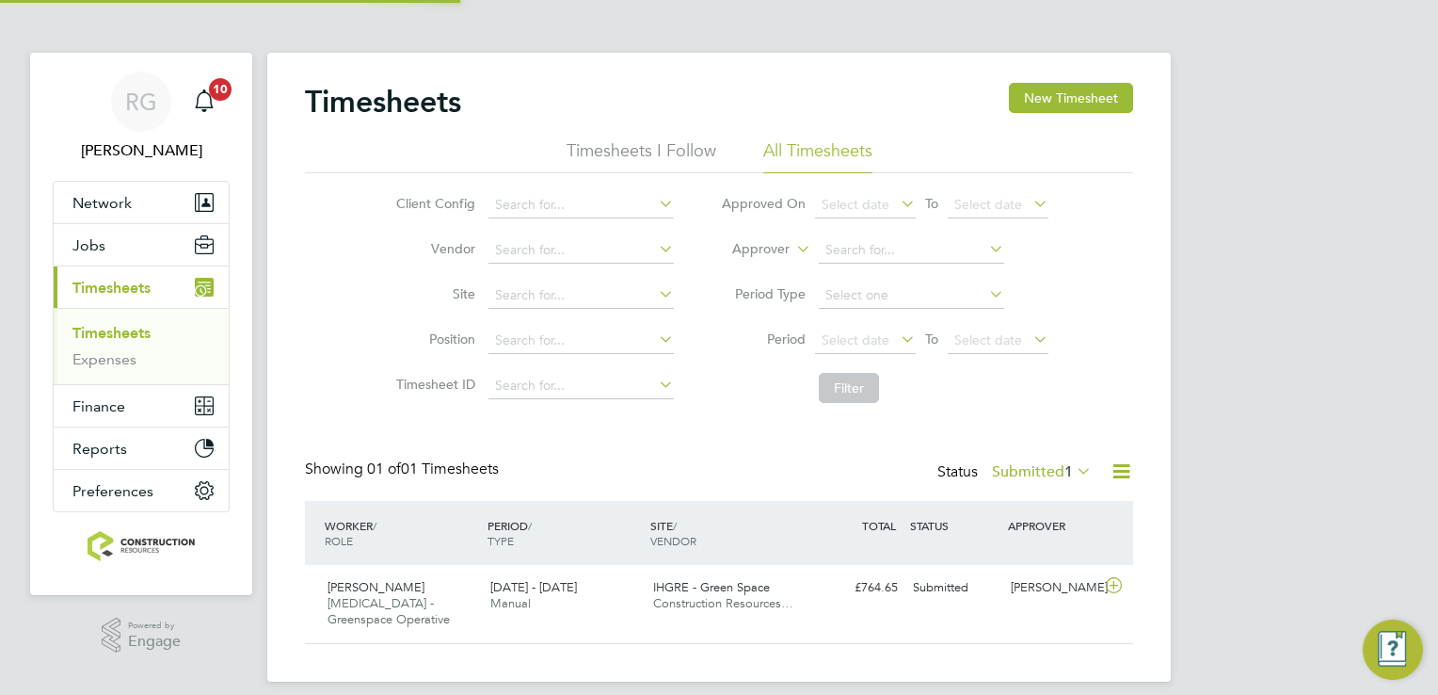
scroll to position [63, 164]
click at [88, 333] on link "Timesheets" at bounding box center [111, 333] width 78 height 18
click at [138, 333] on link "Timesheets" at bounding box center [111, 333] width 78 height 18
click at [1063, 89] on button "New Timesheet" at bounding box center [1071, 98] width 124 height 30
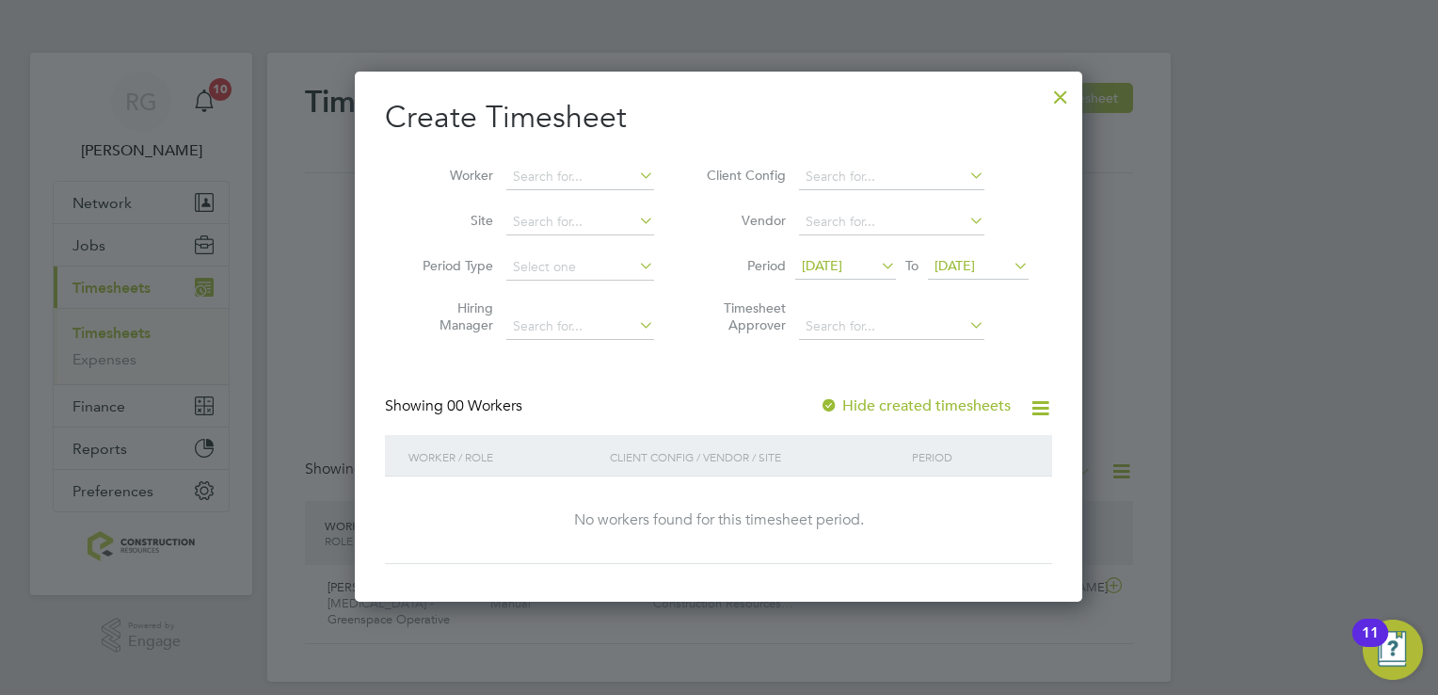
click at [877, 258] on icon at bounding box center [877, 265] width 0 height 26
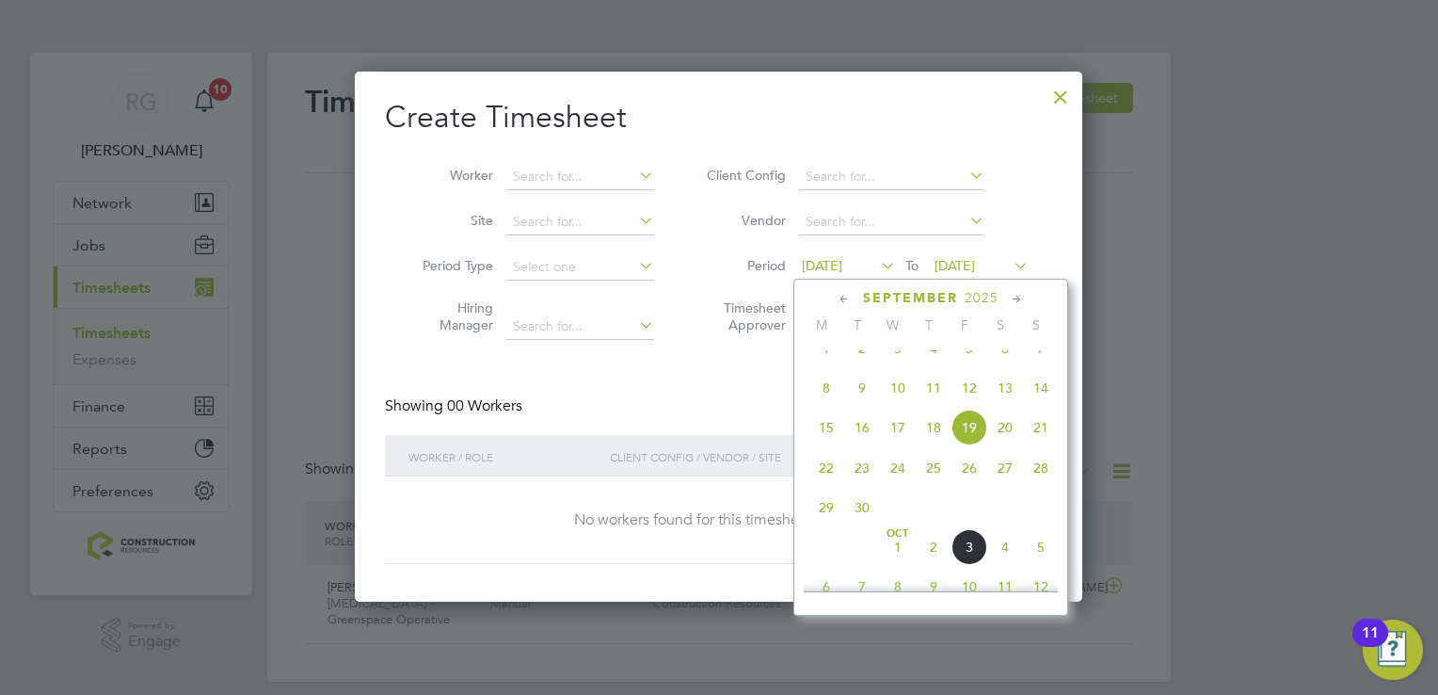
click at [826, 518] on span "29" at bounding box center [827, 507] width 36 height 36
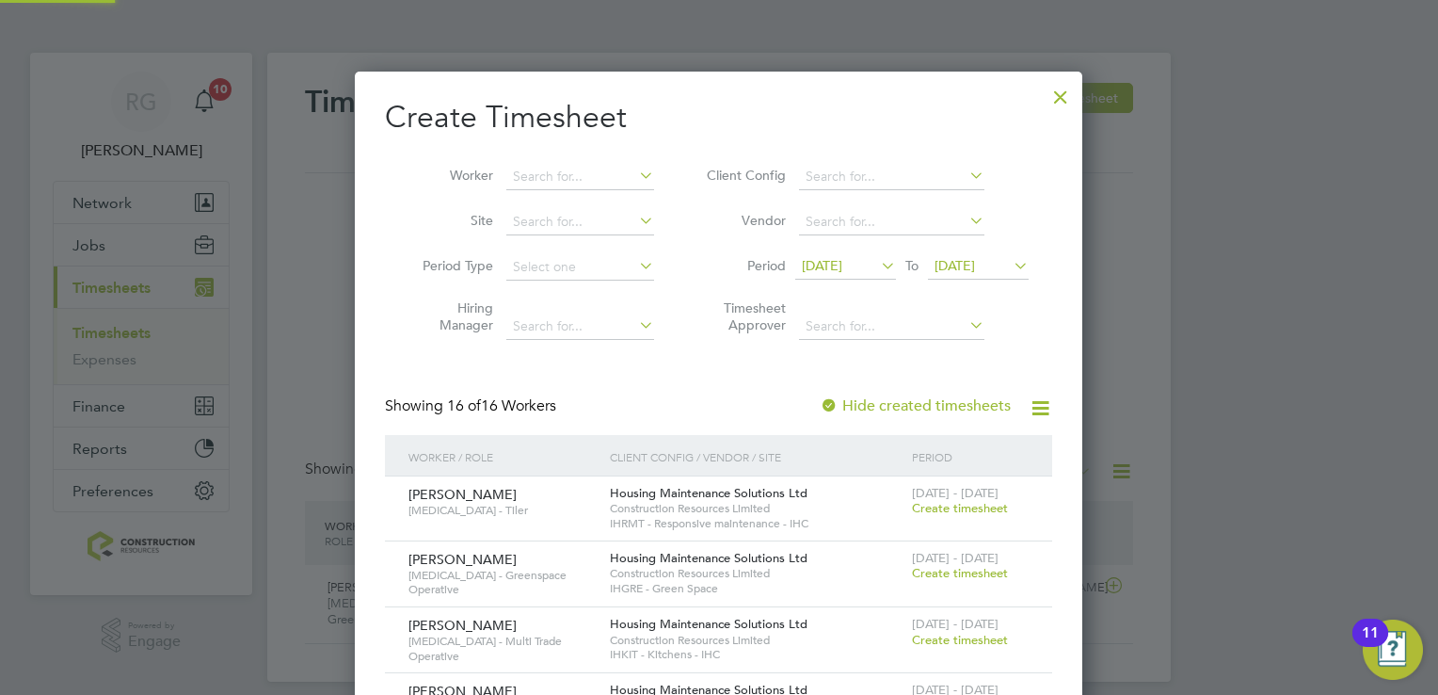
click at [959, 272] on span "[DATE]" at bounding box center [955, 265] width 40 height 17
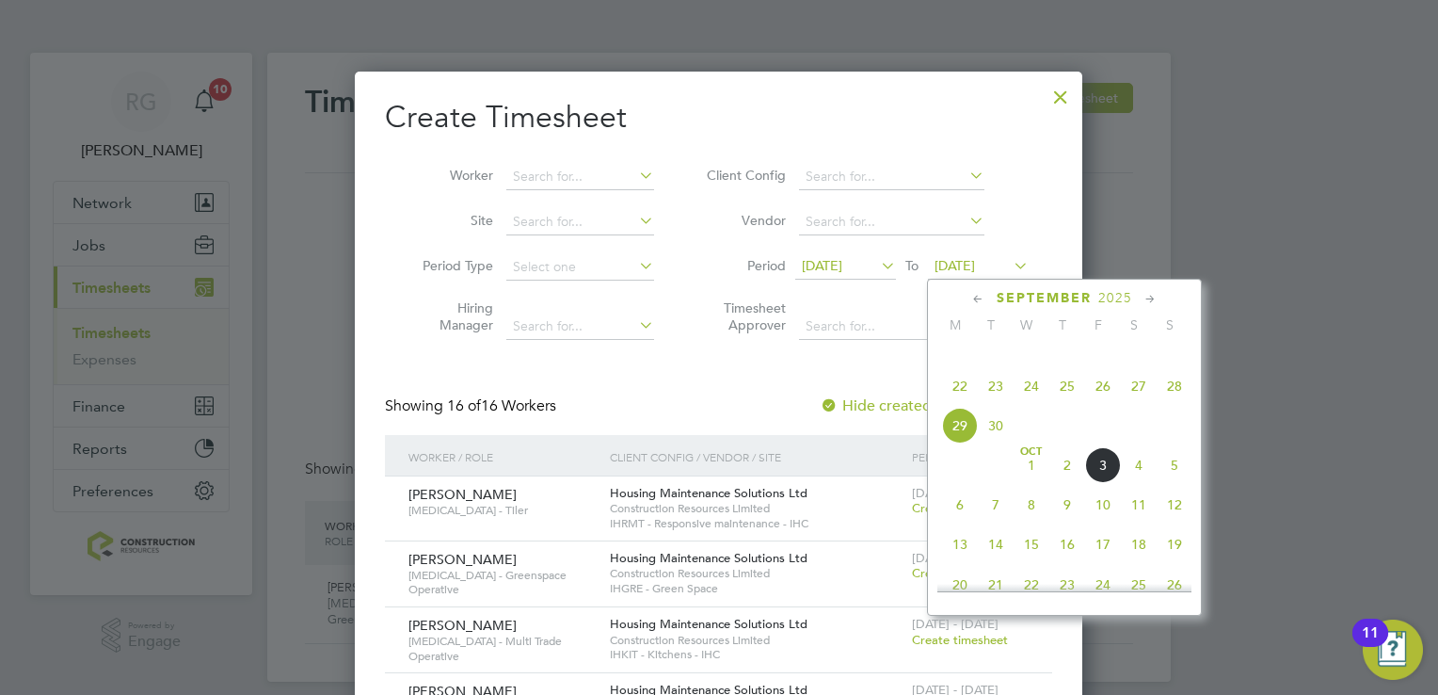
click at [1174, 480] on span "5" at bounding box center [1175, 465] width 36 height 36
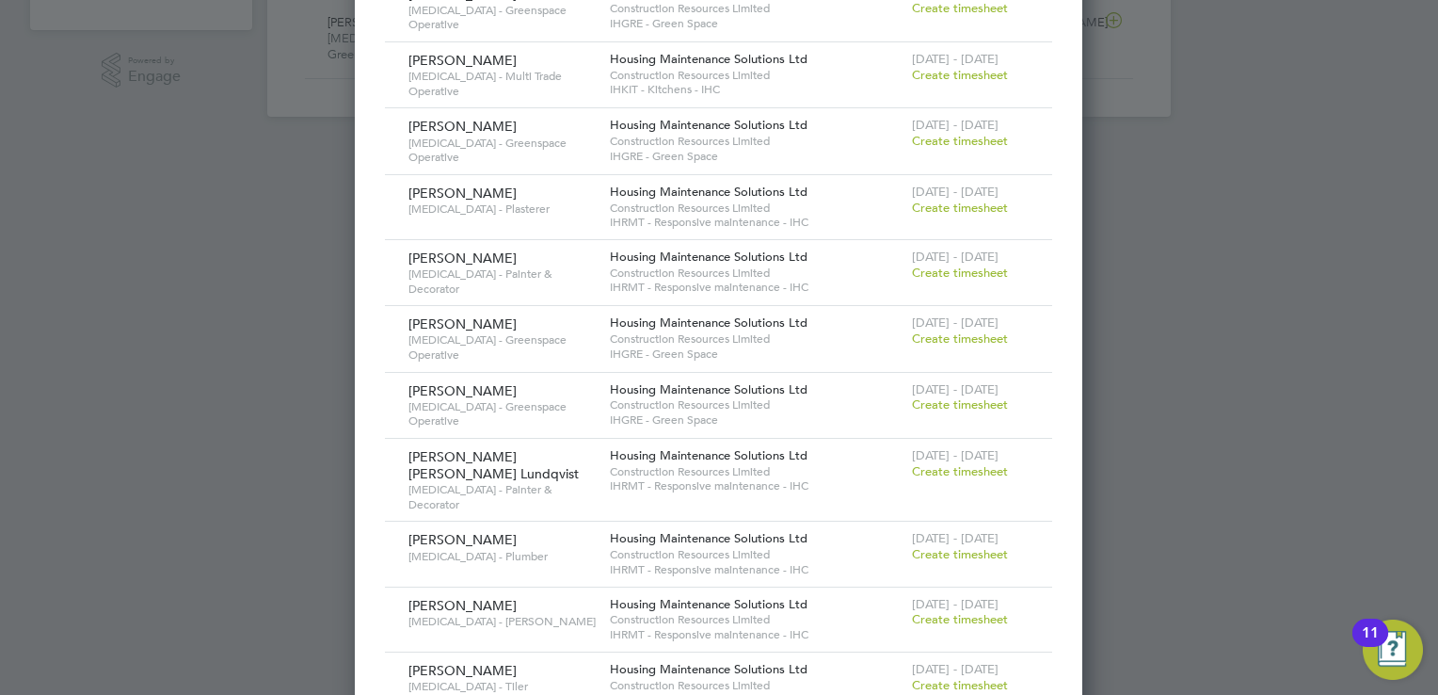
click at [922, 465] on span "Create timesheet" at bounding box center [960, 471] width 96 height 16
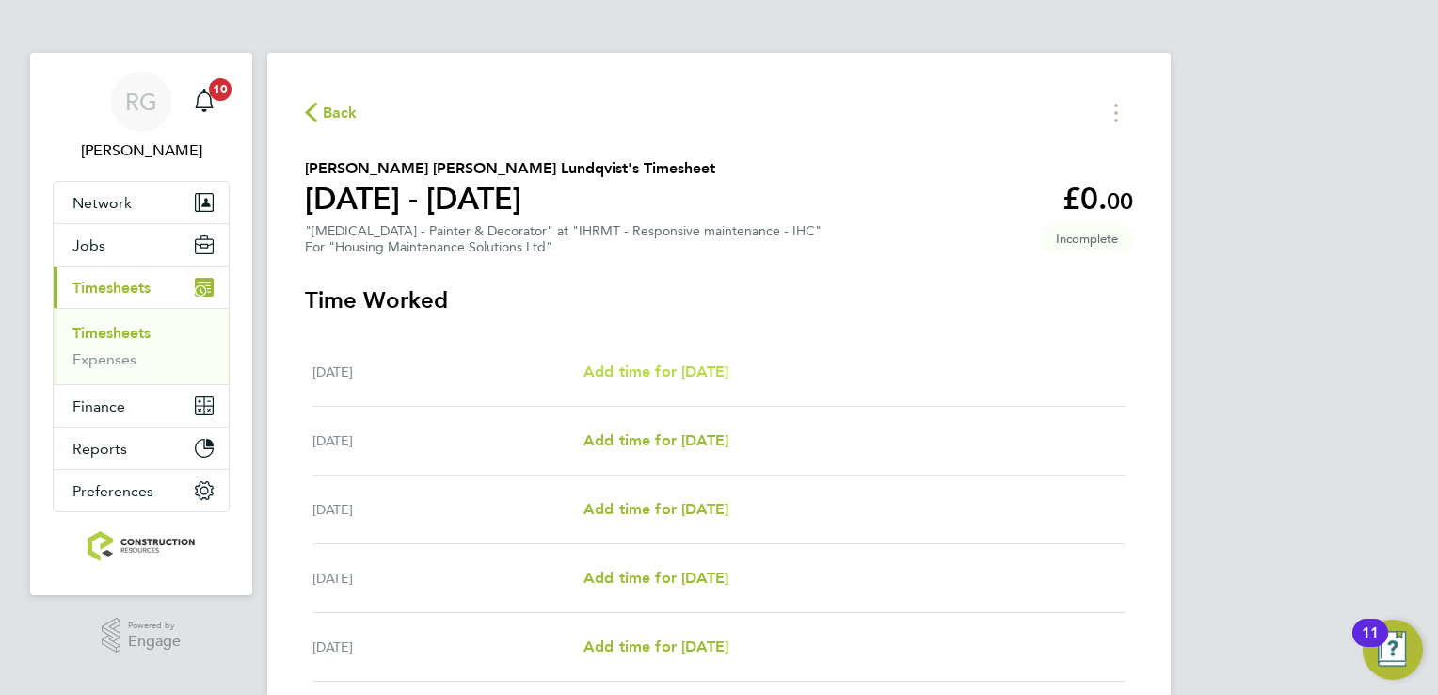
click at [672, 371] on span "Add time for [DATE]" at bounding box center [656, 371] width 145 height 18
select select "30"
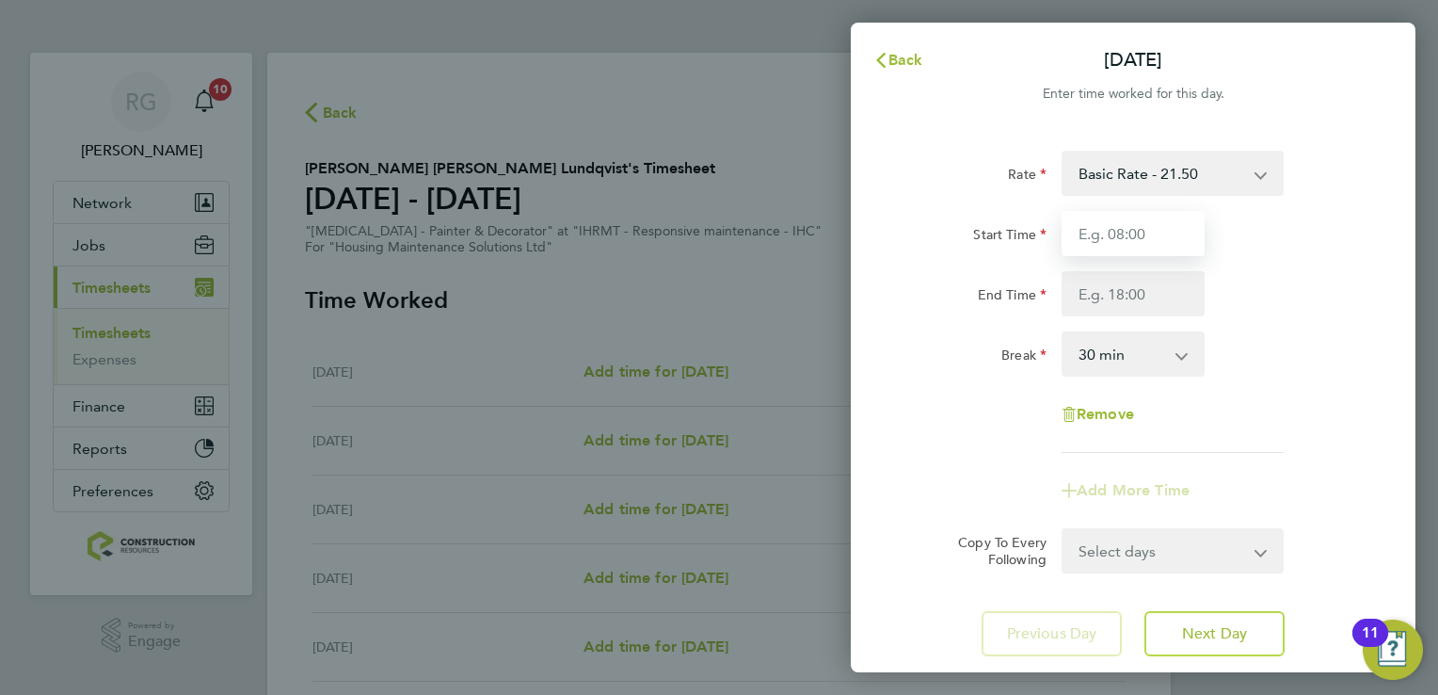
click at [1083, 234] on input "Start Time" at bounding box center [1133, 233] width 143 height 45
type input "08:00"
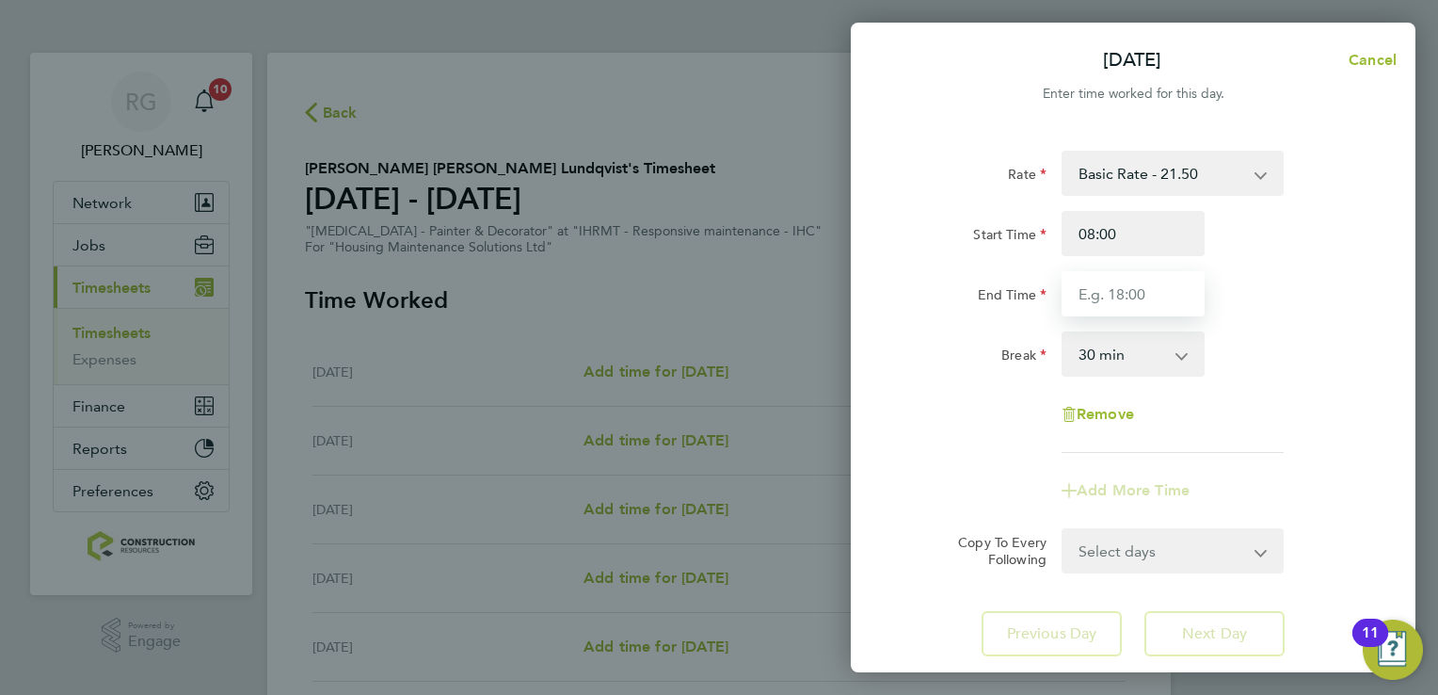
click at [1088, 284] on input "End Time" at bounding box center [1133, 293] width 143 height 45
type input "16:30"
click at [1291, 467] on app-timesheet-line-form-group "Rate Basic Rate - 21.50 Start Time 08:00 End Time 16:30 Break 0 min 15 min 30 m…" at bounding box center [1133, 332] width 459 height 362
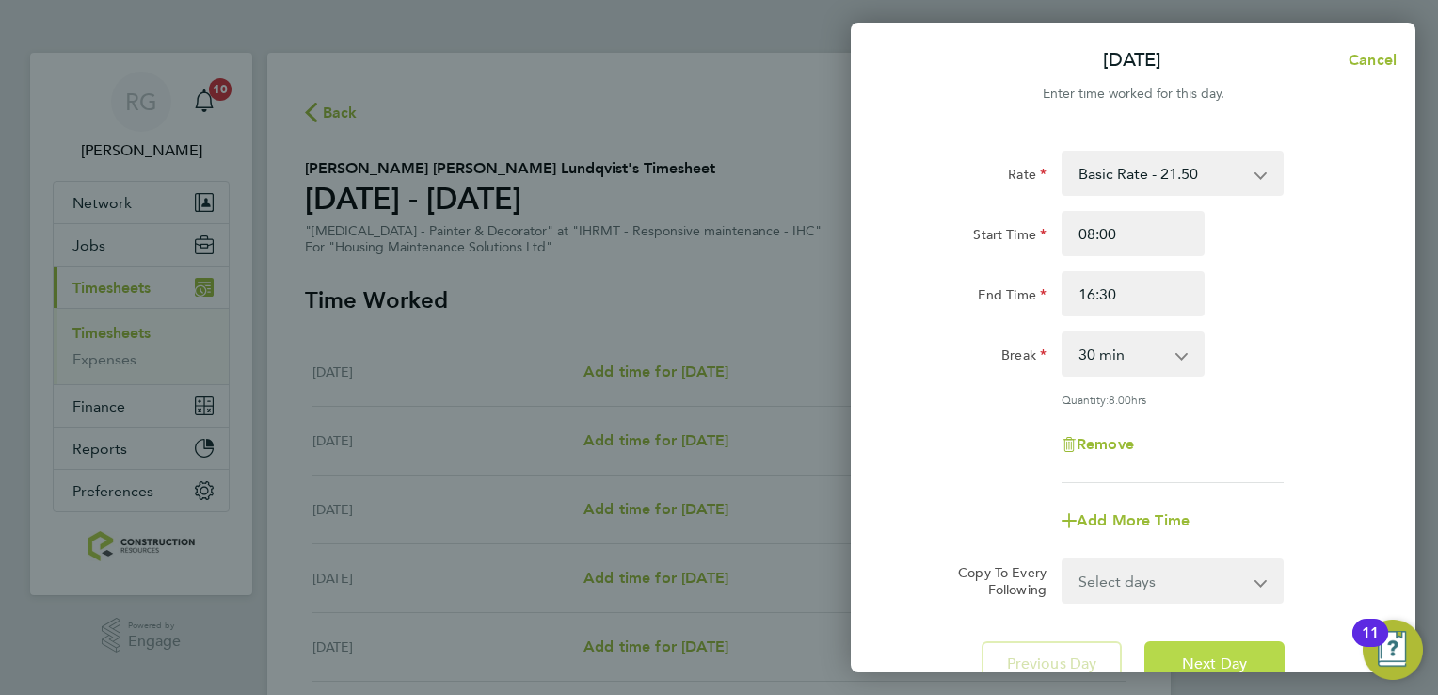
click at [1258, 646] on button "Next Day" at bounding box center [1215, 663] width 140 height 45
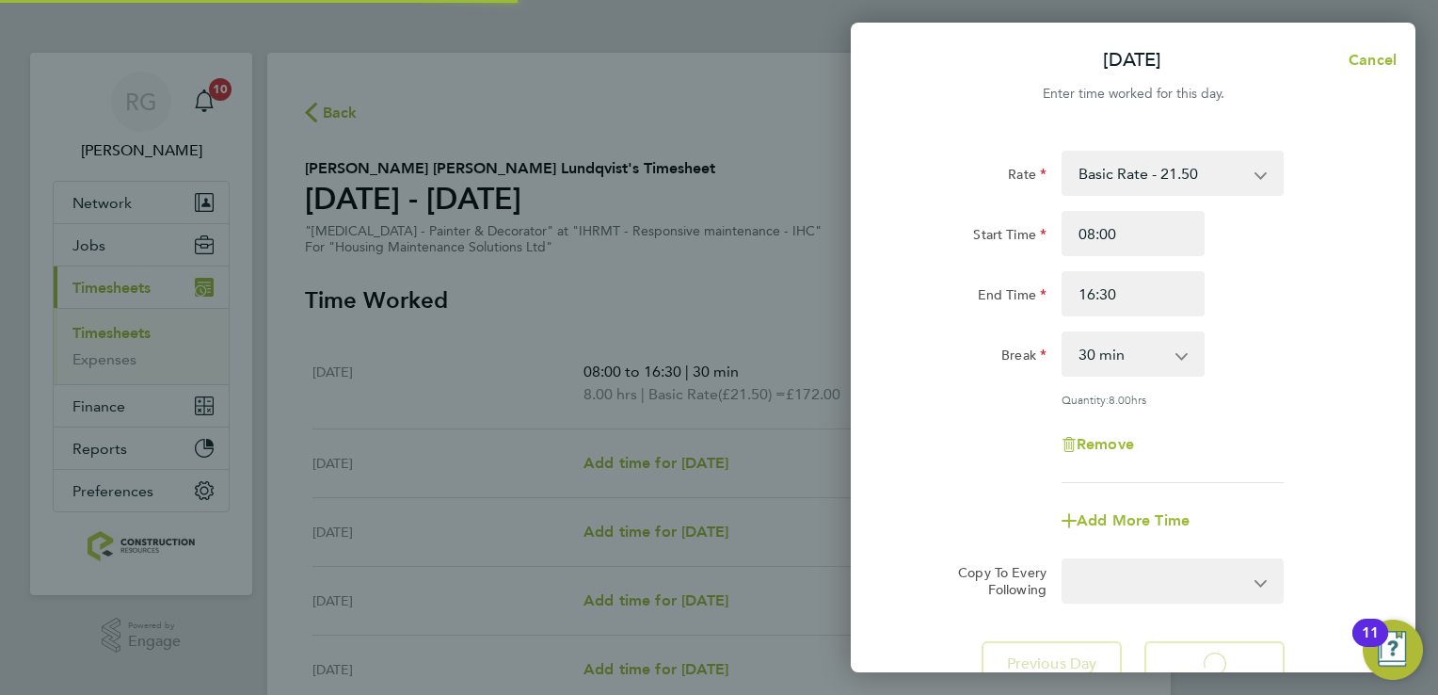
select select "30"
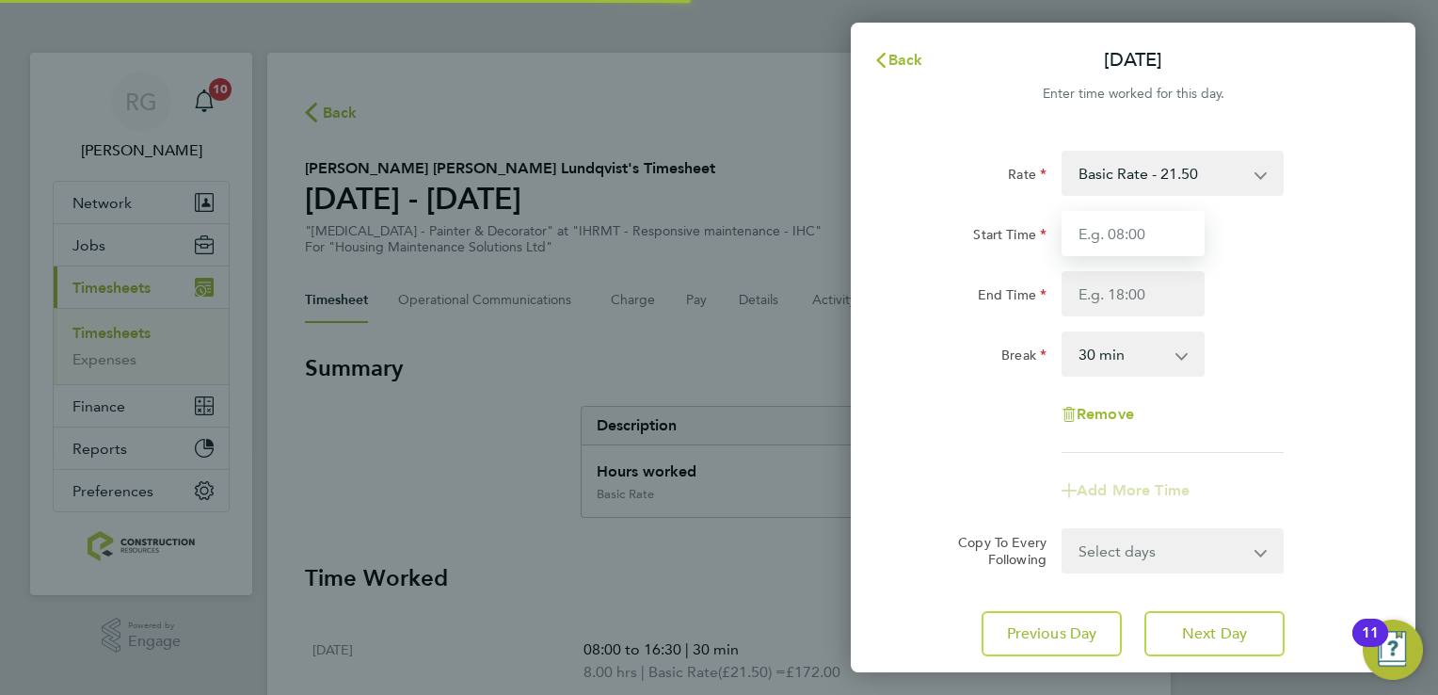
click at [1085, 228] on input "Start Time" at bounding box center [1133, 233] width 143 height 45
type input "08:00"
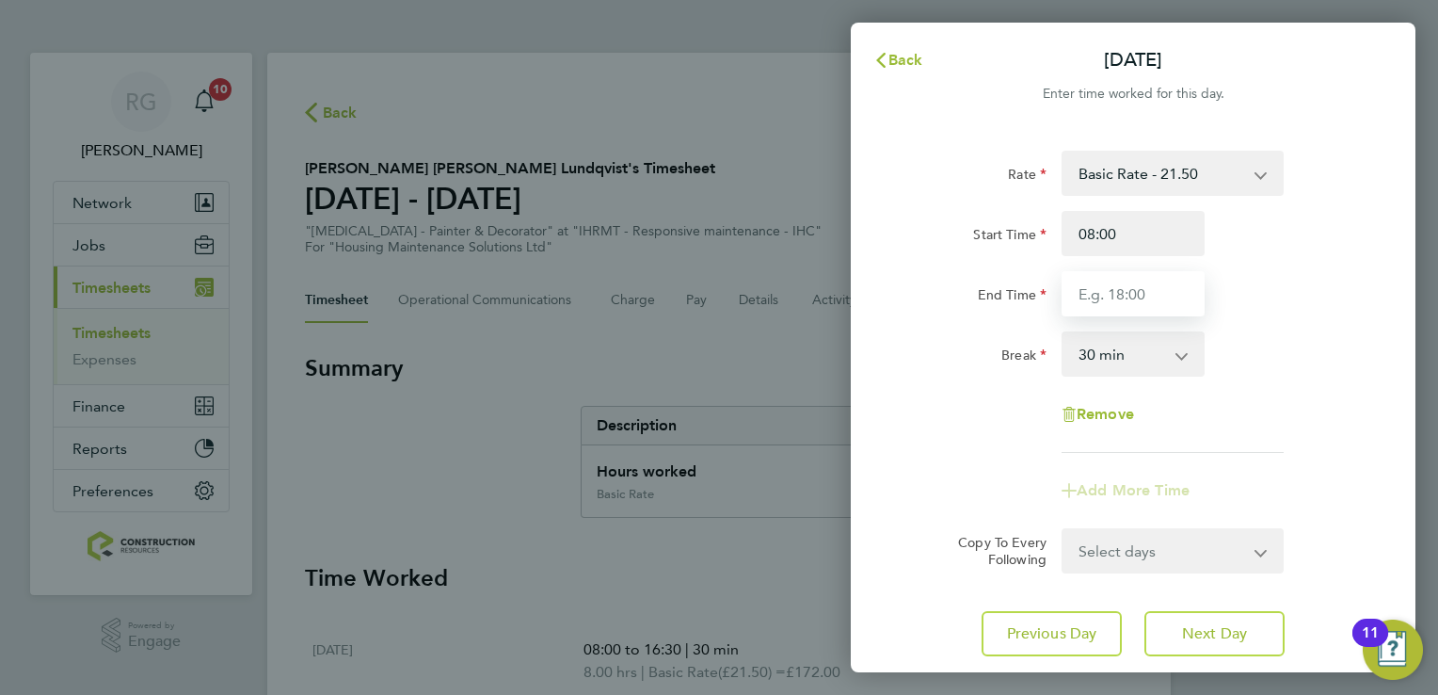
type input "16:30"
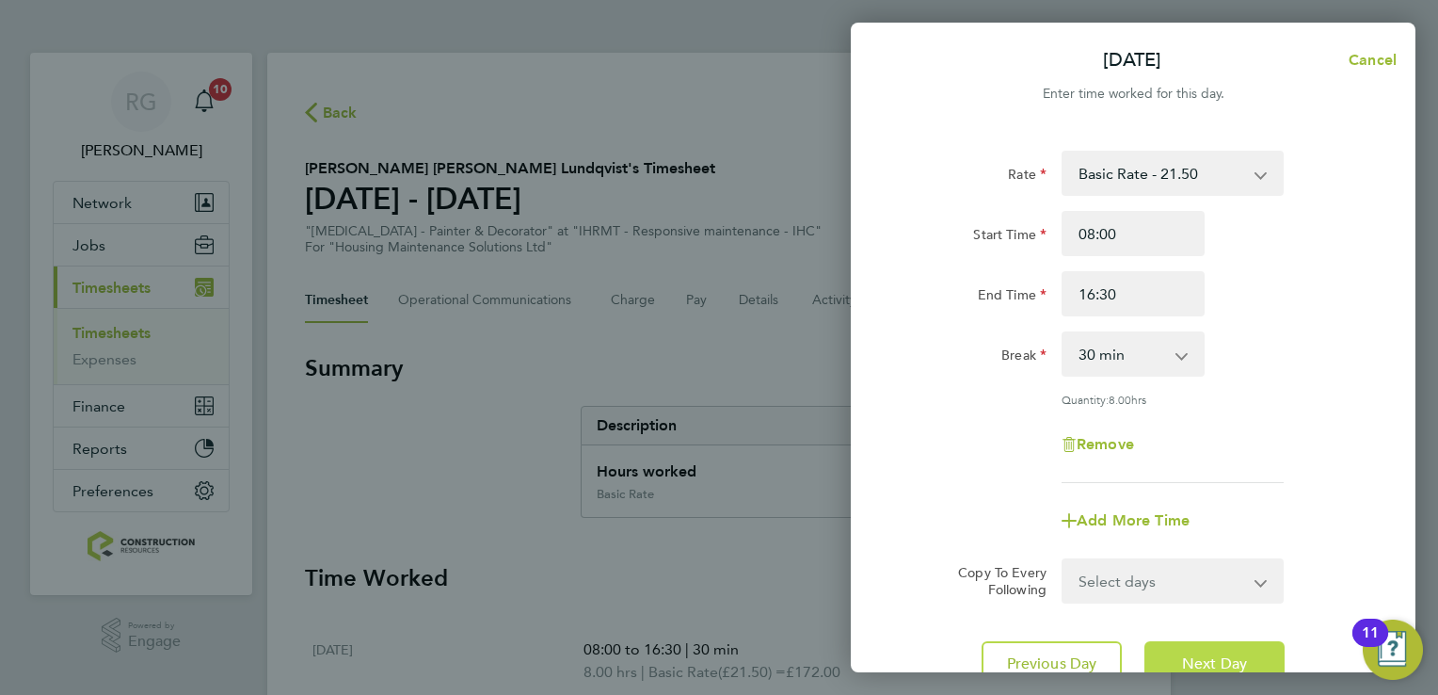
click at [1172, 669] on button "Next Day" at bounding box center [1215, 663] width 140 height 45
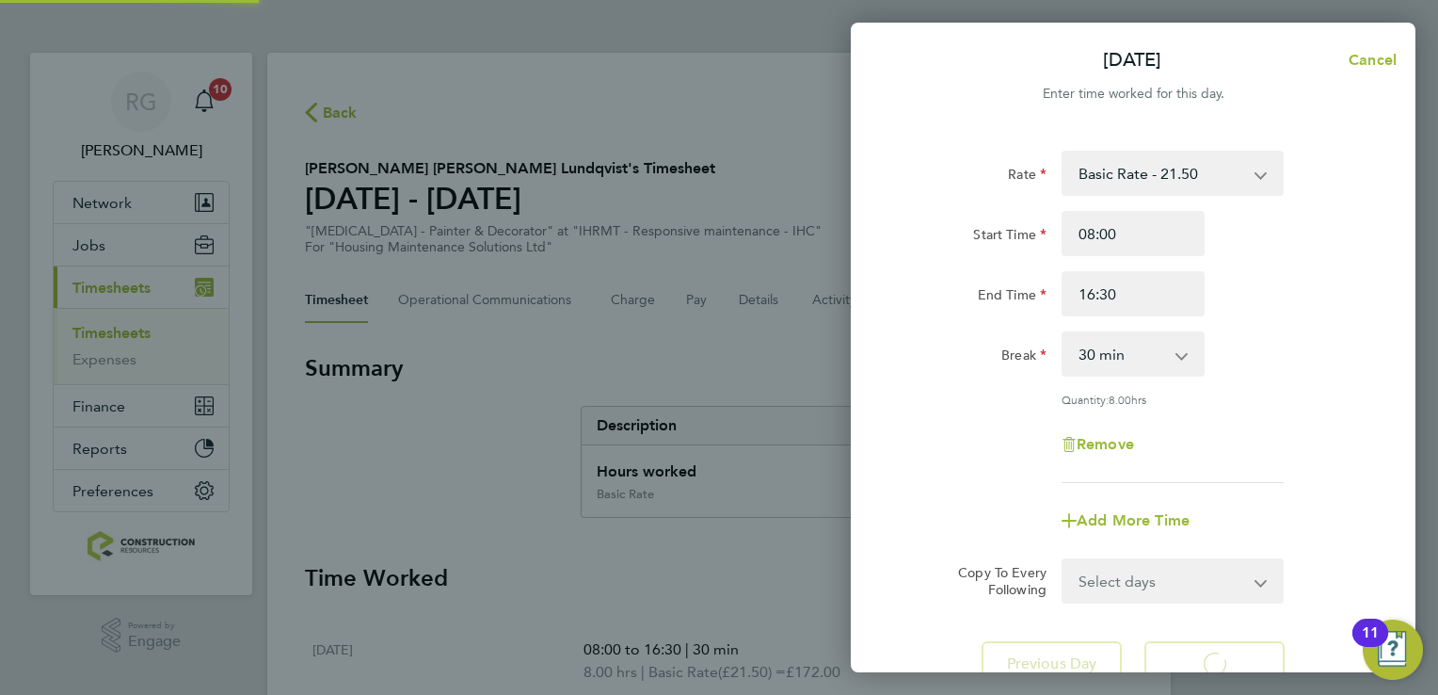
select select "30"
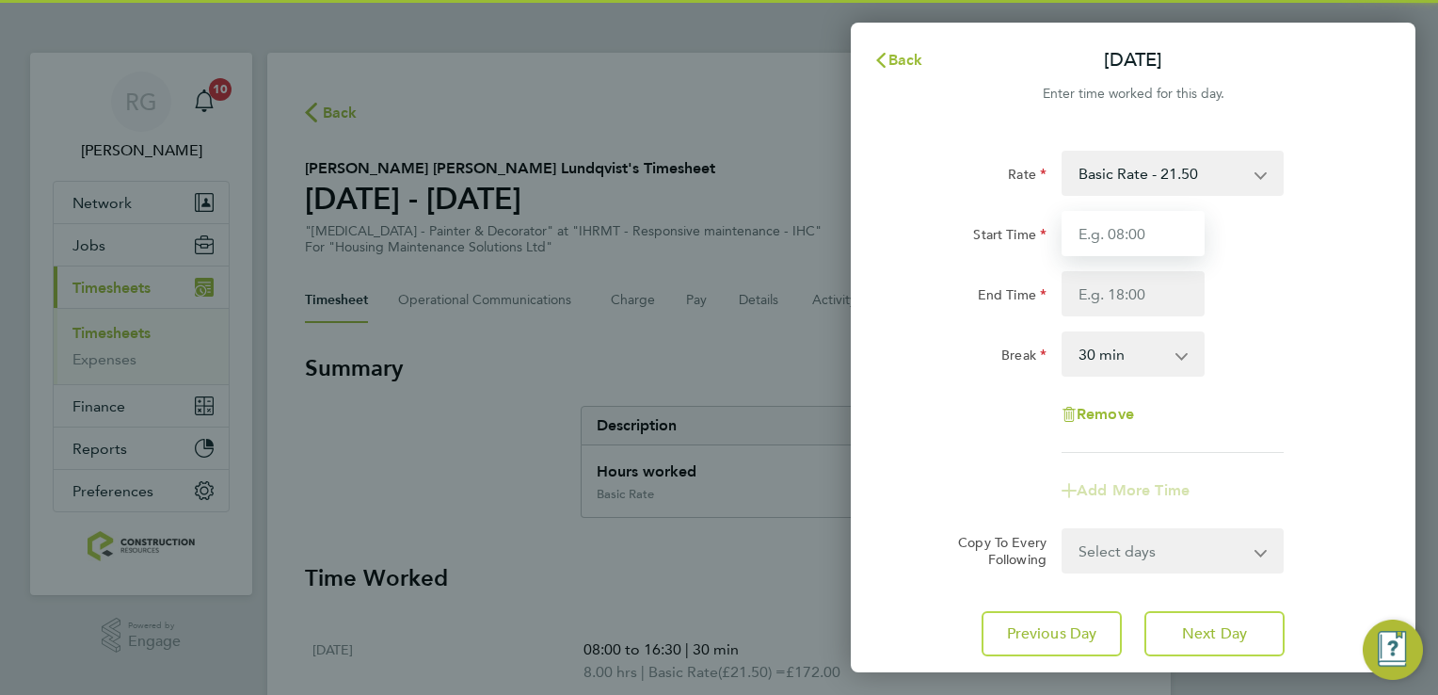
click at [1160, 253] on input "Start Time" at bounding box center [1133, 233] width 143 height 45
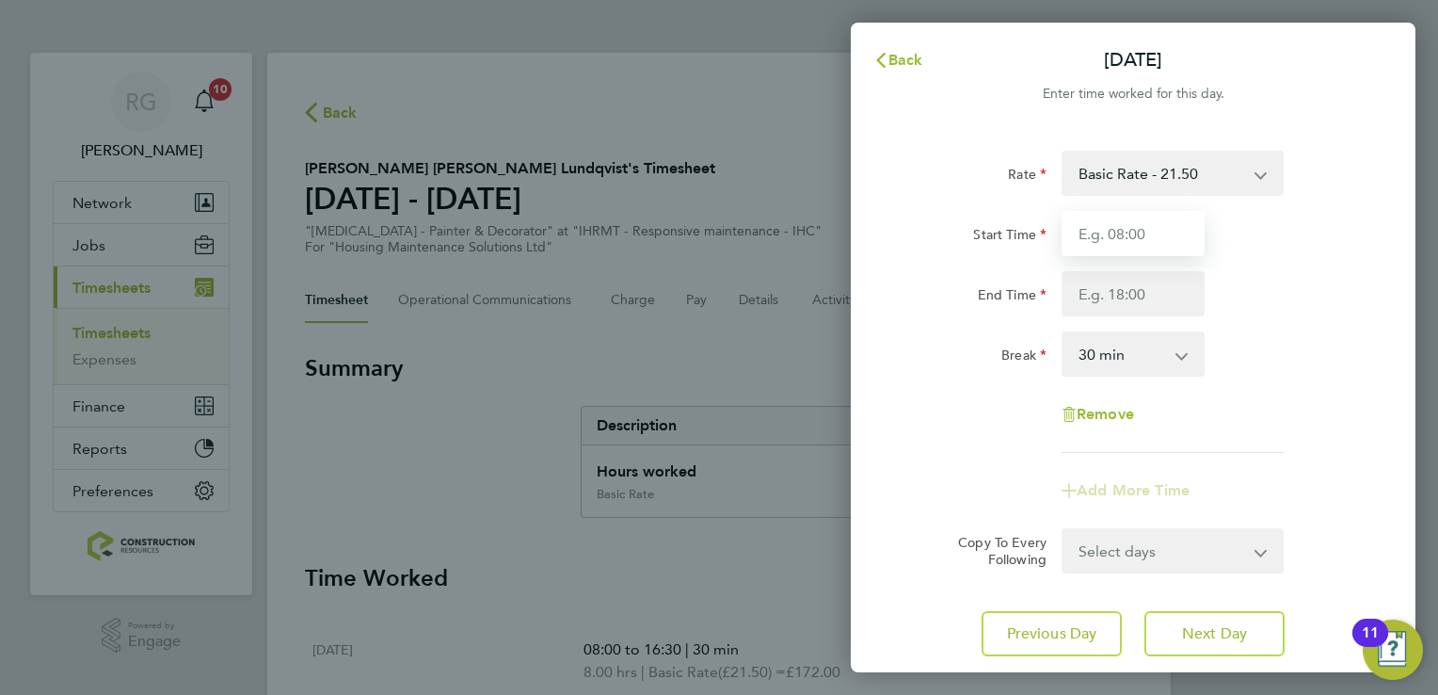
type input "08:00"
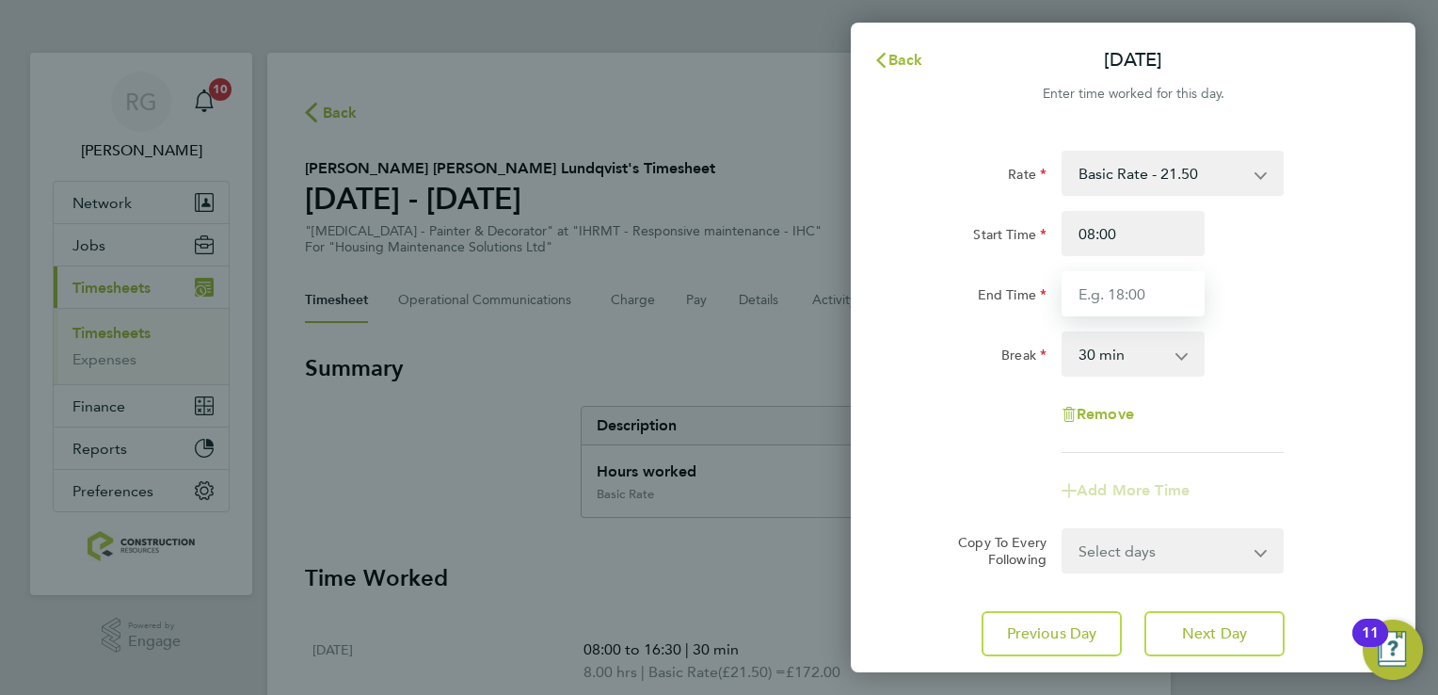
type input "16:30"
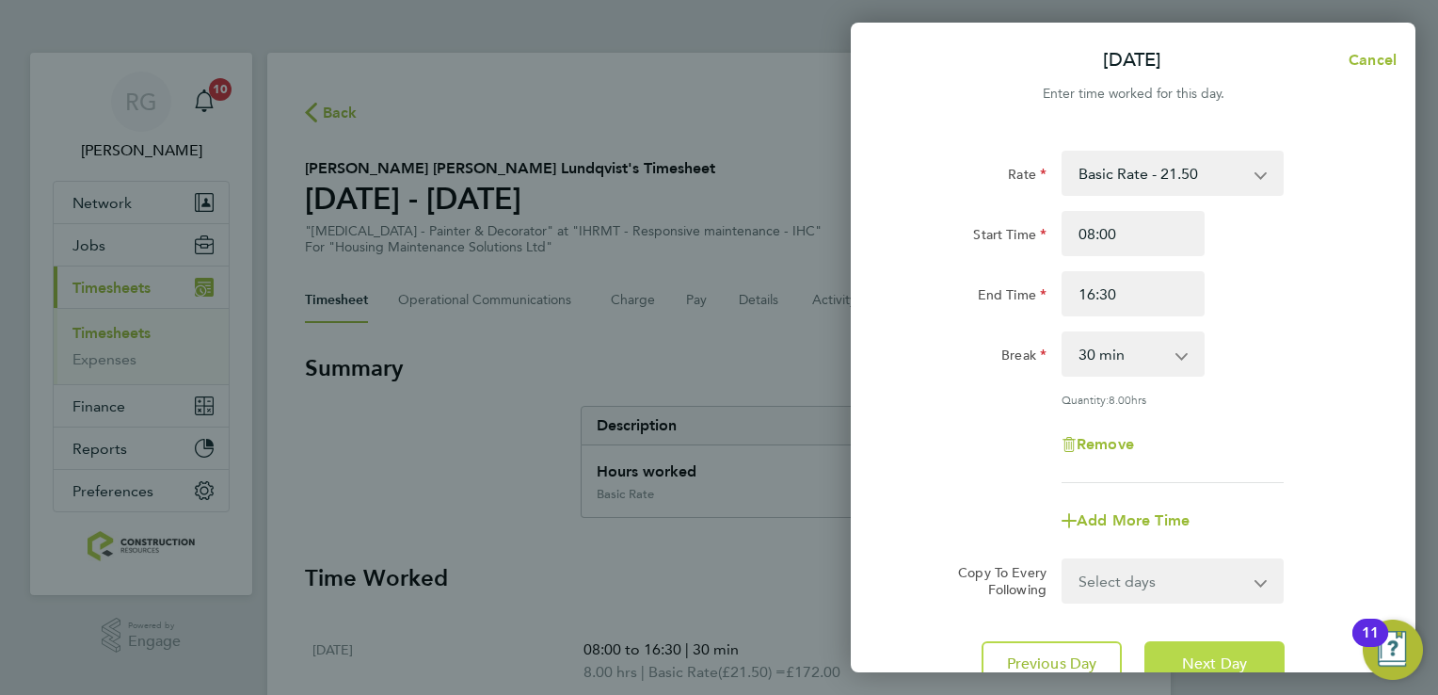
click at [1219, 650] on button "Next Day" at bounding box center [1215, 663] width 140 height 45
select select "30"
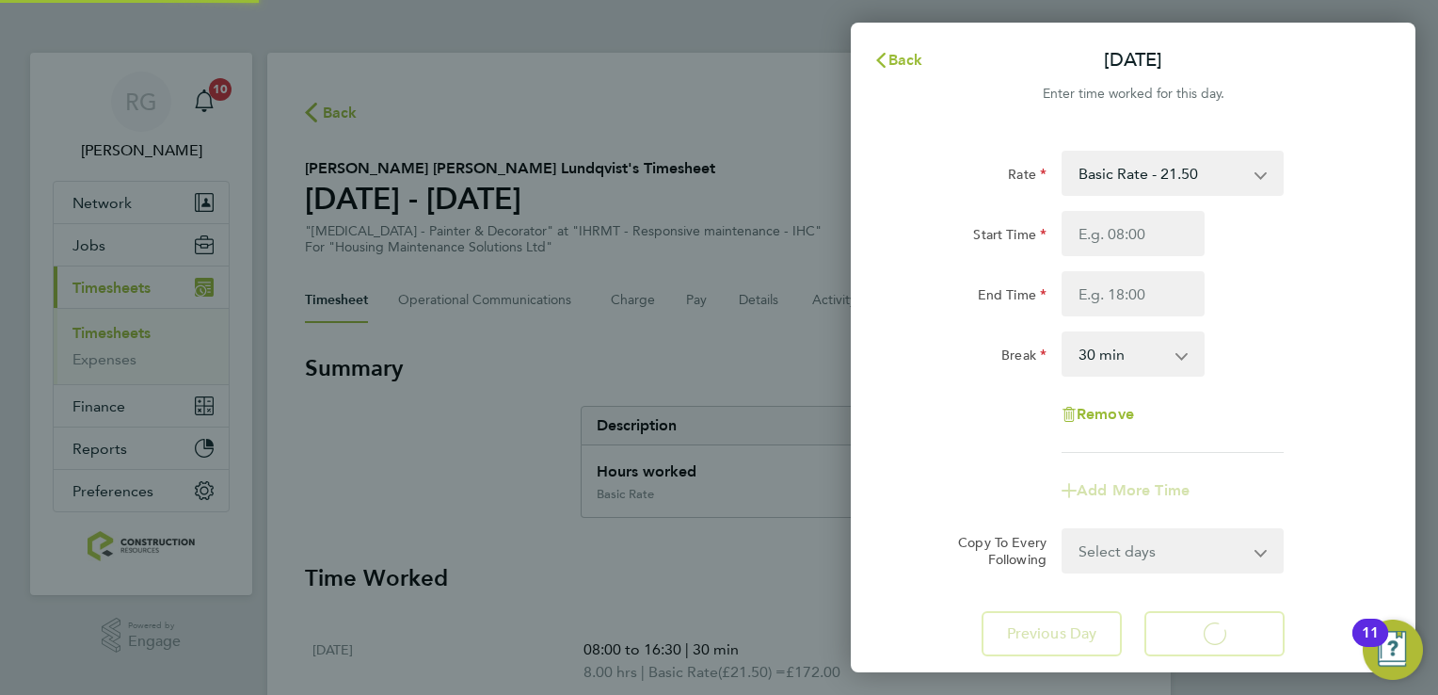
select select "30"
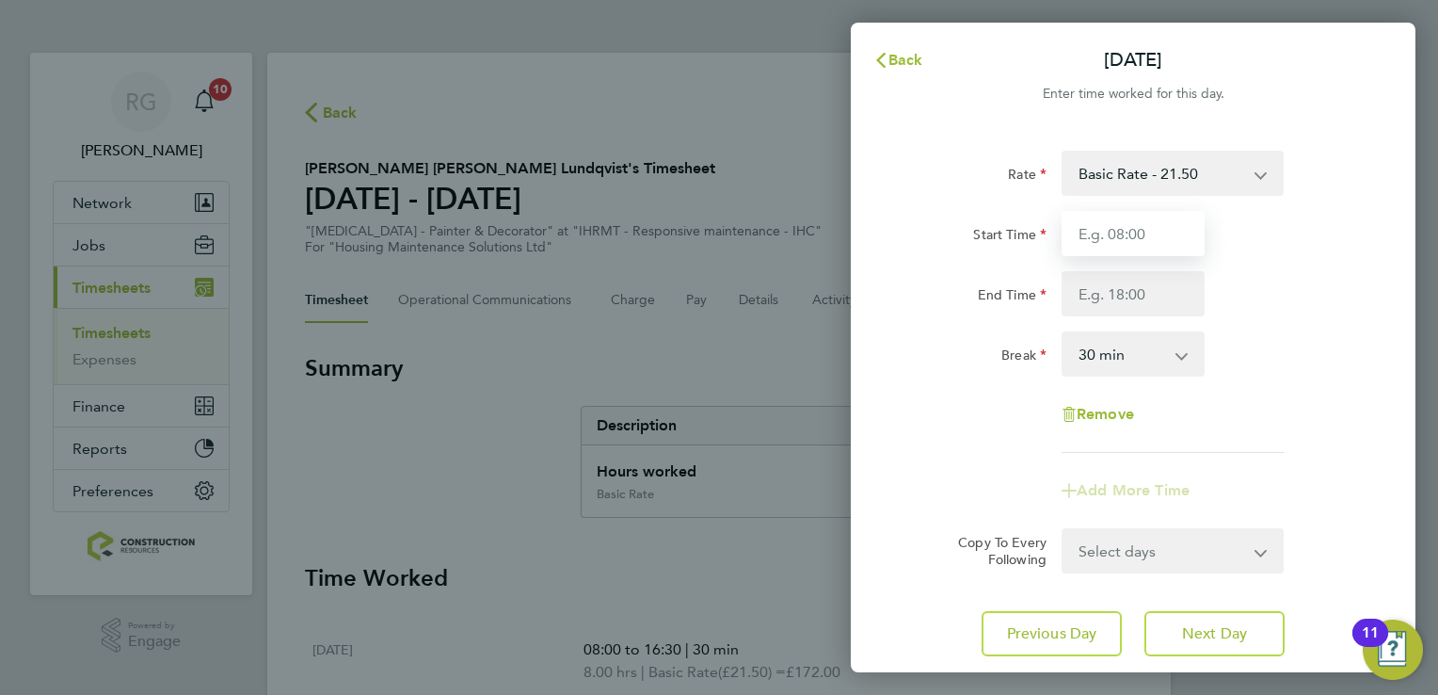
click at [1142, 242] on input "Start Time" at bounding box center [1133, 233] width 143 height 45
type input "08:00"
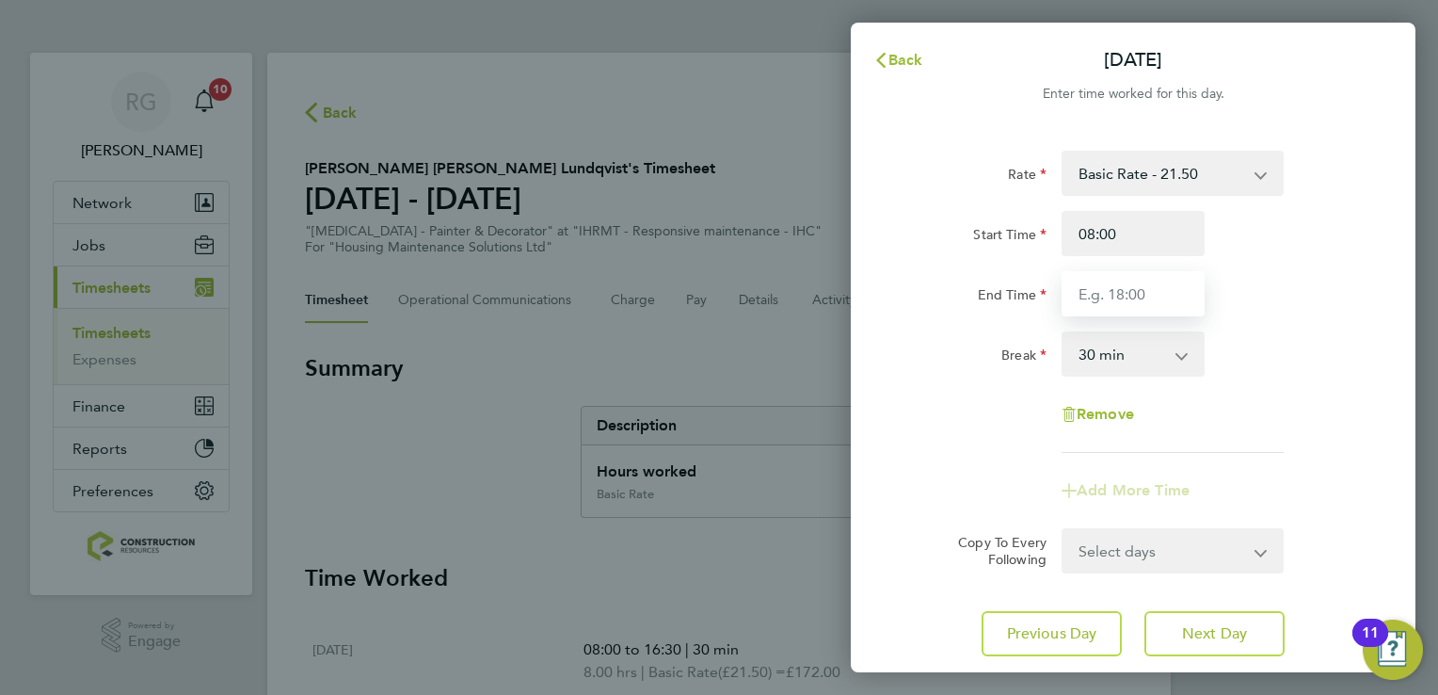
type input "16:30"
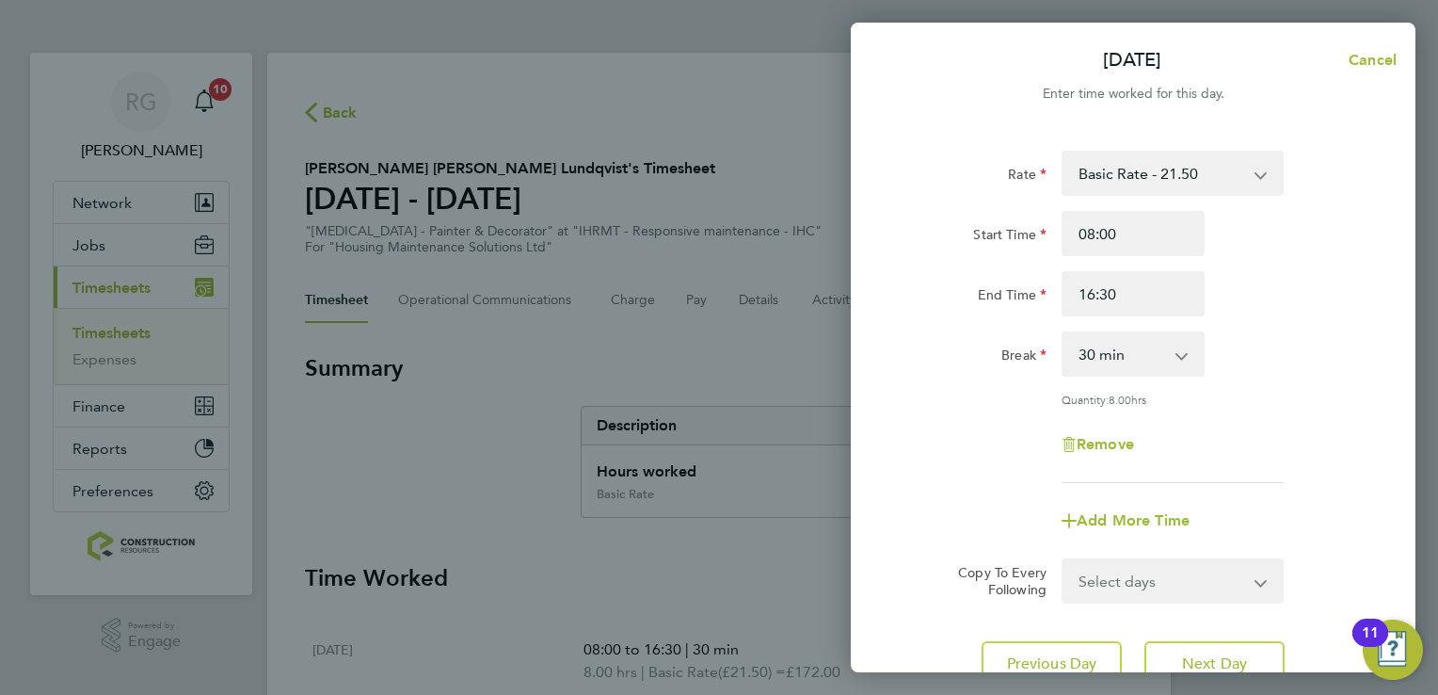
click at [1232, 446] on div "Remove" at bounding box center [1133, 444] width 474 height 45
click at [1211, 661] on span "Next Day" at bounding box center [1214, 663] width 65 height 19
select select "30"
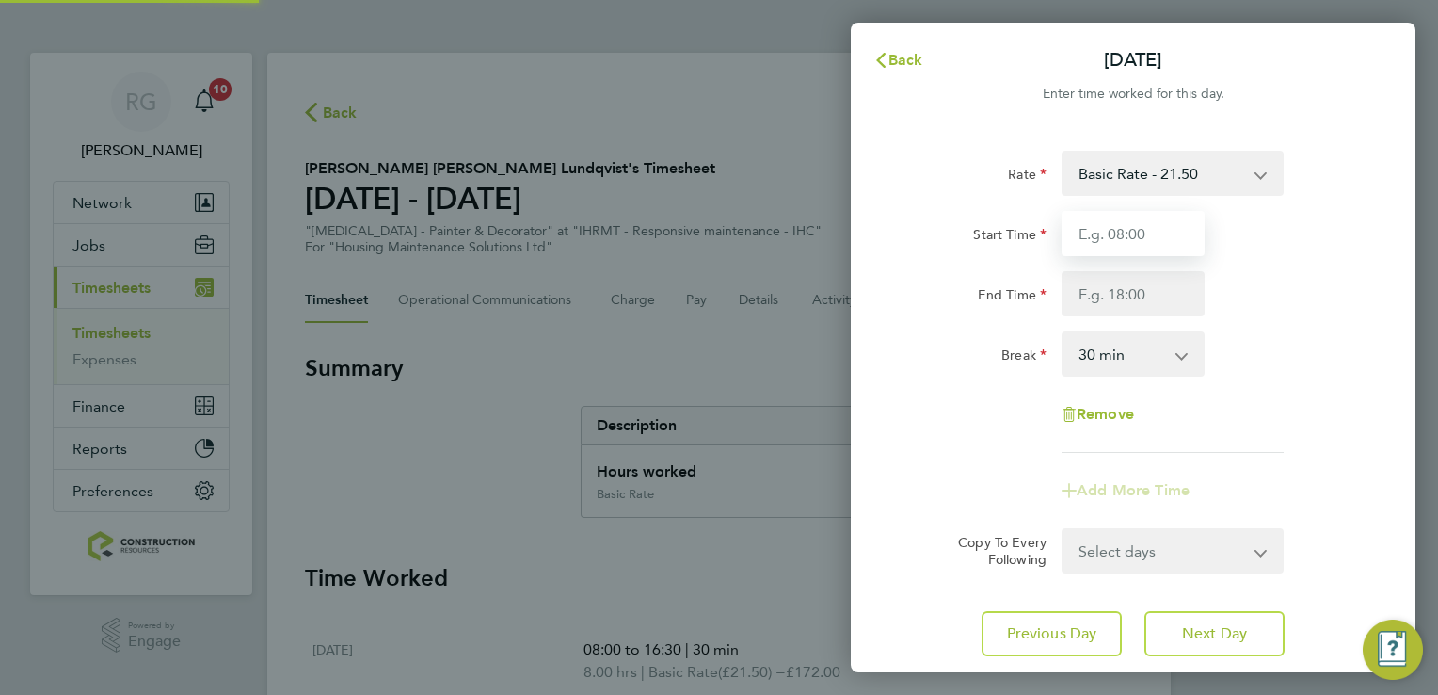
click at [1139, 248] on input "Start Time" at bounding box center [1133, 233] width 143 height 45
type input "08:00"
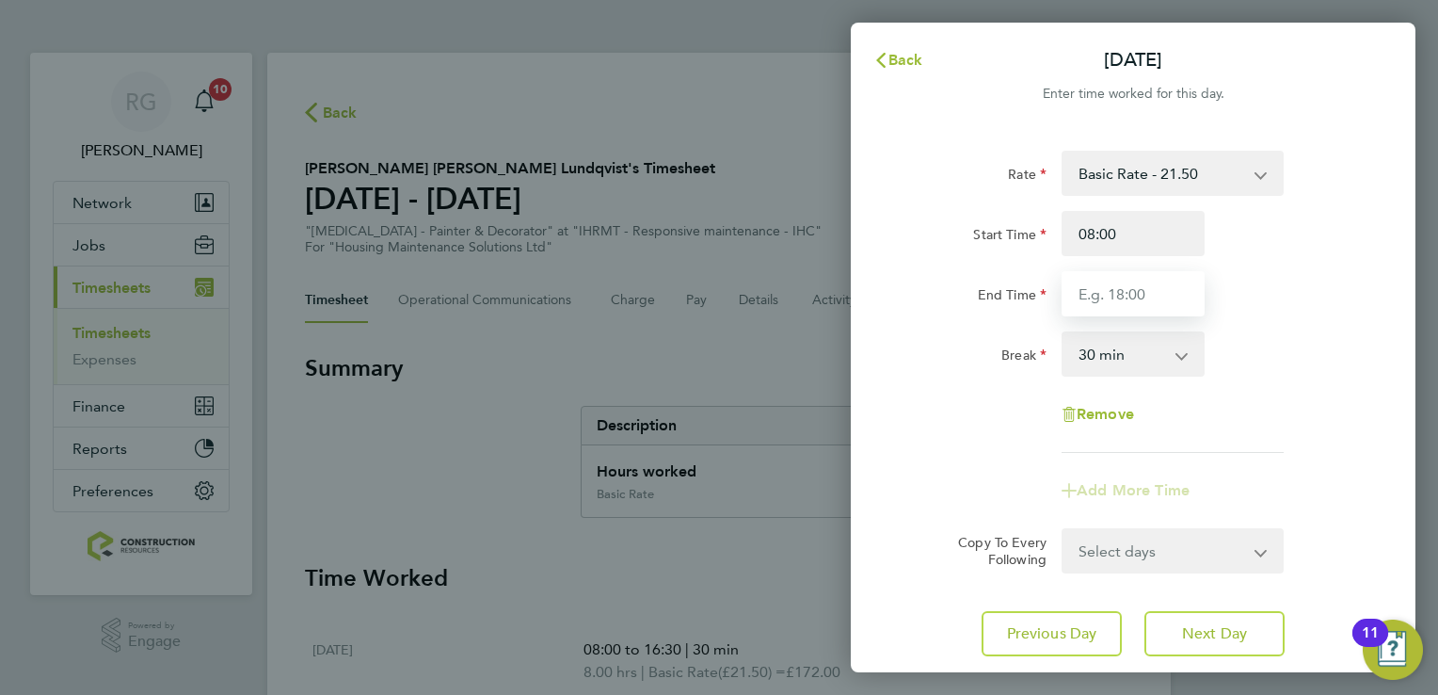
click at [1122, 305] on input "End Time" at bounding box center [1133, 293] width 143 height 45
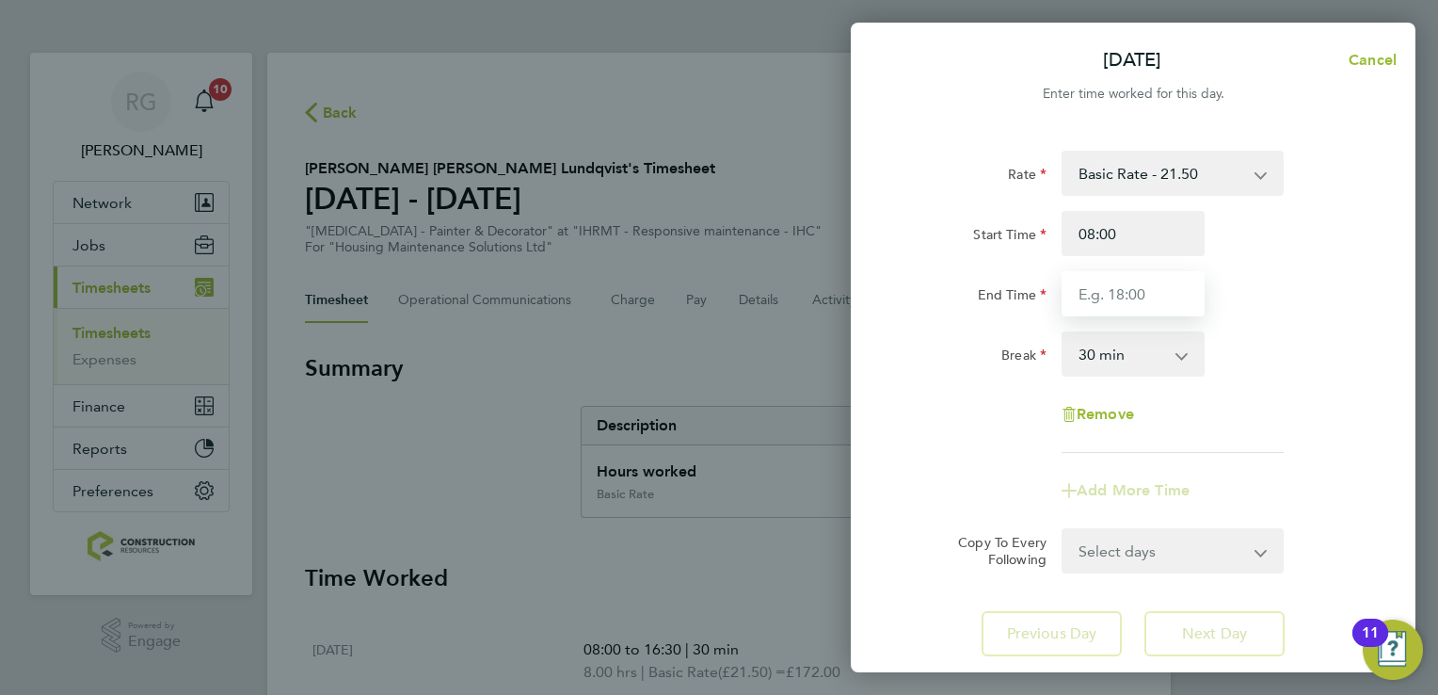
type input "15:30"
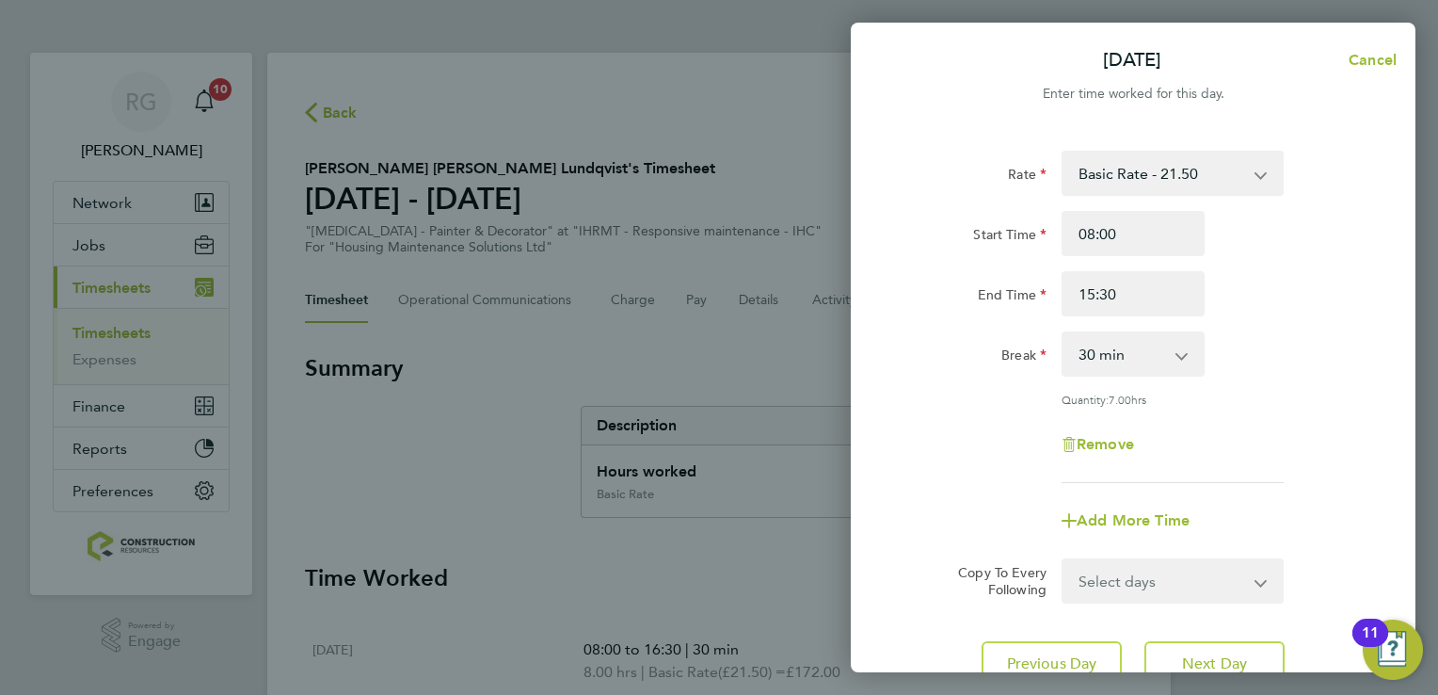
click at [1284, 454] on app-timesheet-line-form-group "Rate Basic Rate - 21.50 Start Time 08:00 End Time 15:30 Break 0 min 15 min 30 m…" at bounding box center [1133, 347] width 459 height 393
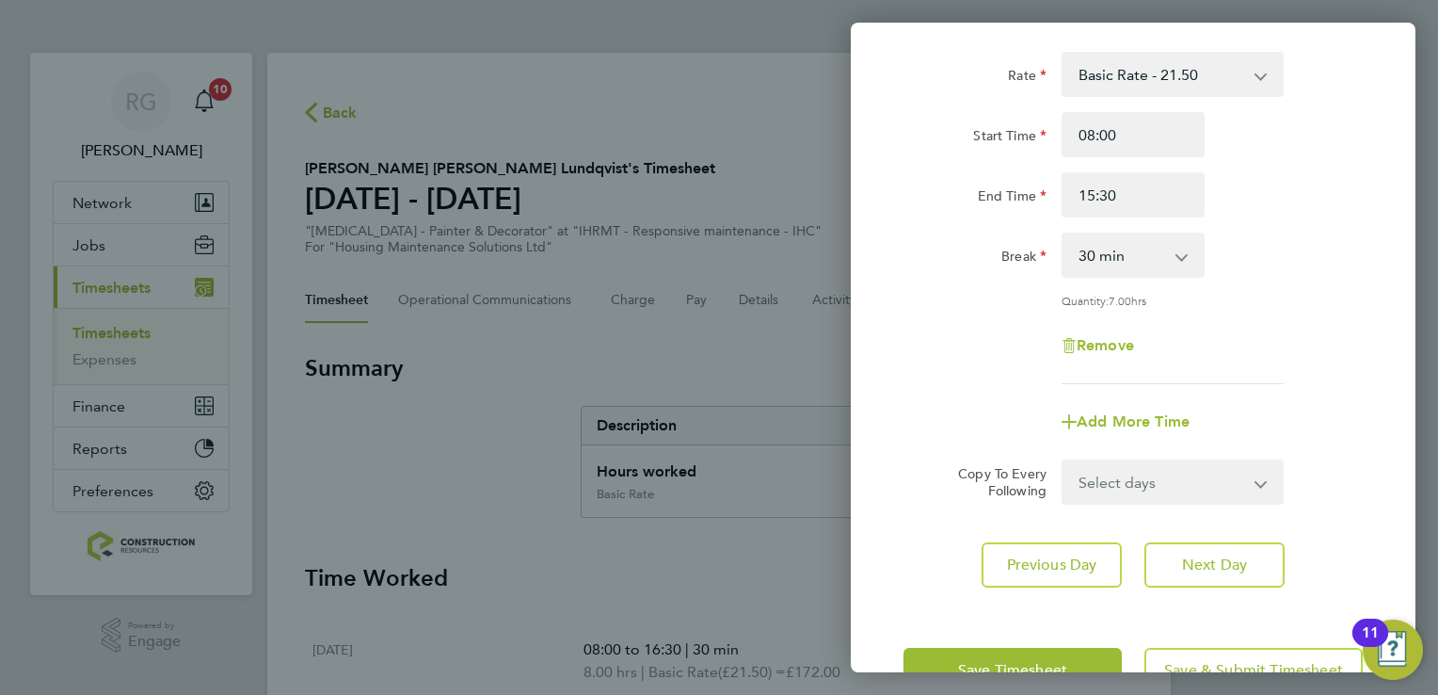
scroll to position [154, 0]
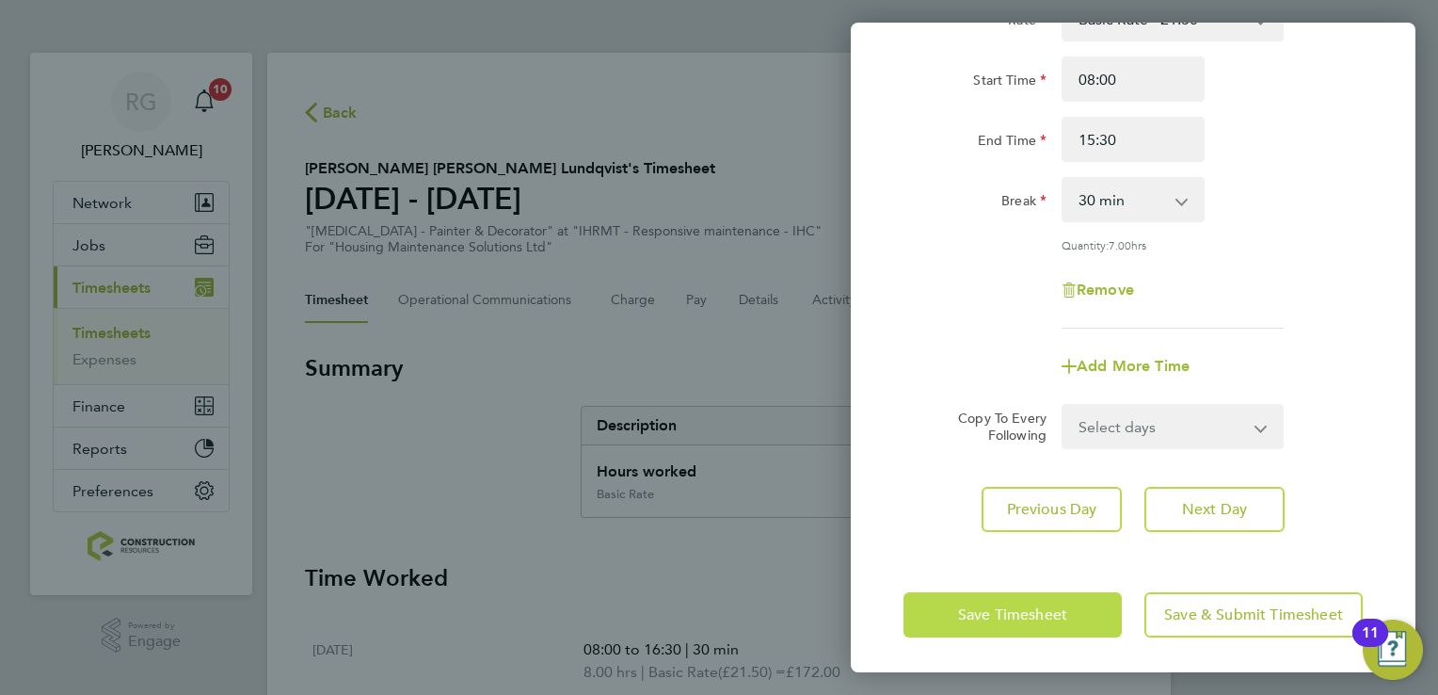
click at [1066, 607] on span "Save Timesheet" at bounding box center [1012, 614] width 109 height 19
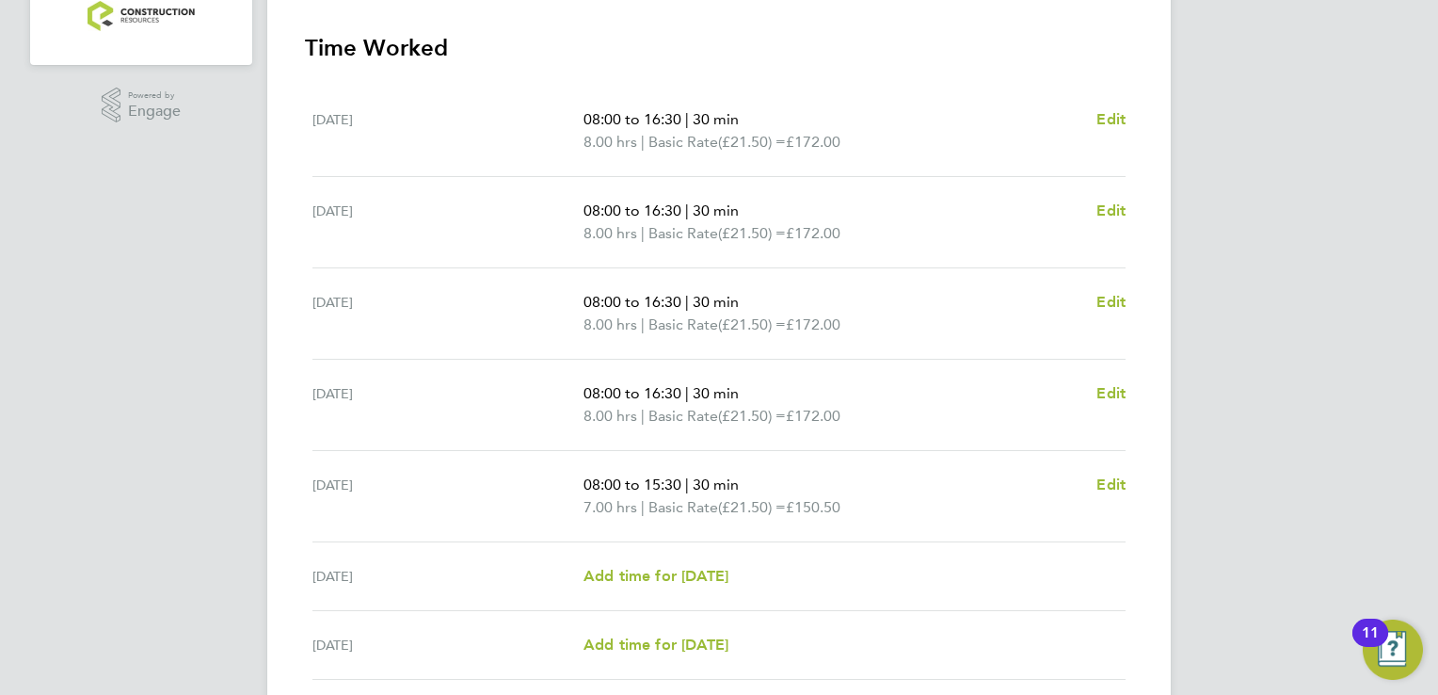
scroll to position [678, 0]
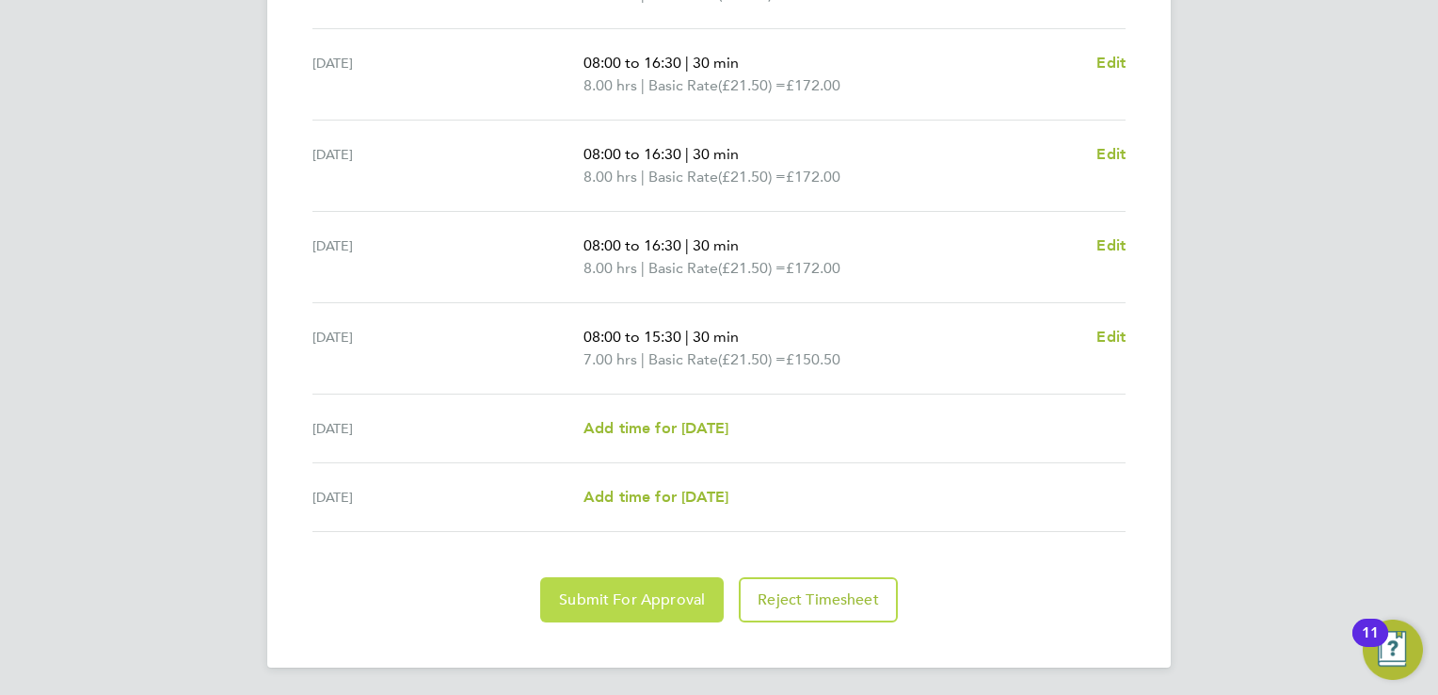
click at [617, 605] on span "Submit For Approval" at bounding box center [632, 599] width 146 height 19
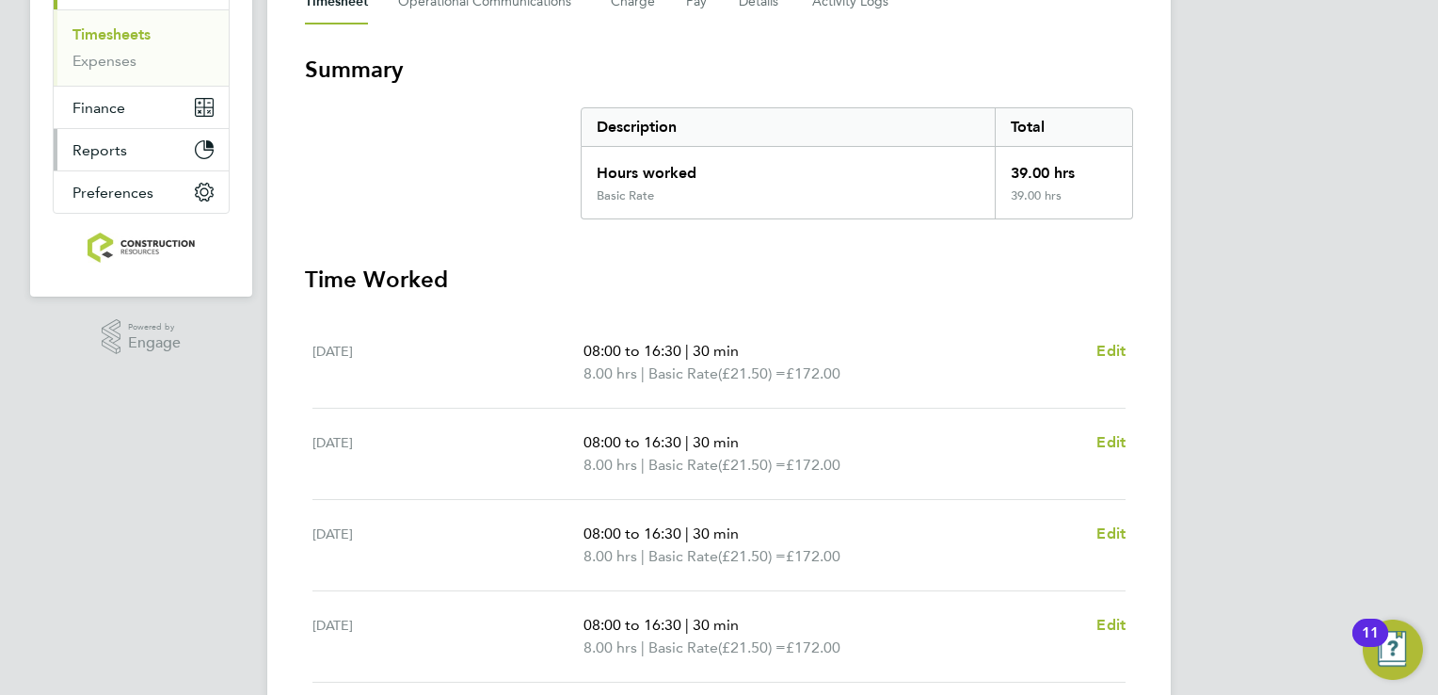
scroll to position [206, 0]
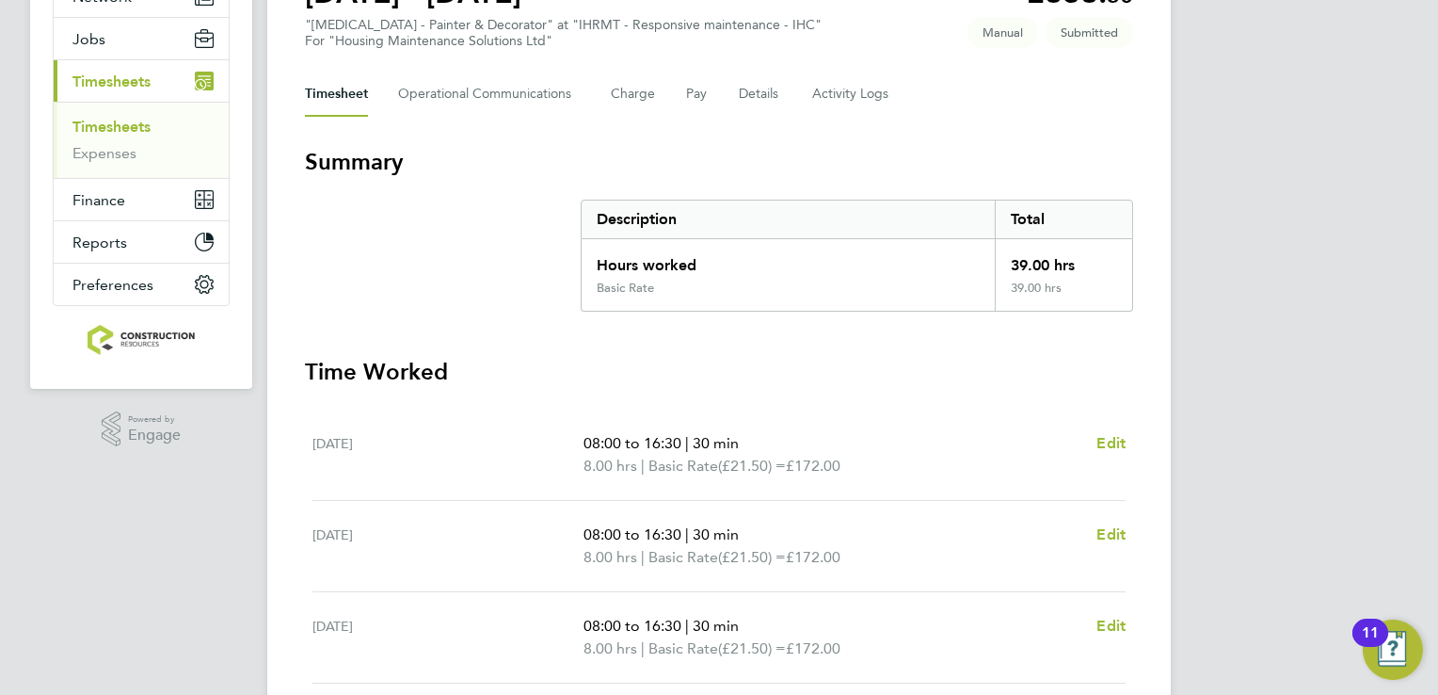
click at [93, 126] on link "Timesheets" at bounding box center [111, 127] width 78 height 18
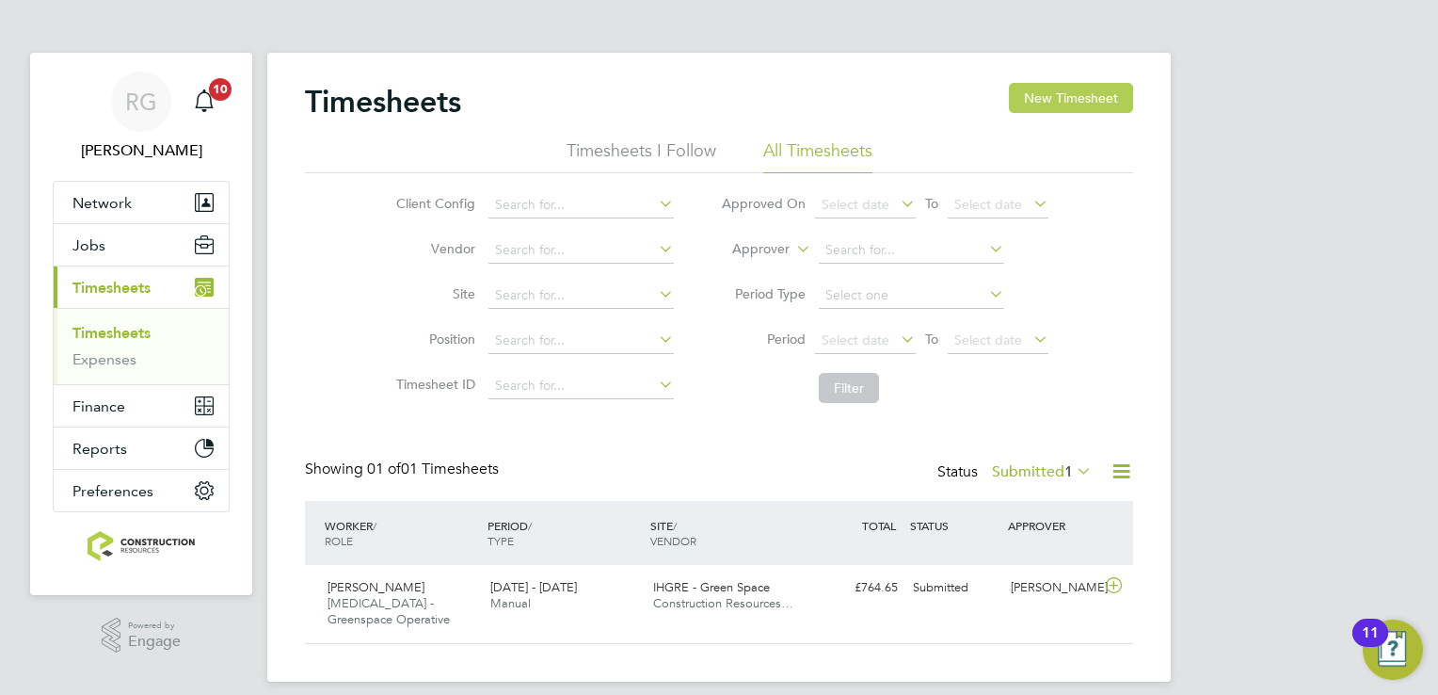
click at [1071, 92] on button "New Timesheet" at bounding box center [1071, 98] width 124 height 30
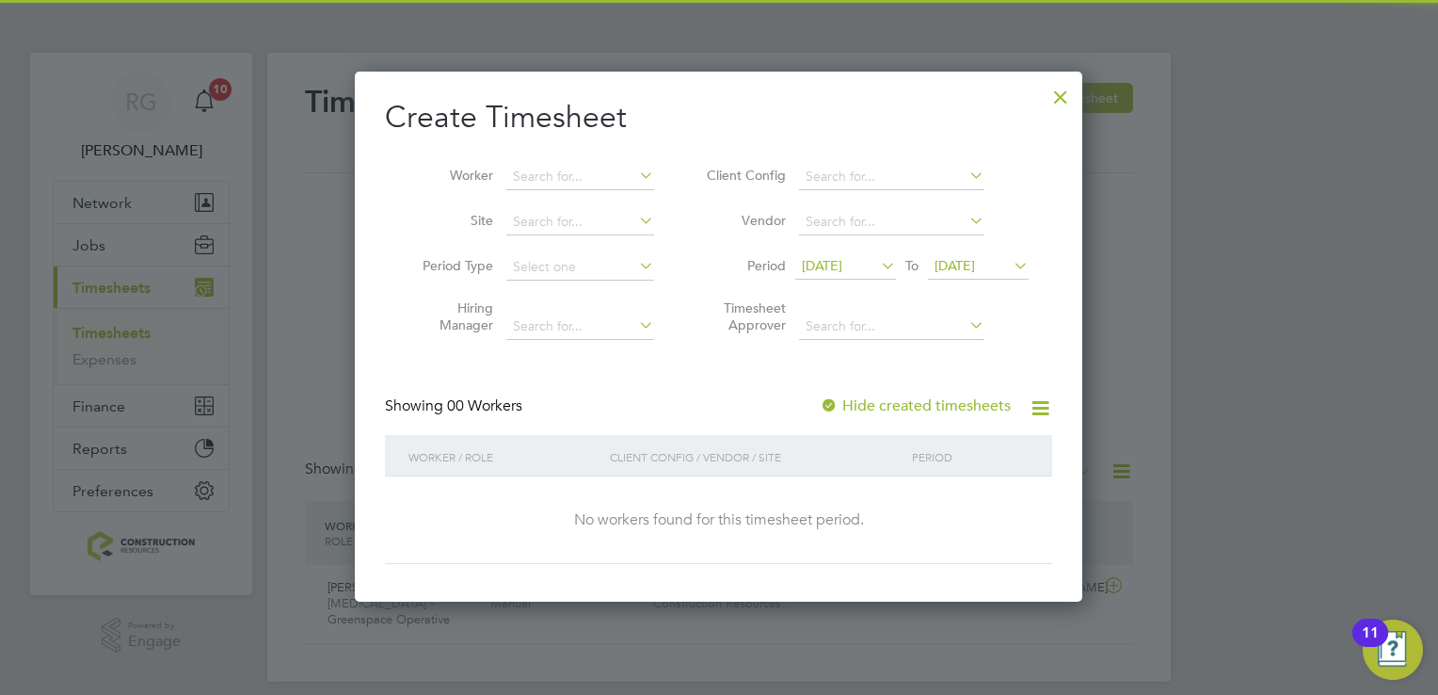
click at [828, 265] on span "[DATE]" at bounding box center [822, 265] width 40 height 17
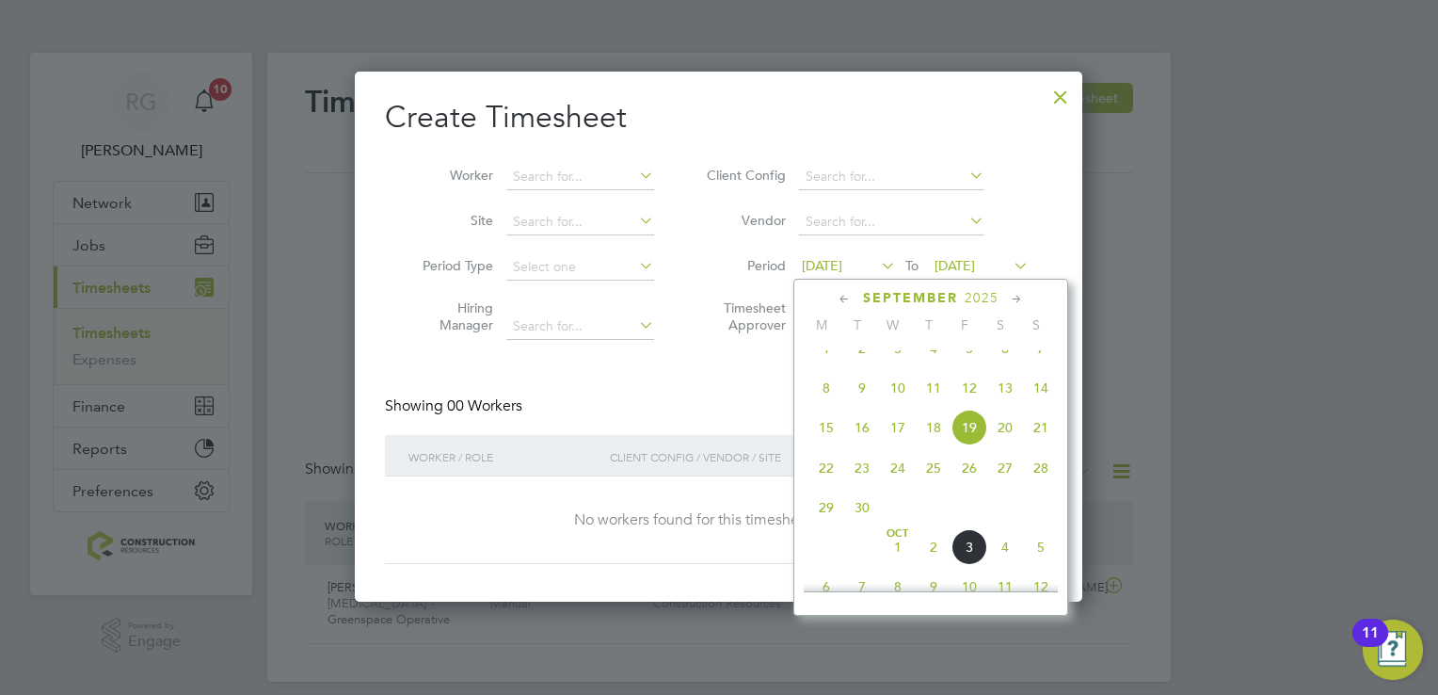
click at [832, 525] on span "29" at bounding box center [827, 507] width 36 height 36
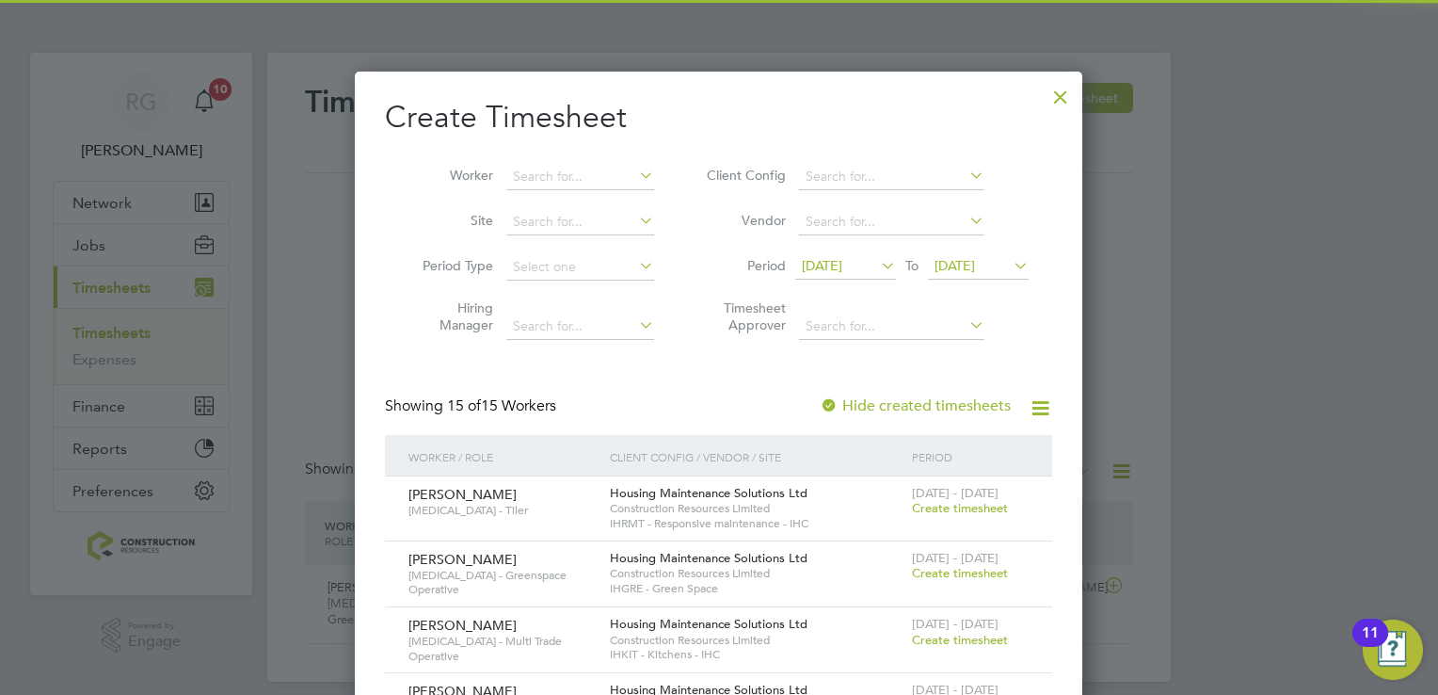
click at [975, 257] on span "[DATE]" at bounding box center [955, 265] width 40 height 17
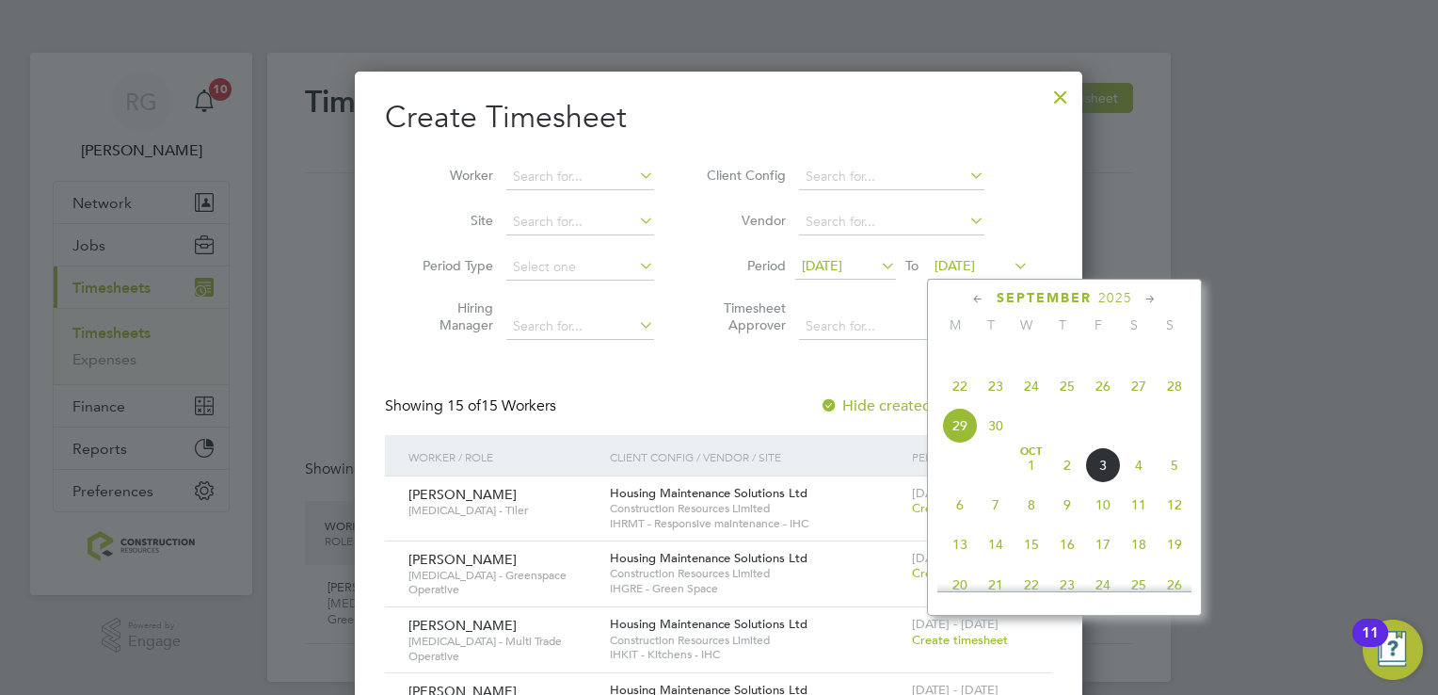
click at [1169, 483] on span "5" at bounding box center [1175, 465] width 36 height 36
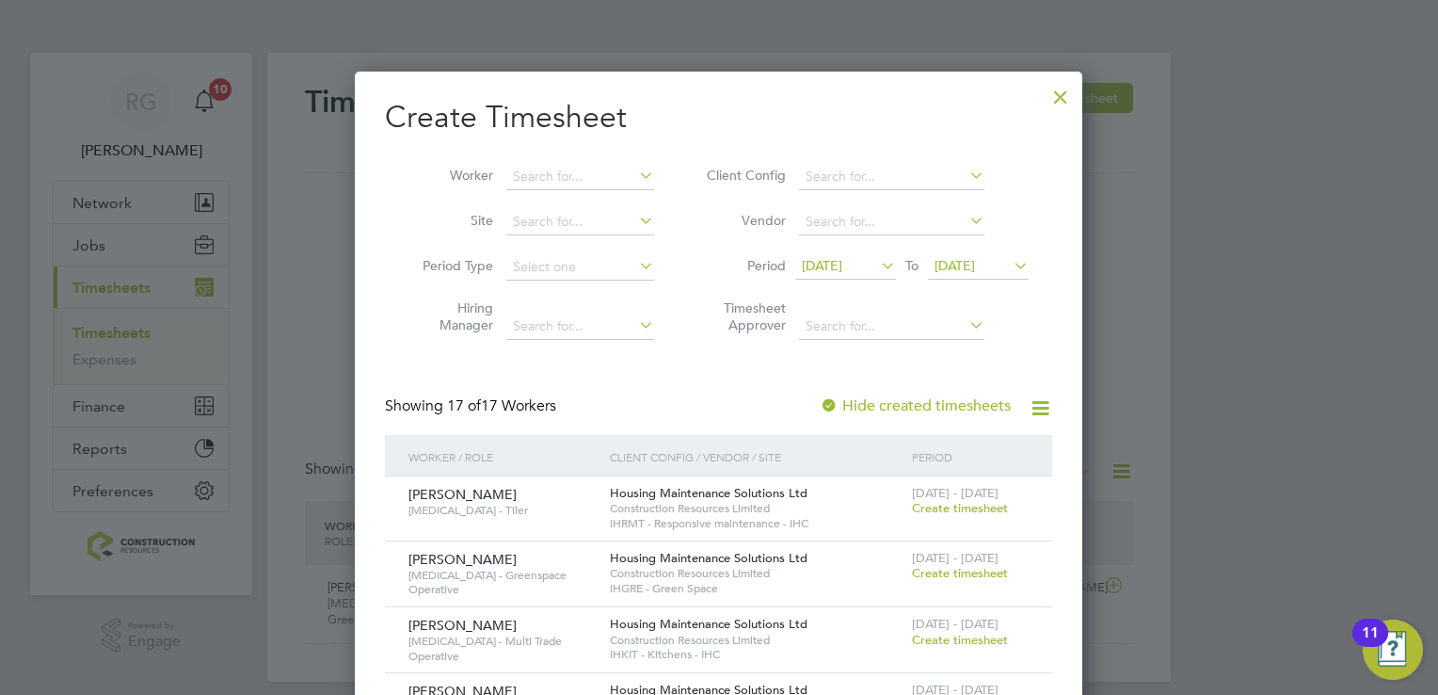
click at [1057, 92] on div at bounding box center [1061, 92] width 34 height 34
